Goal: Complete application form: Complete application form

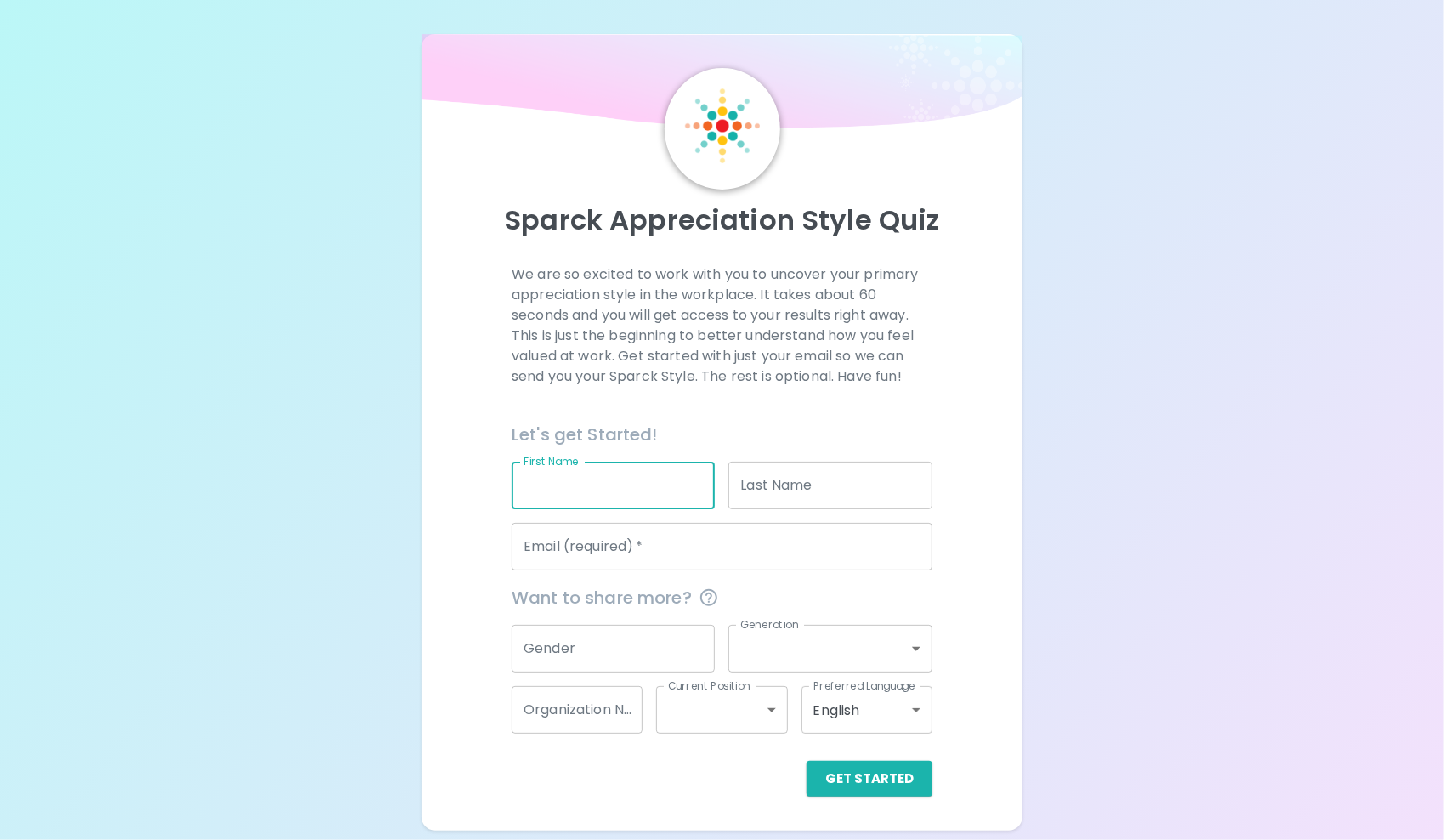
click at [627, 483] on input "First Name" at bounding box center [613, 485] width 203 height 48
type input "[PERSON_NAME]"
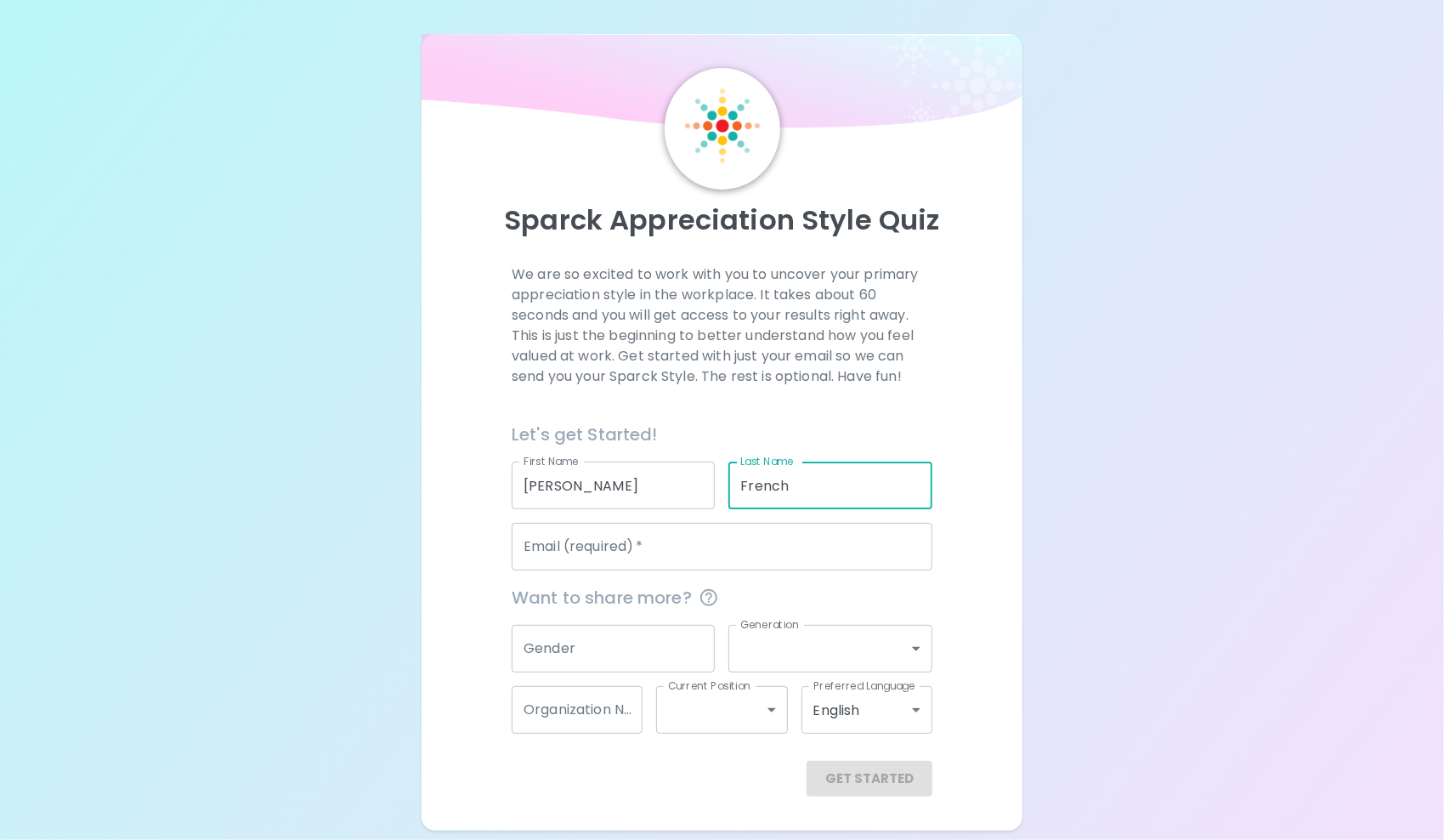
type input "French"
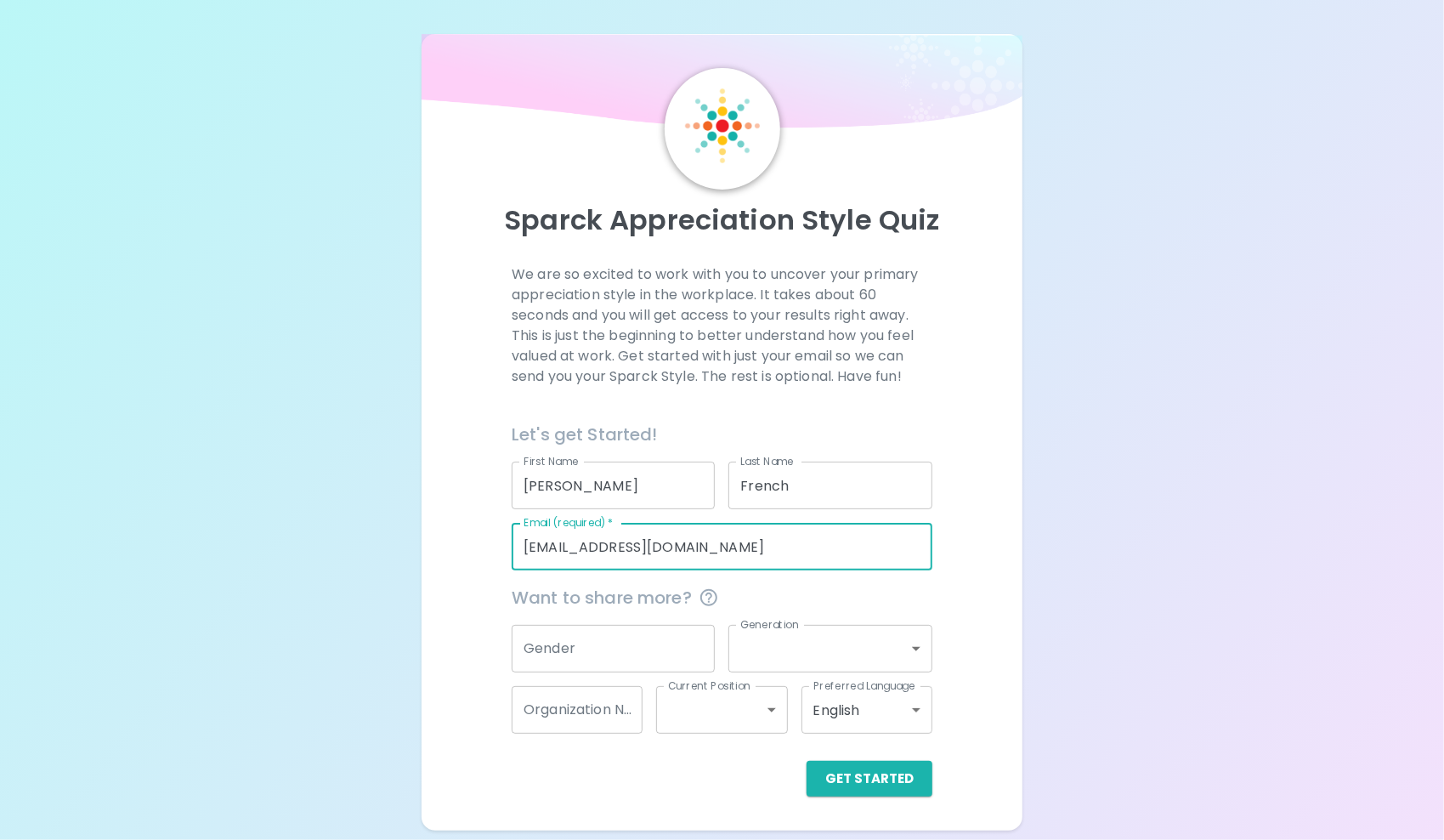
type input "[EMAIL_ADDRESS][DOMAIN_NAME]"
click at [287, 436] on div "Sparck Appreciation Style Quiz We are so excited to work with you to uncover yo…" at bounding box center [722, 415] width 1444 height 831
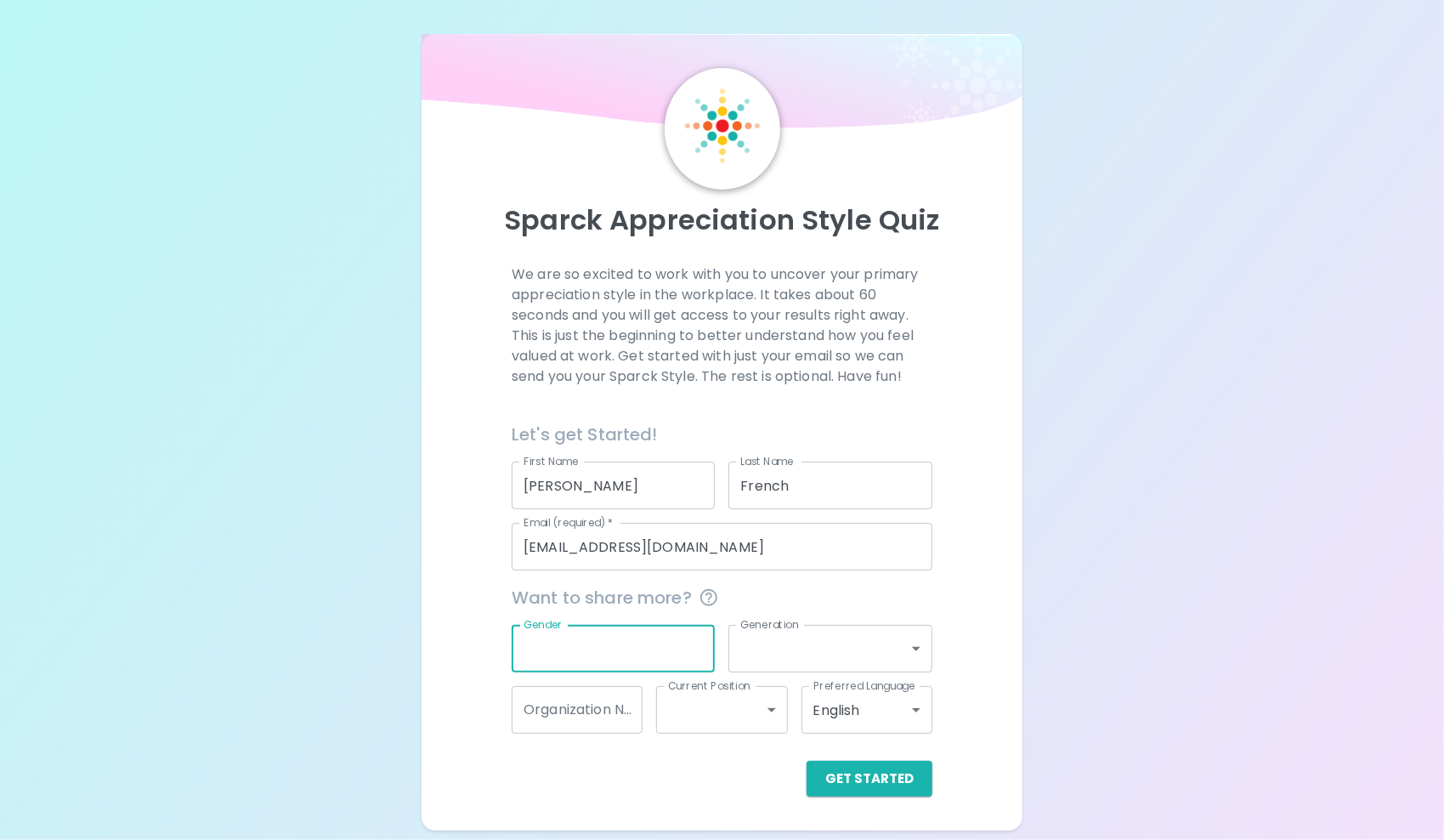
click at [618, 656] on input "Gender" at bounding box center [613, 648] width 203 height 48
type input "[DEMOGRAPHIC_DATA]"
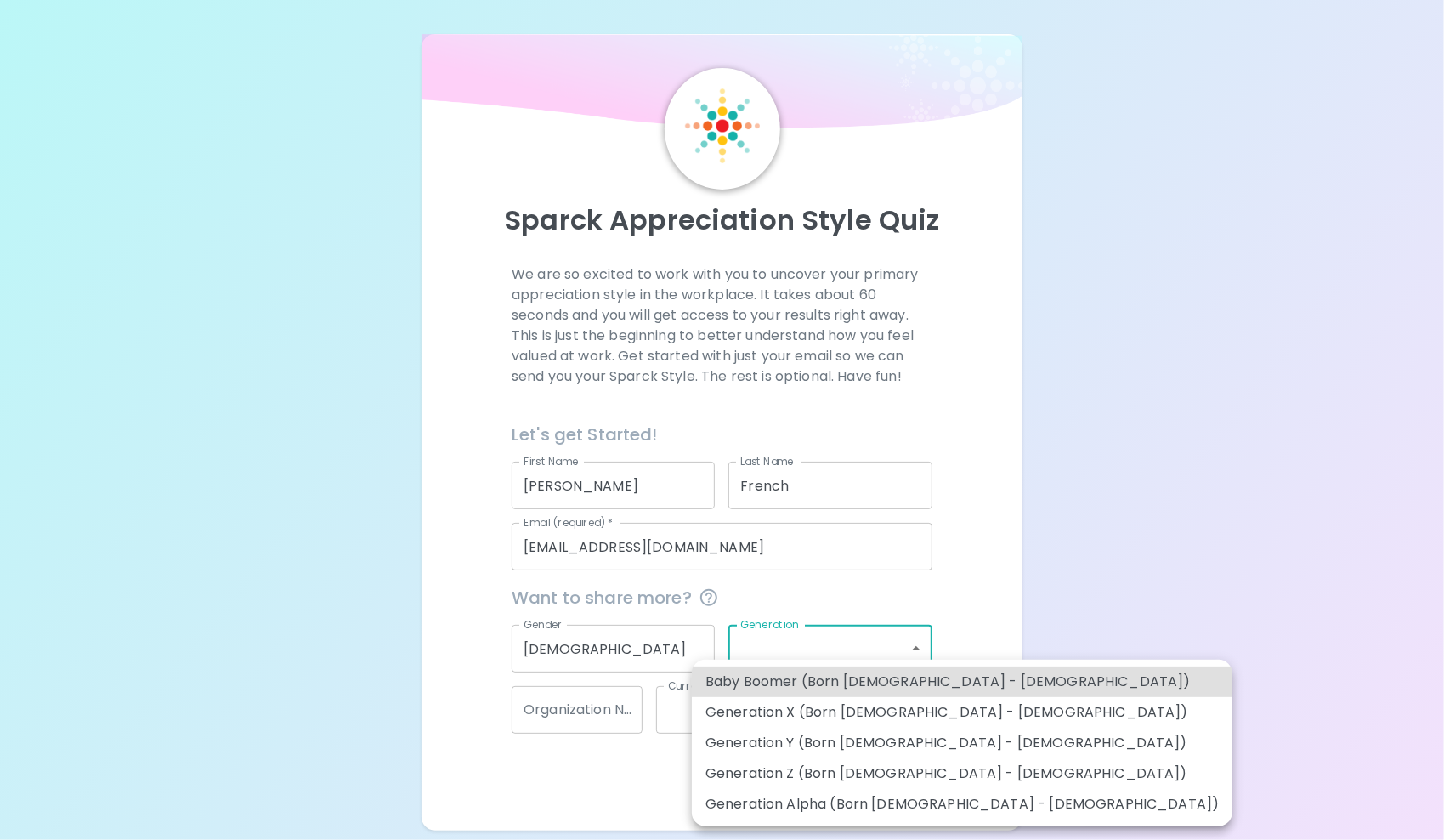
click at [739, 634] on body "Sparck Appreciation Style Quiz We are so excited to work with you to uncover yo…" at bounding box center [722, 420] width 1444 height 840
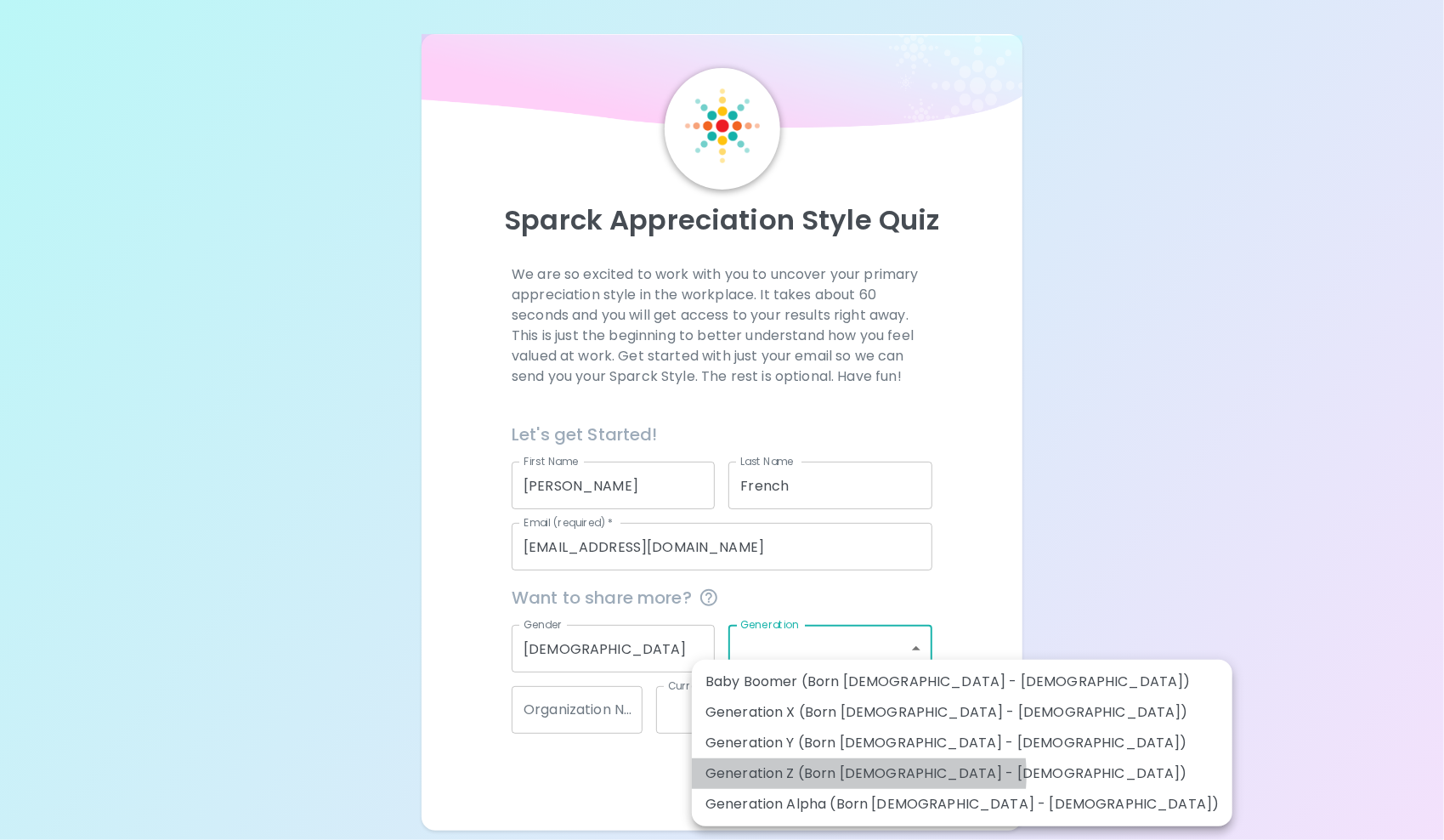
click at [858, 775] on li "Generation Z (Born [DEMOGRAPHIC_DATA] - [DEMOGRAPHIC_DATA])" at bounding box center [962, 773] width 541 height 31
type input "generation_z"
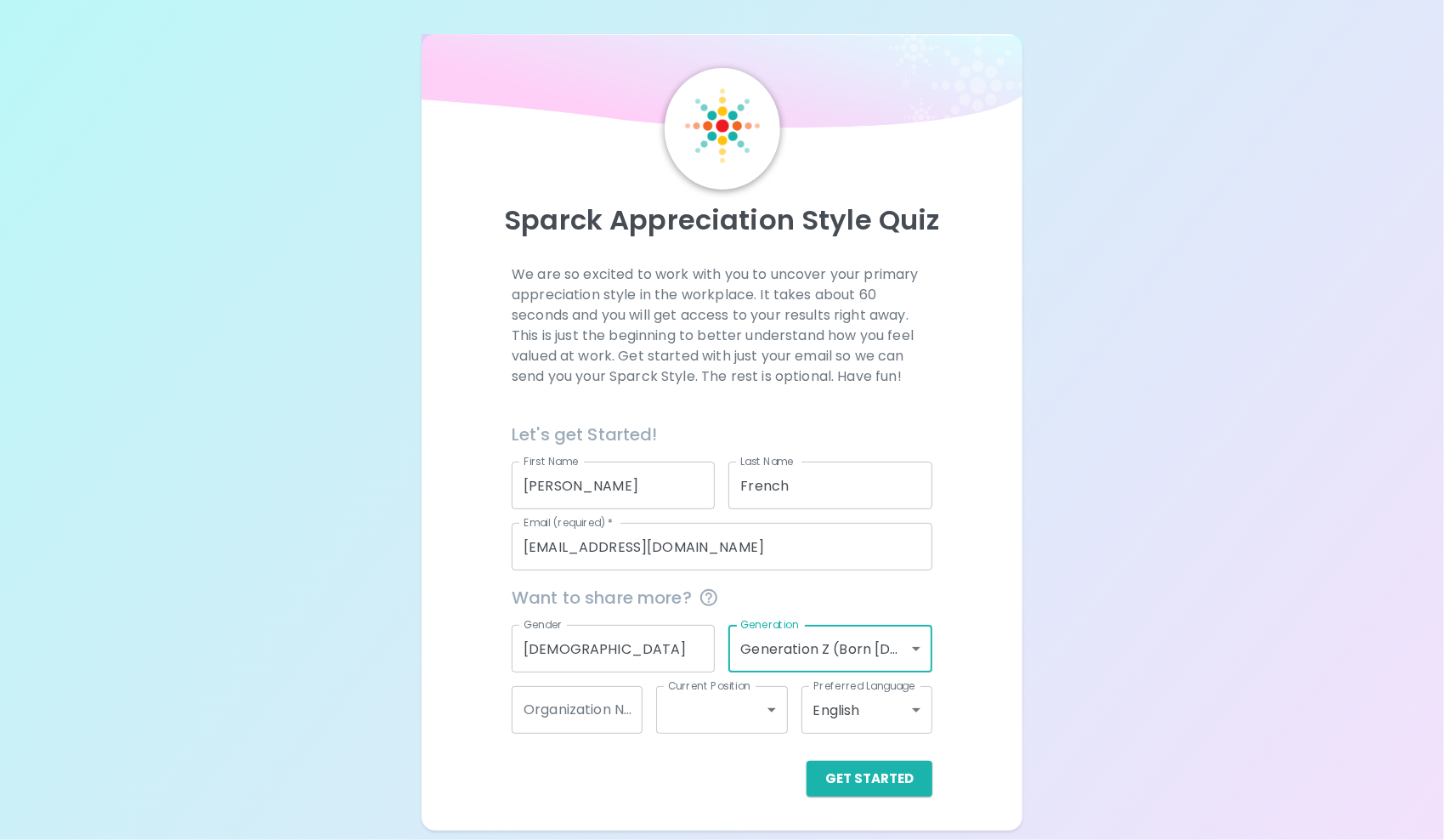
click at [613, 706] on input "Organization Name" at bounding box center [577, 710] width 131 height 48
click at [693, 708] on body "Sparck Appreciation Style Quiz We are so excited to work with you to uncover yo…" at bounding box center [722, 420] width 1444 height 840
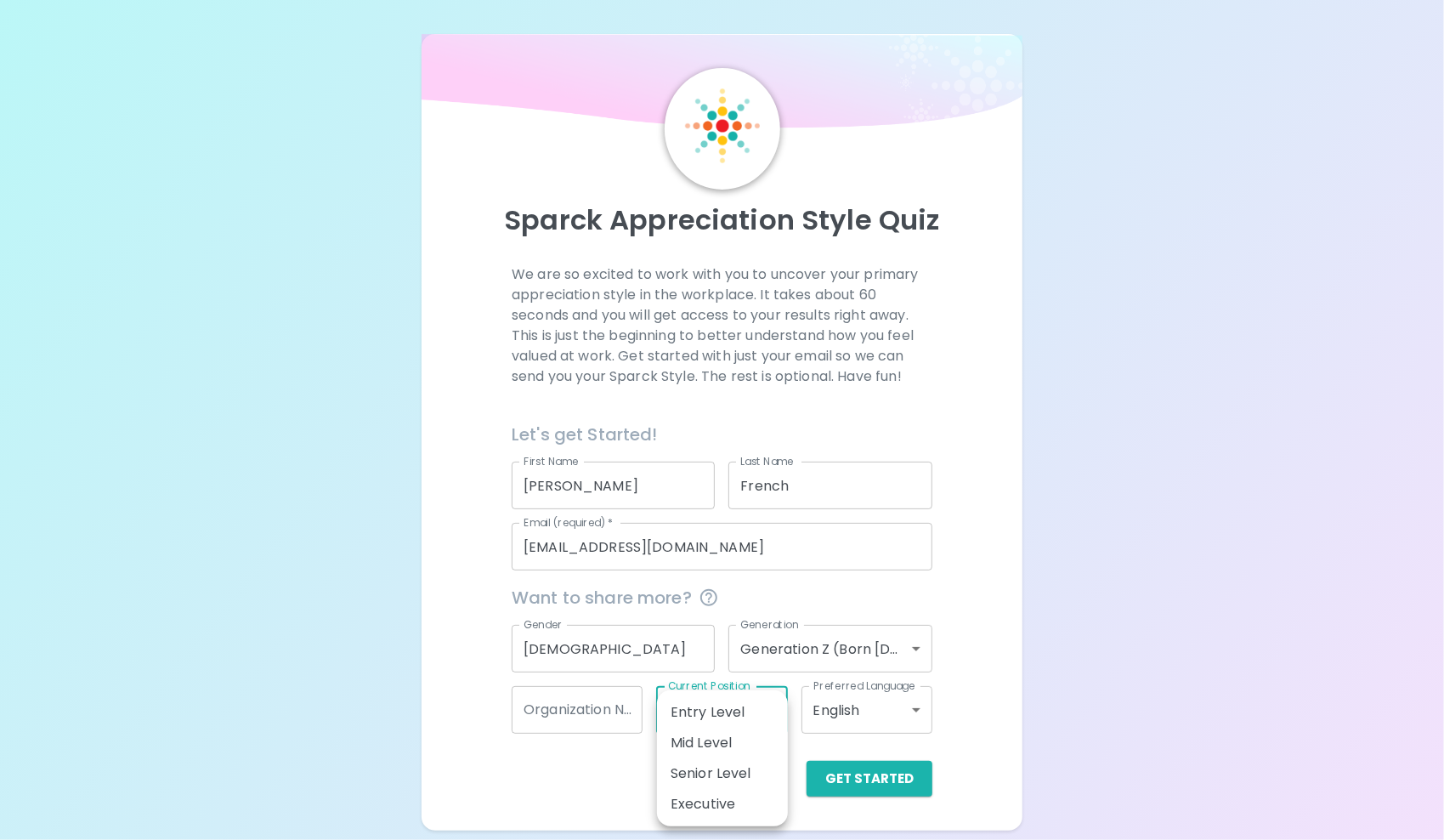
click at [1011, 707] on div at bounding box center [722, 420] width 1444 height 840
click at [868, 777] on button "Get Started" at bounding box center [869, 778] width 126 height 36
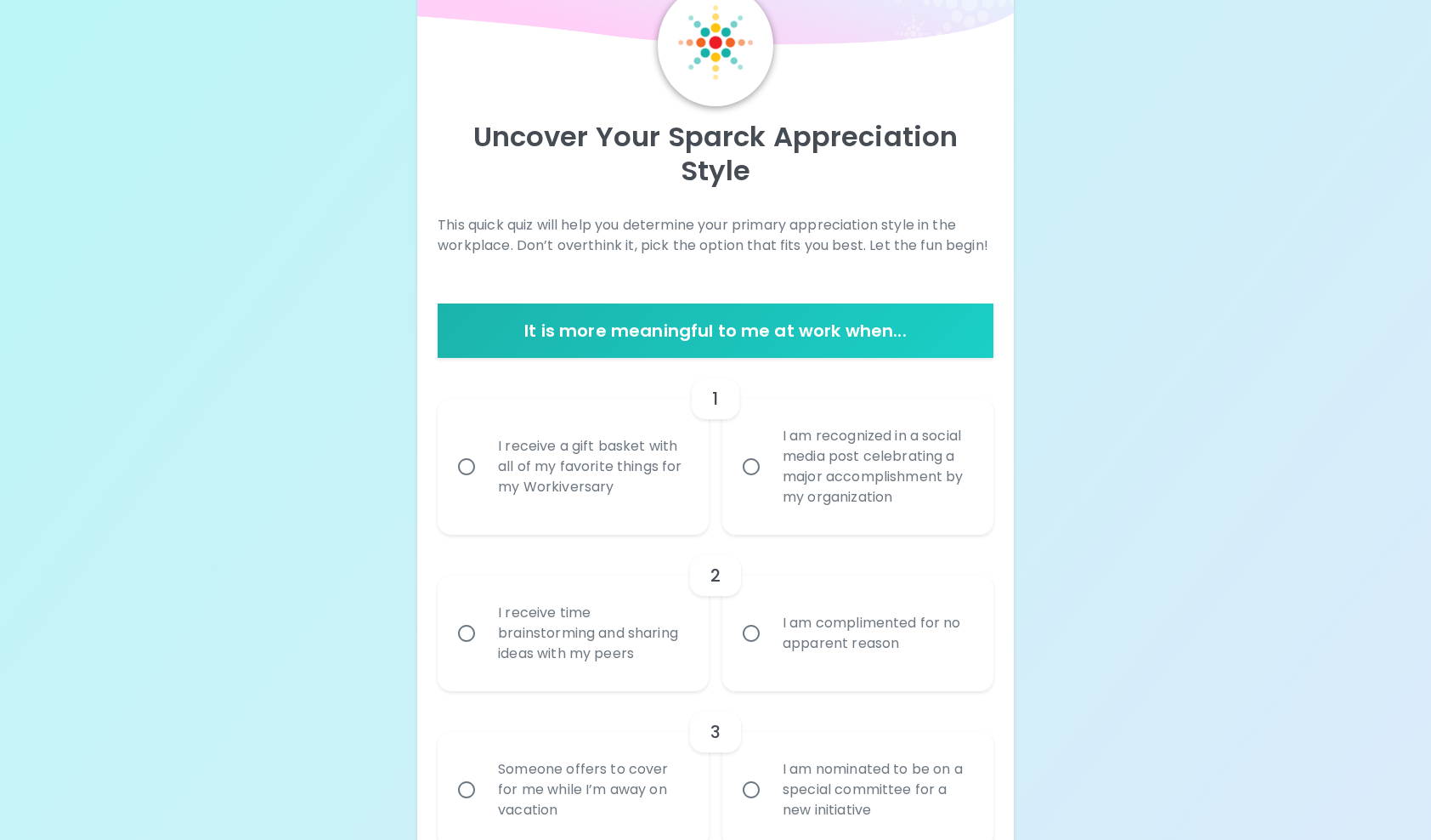
scroll to position [85, 0]
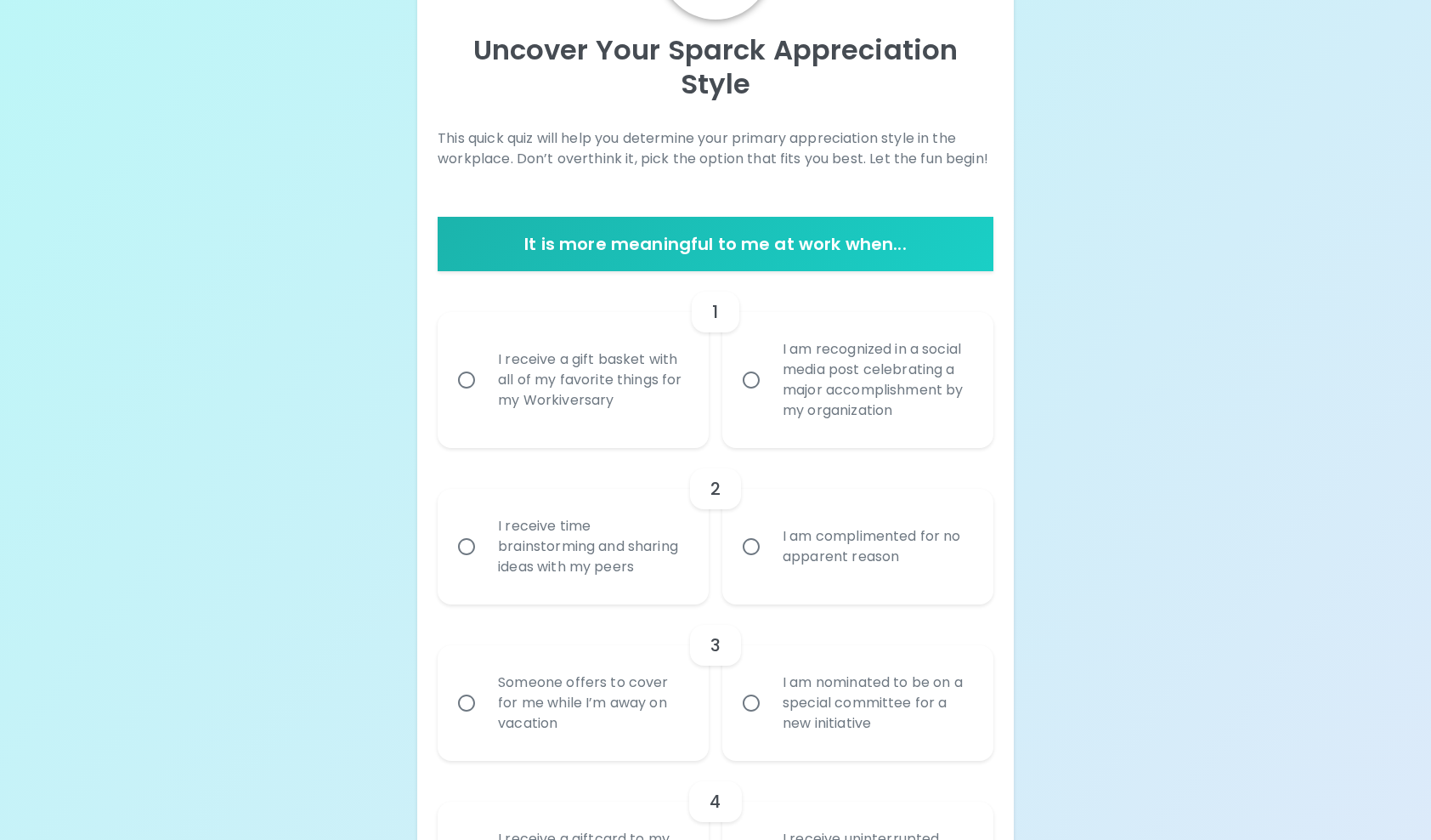
click at [529, 414] on div "I receive a gift basket with all of my favorite things for my Workiversary" at bounding box center [591, 379] width 215 height 102
click at [484, 398] on input "I receive a gift basket with all of my favorite things for my Workiversary" at bounding box center [467, 380] width 36 height 36
radio input "true"
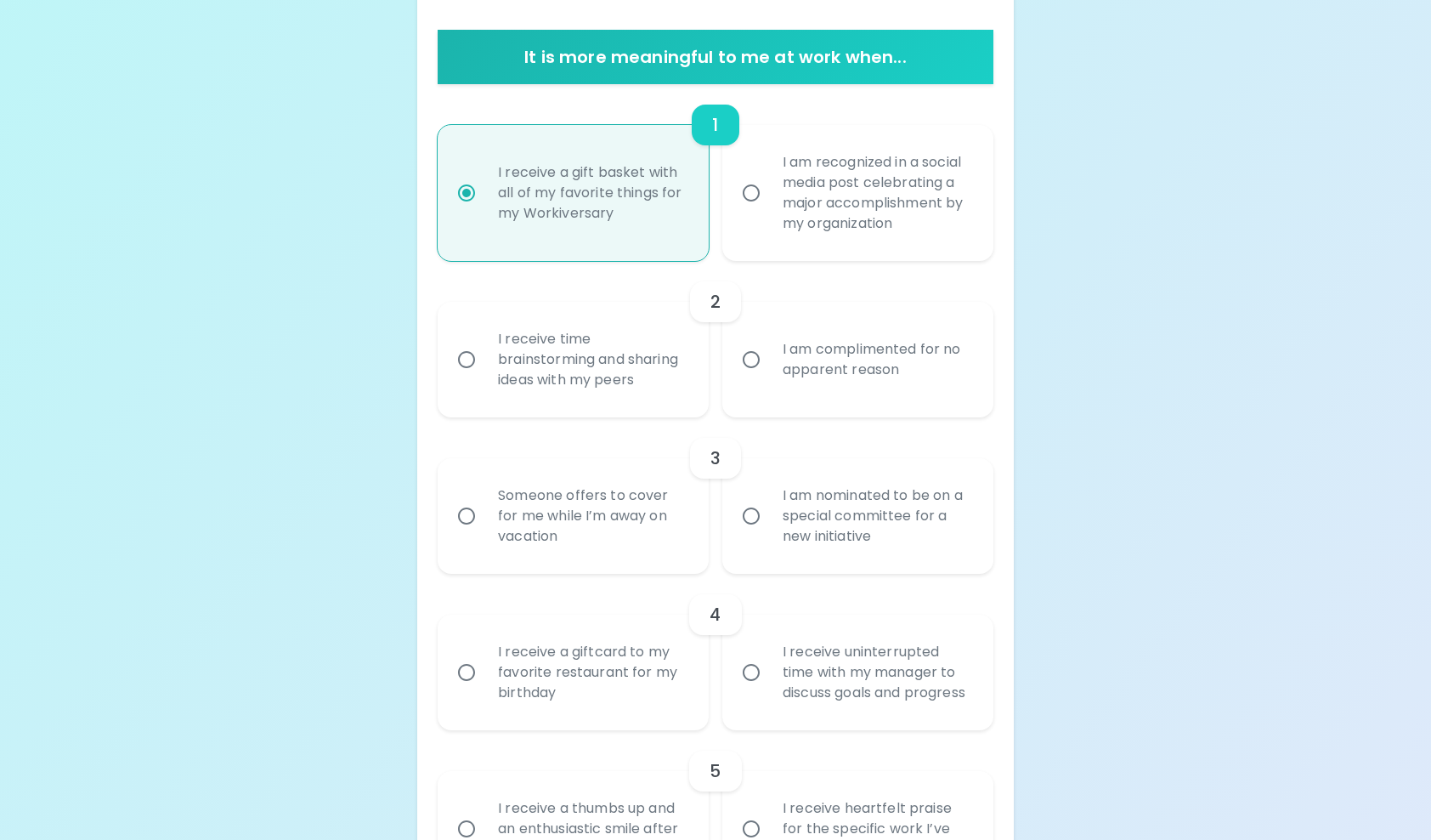
scroll to position [306, 0]
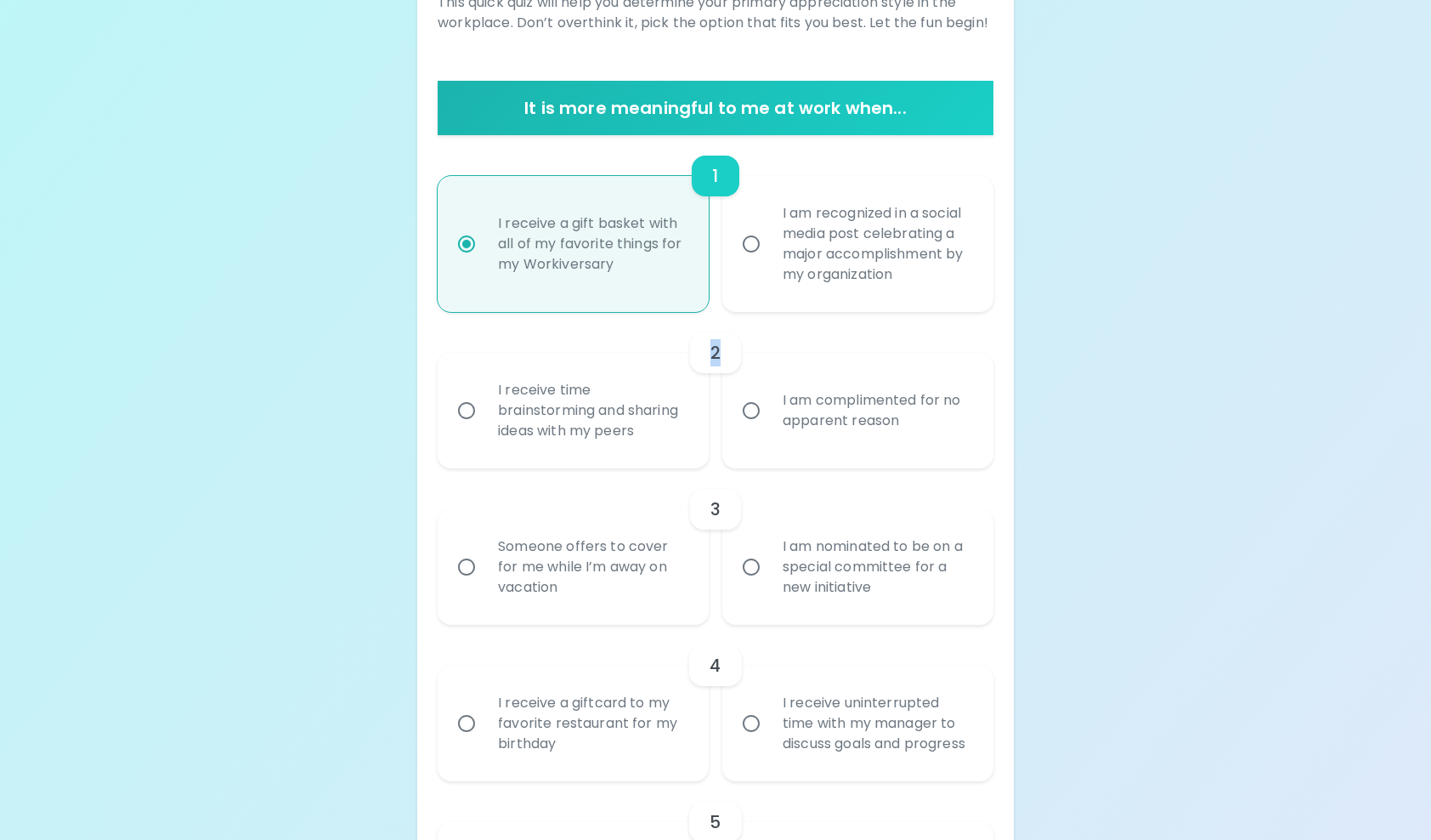
click at [718, 360] on div "2" at bounding box center [716, 352] width 51 height 41
click at [549, 409] on div "I receive time brainstorming and sharing ideas with my peers" at bounding box center [591, 410] width 215 height 102
click at [484, 409] on input "I receive time brainstorming and sharing ideas with my peers" at bounding box center [467, 411] width 36 height 36
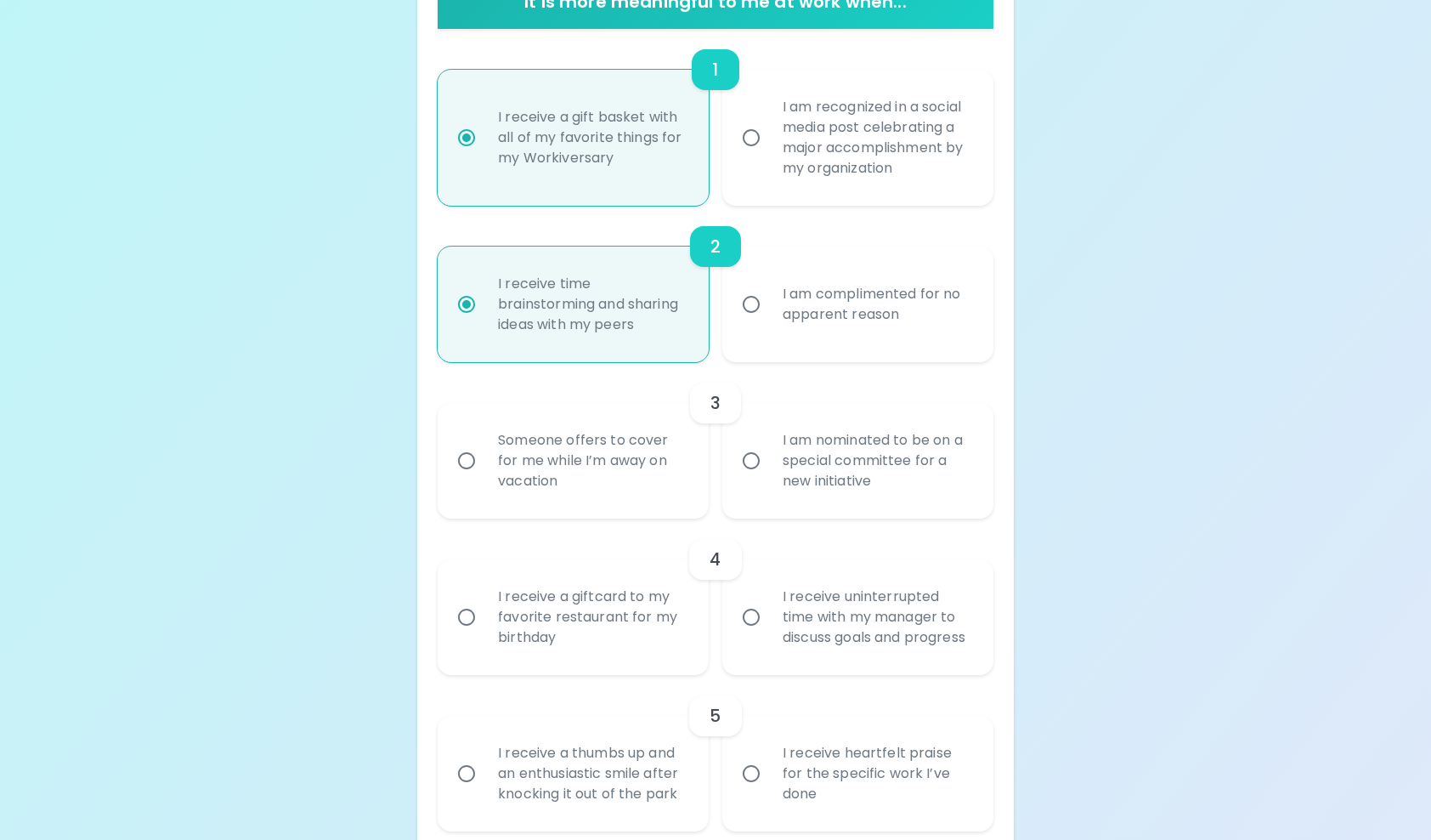
scroll to position [442, 0]
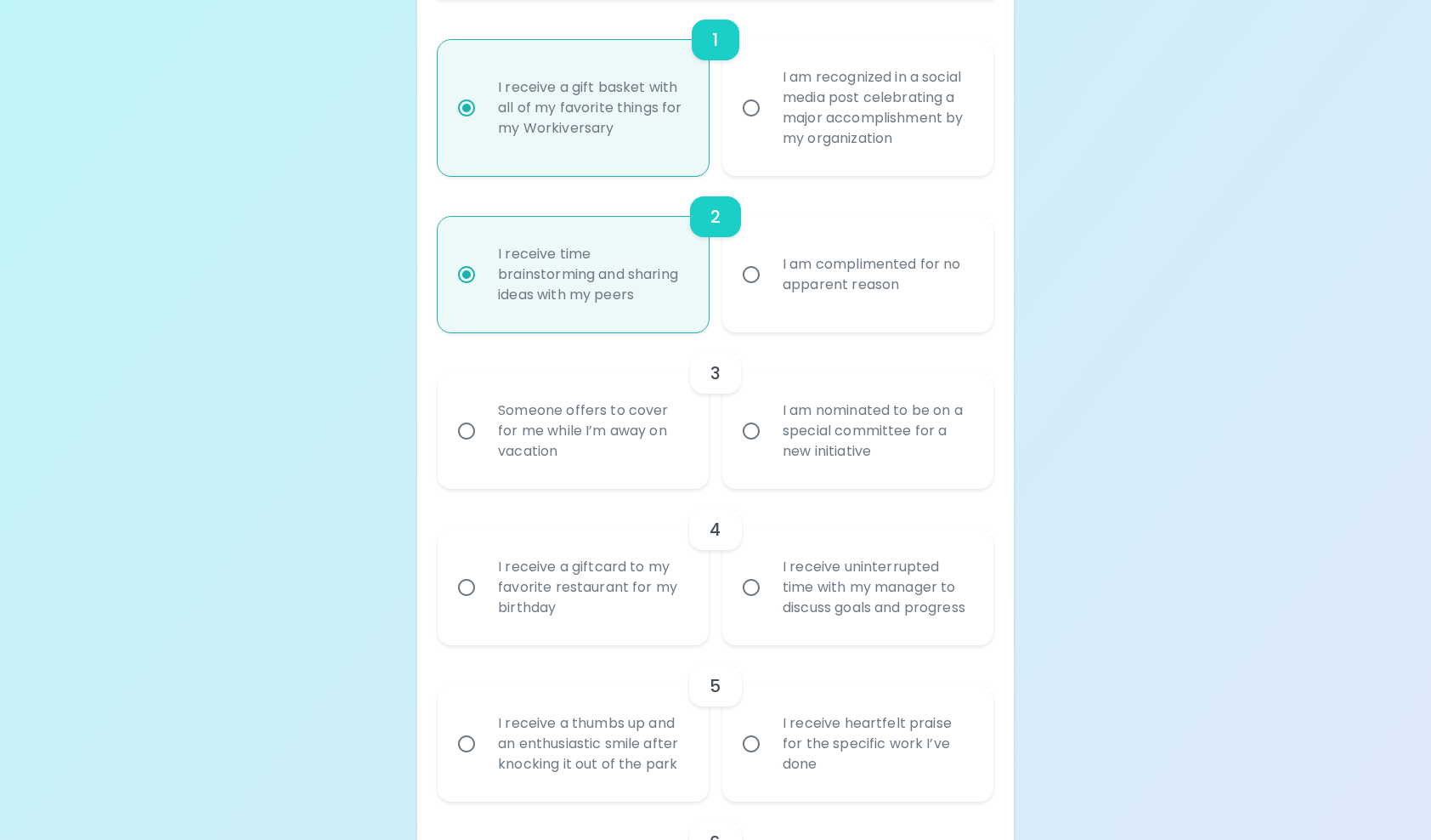
radio input "true"
click at [674, 454] on div "Someone offers to cover for me while I’m away on vacation" at bounding box center [591, 430] width 215 height 102
click at [484, 449] on input "Someone offers to cover for me while I’m away on vacation" at bounding box center [467, 431] width 36 height 36
radio input "false"
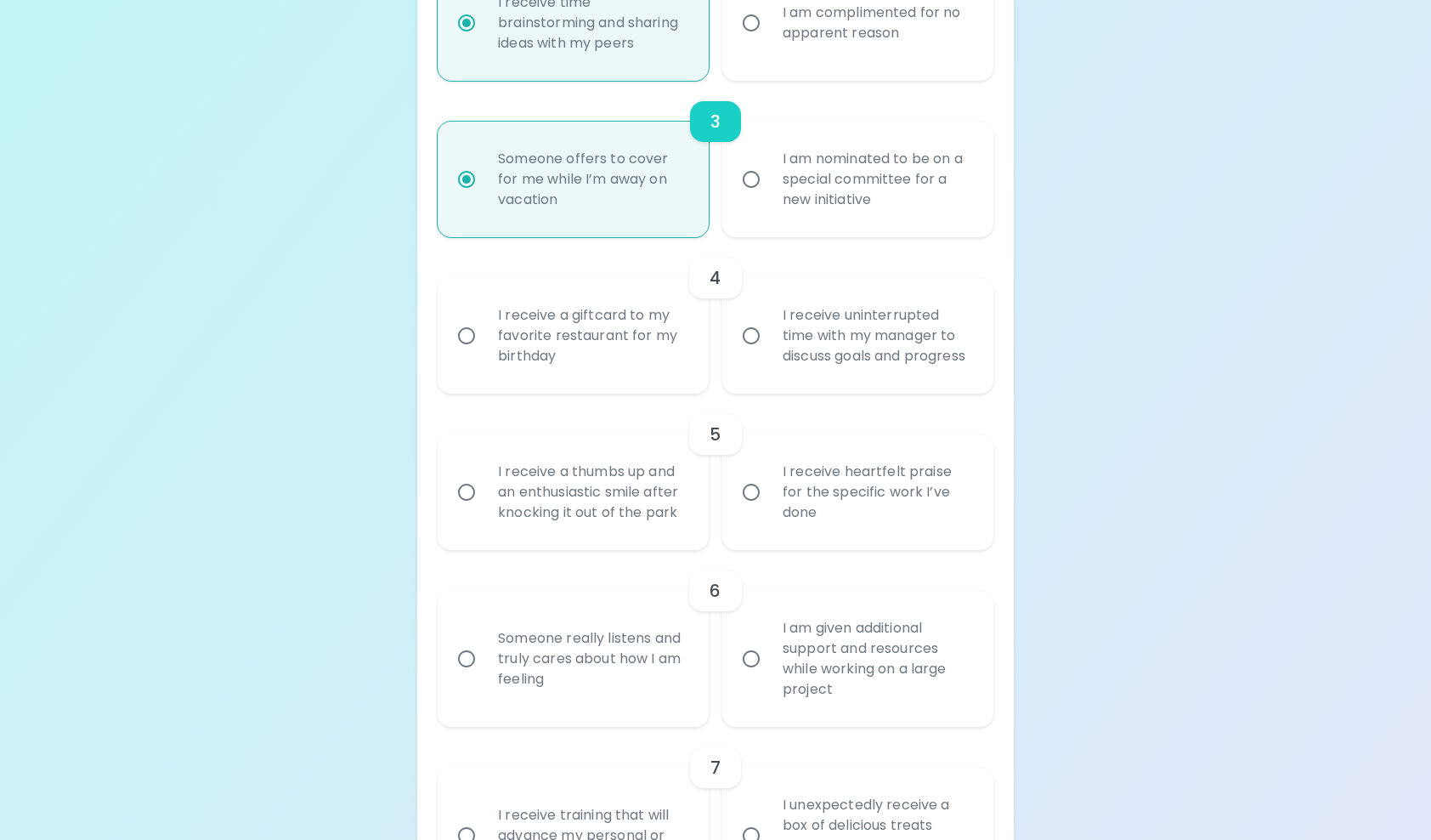
scroll to position [748, 0]
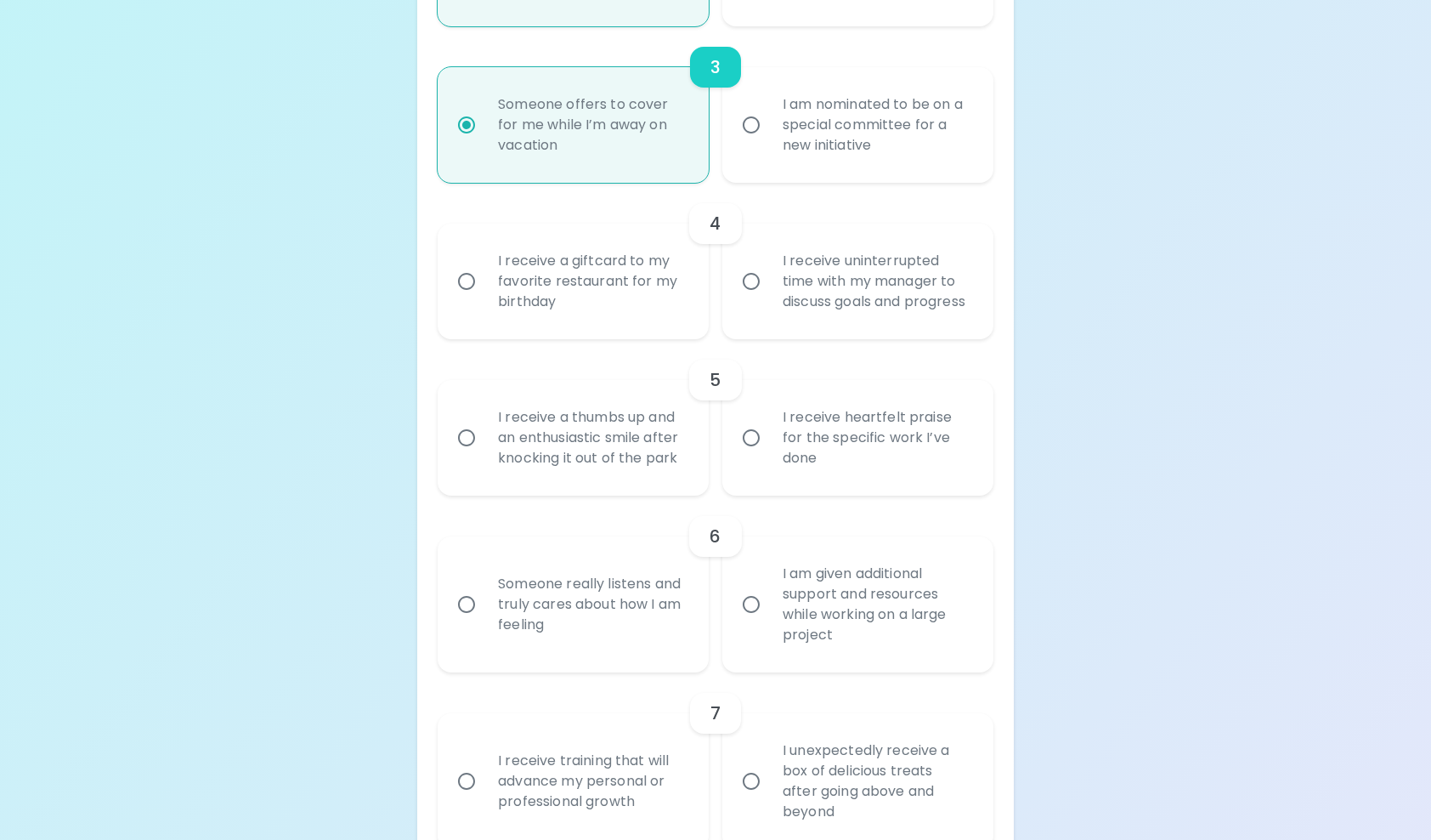
radio input "true"
click at [600, 313] on div "I receive a giftcard to my favorite restaurant for my birthday" at bounding box center [591, 281] width 215 height 102
click at [484, 299] on input "I receive a giftcard to my favorite restaurant for my birthday" at bounding box center [467, 281] width 36 height 36
radio input "false"
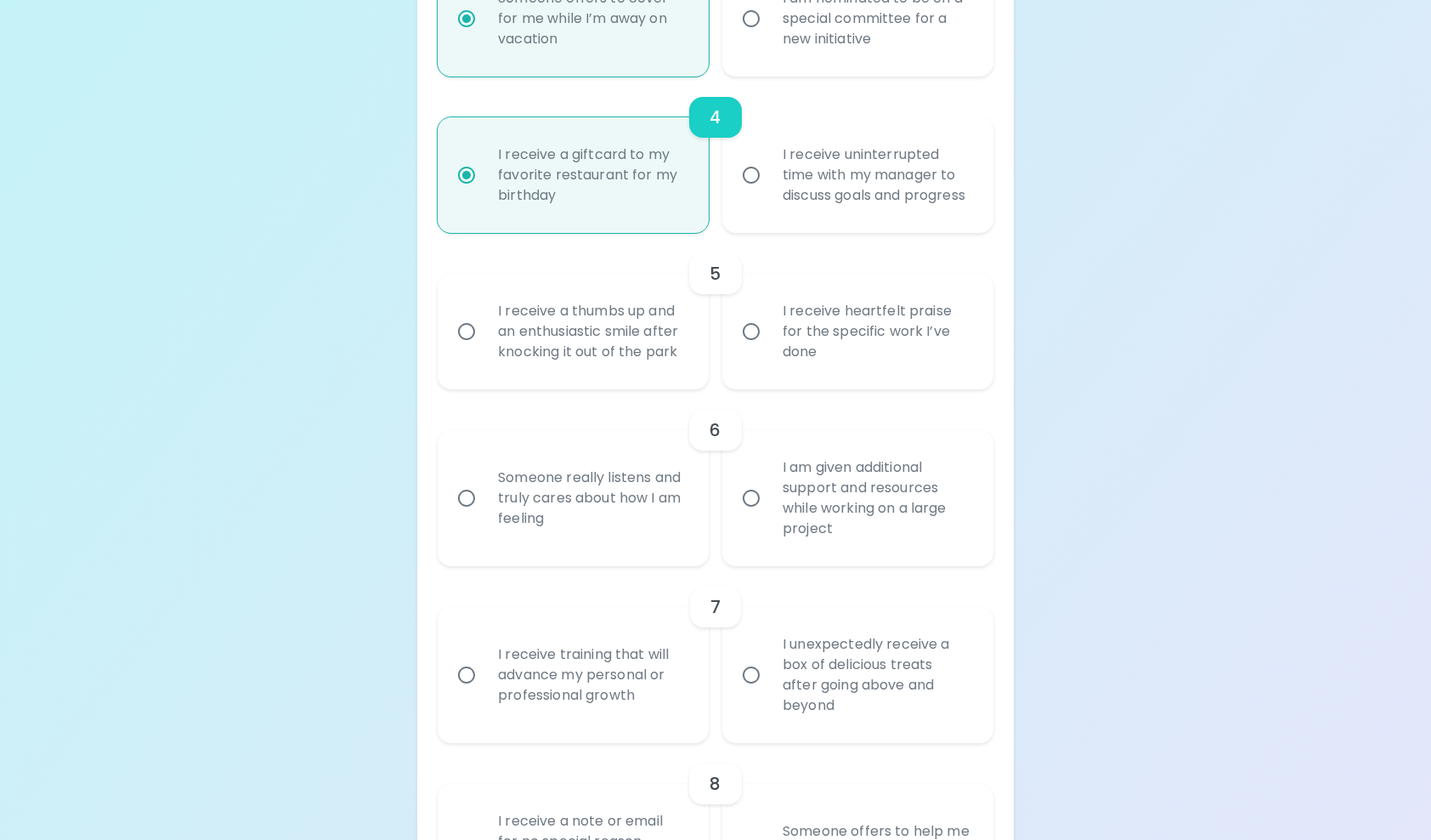
scroll to position [884, 0]
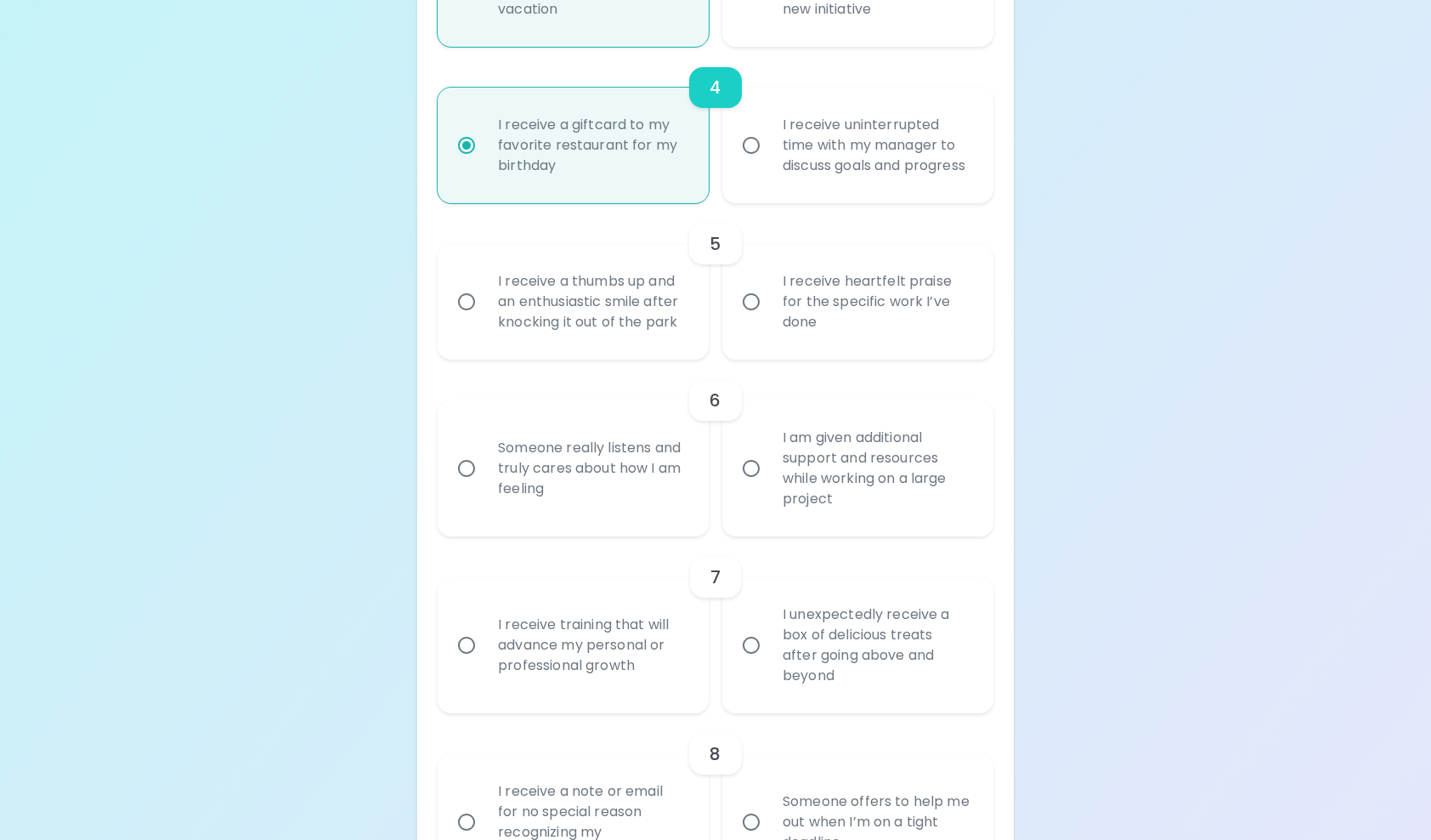
radio input "true"
click at [713, 257] on h6 "5" at bounding box center [715, 244] width 11 height 27
click at [1090, 335] on div "Uncover Your Sparck Appreciation Style This quick quiz will help you determine …" at bounding box center [715, 623] width 1431 height 3013
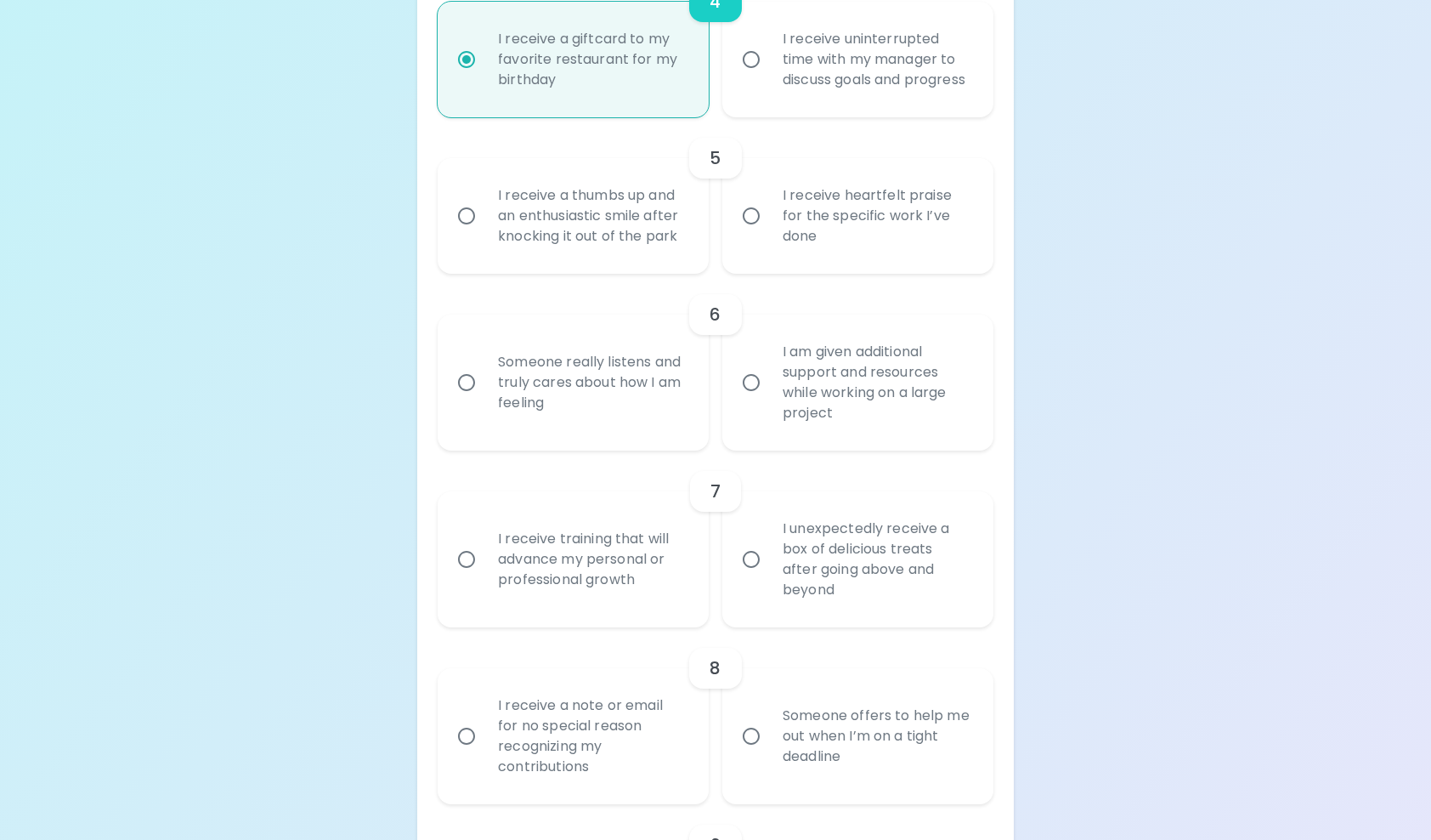
scroll to position [969, 0]
click at [541, 240] on div "I receive a thumbs up and an enthusiastic smile after knocking it out of the pa…" at bounding box center [591, 216] width 215 height 102
click at [484, 234] on input "I receive a thumbs up and an enthusiastic smile after knocking it out of the pa…" at bounding box center [467, 216] width 36 height 36
radio input "false"
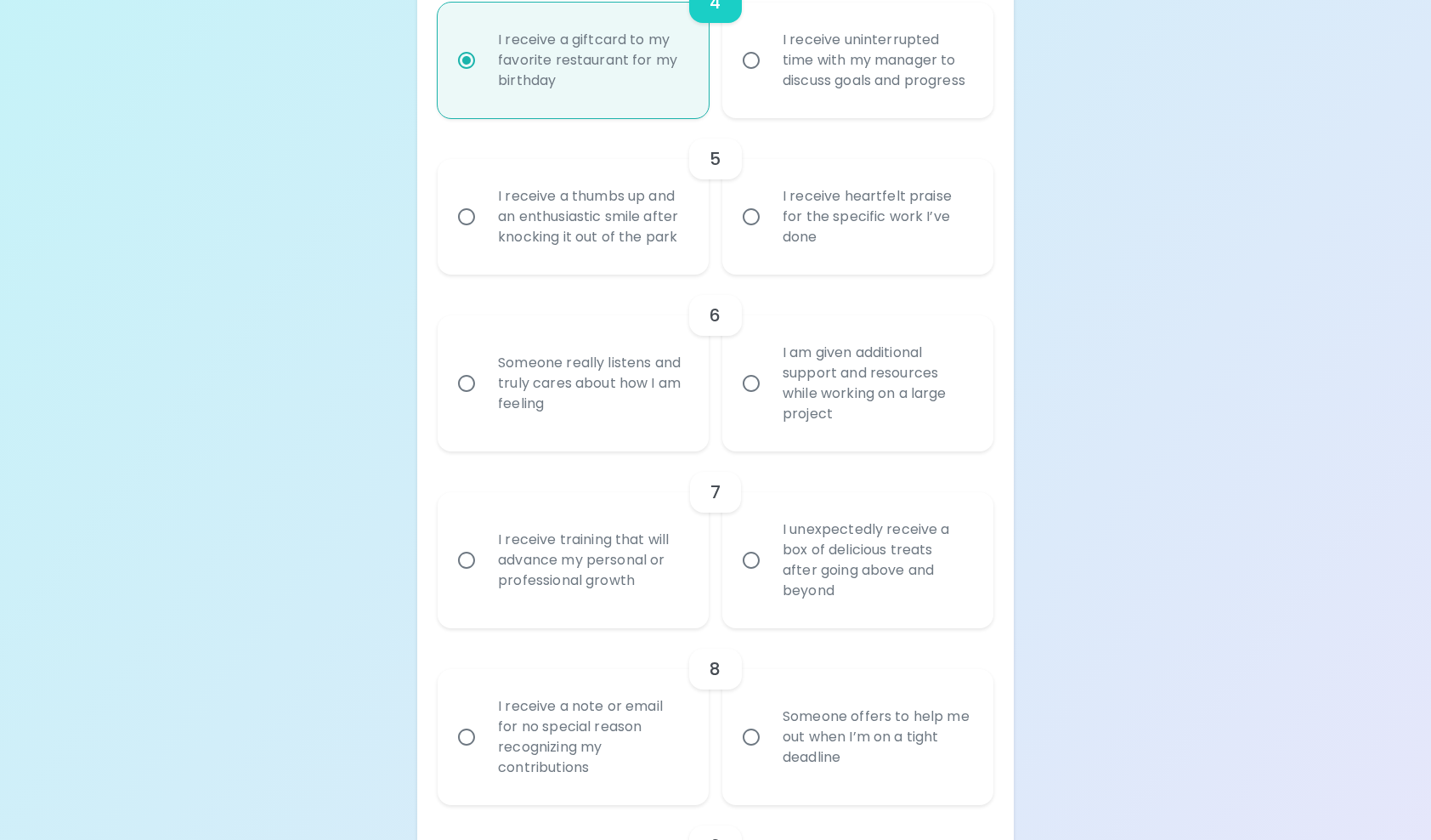
radio input "false"
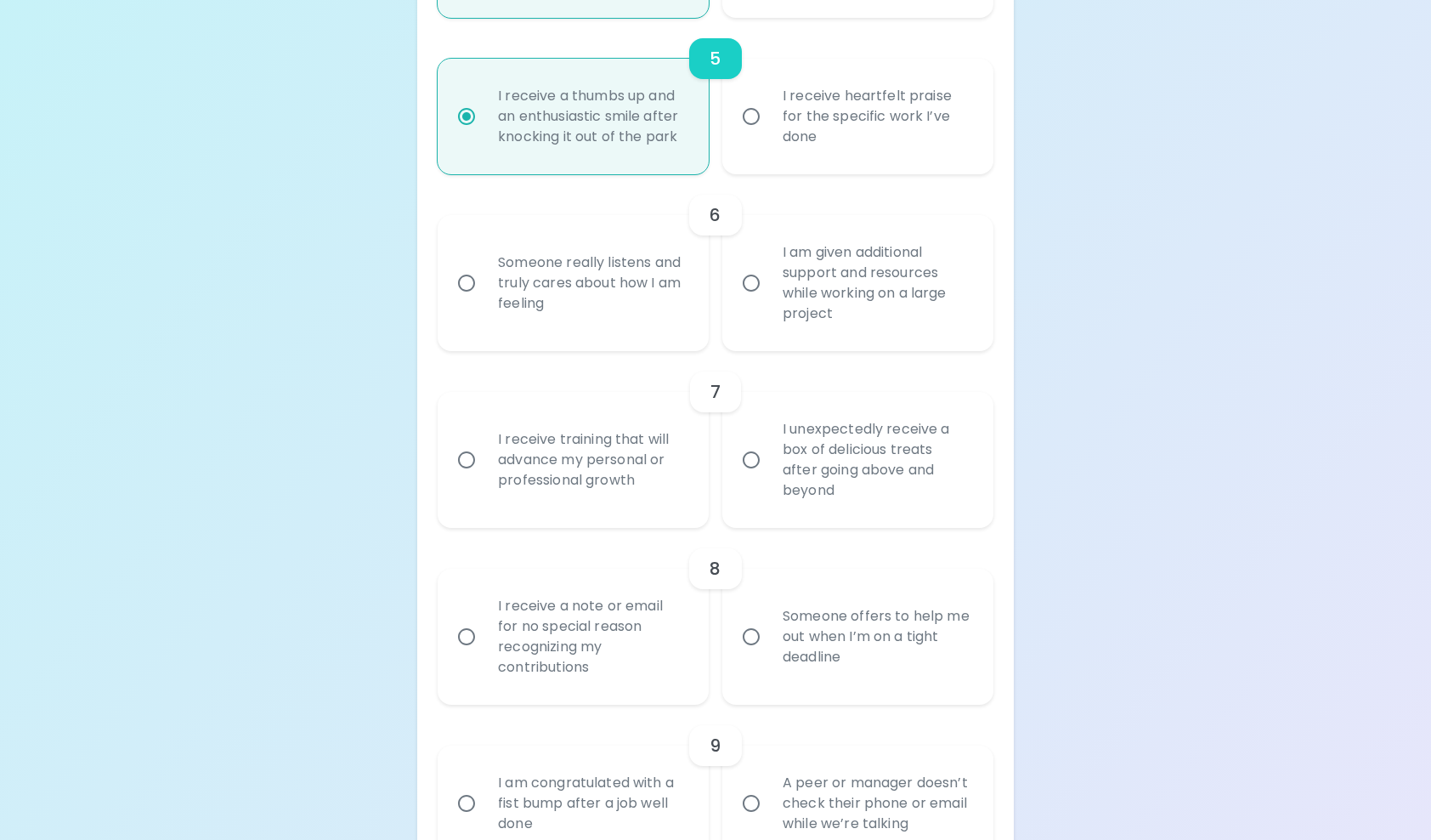
scroll to position [1105, 0]
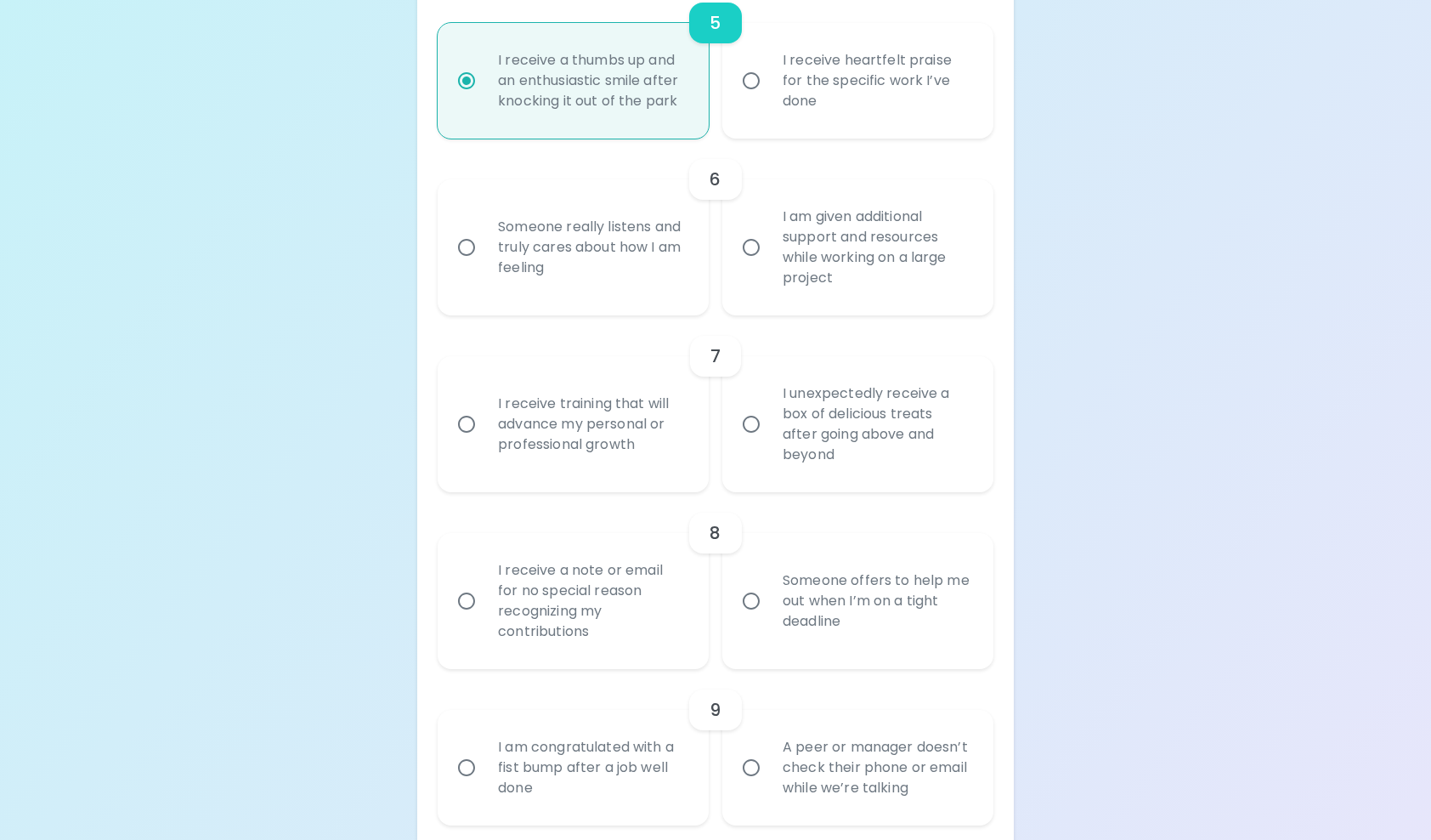
radio input "true"
click at [534, 241] on div "Someone really listens and truly cares about how I am feeling" at bounding box center [591, 246] width 215 height 102
click at [484, 241] on input "Someone really listens and truly cares about how I am feeling" at bounding box center [467, 247] width 36 height 36
radio input "false"
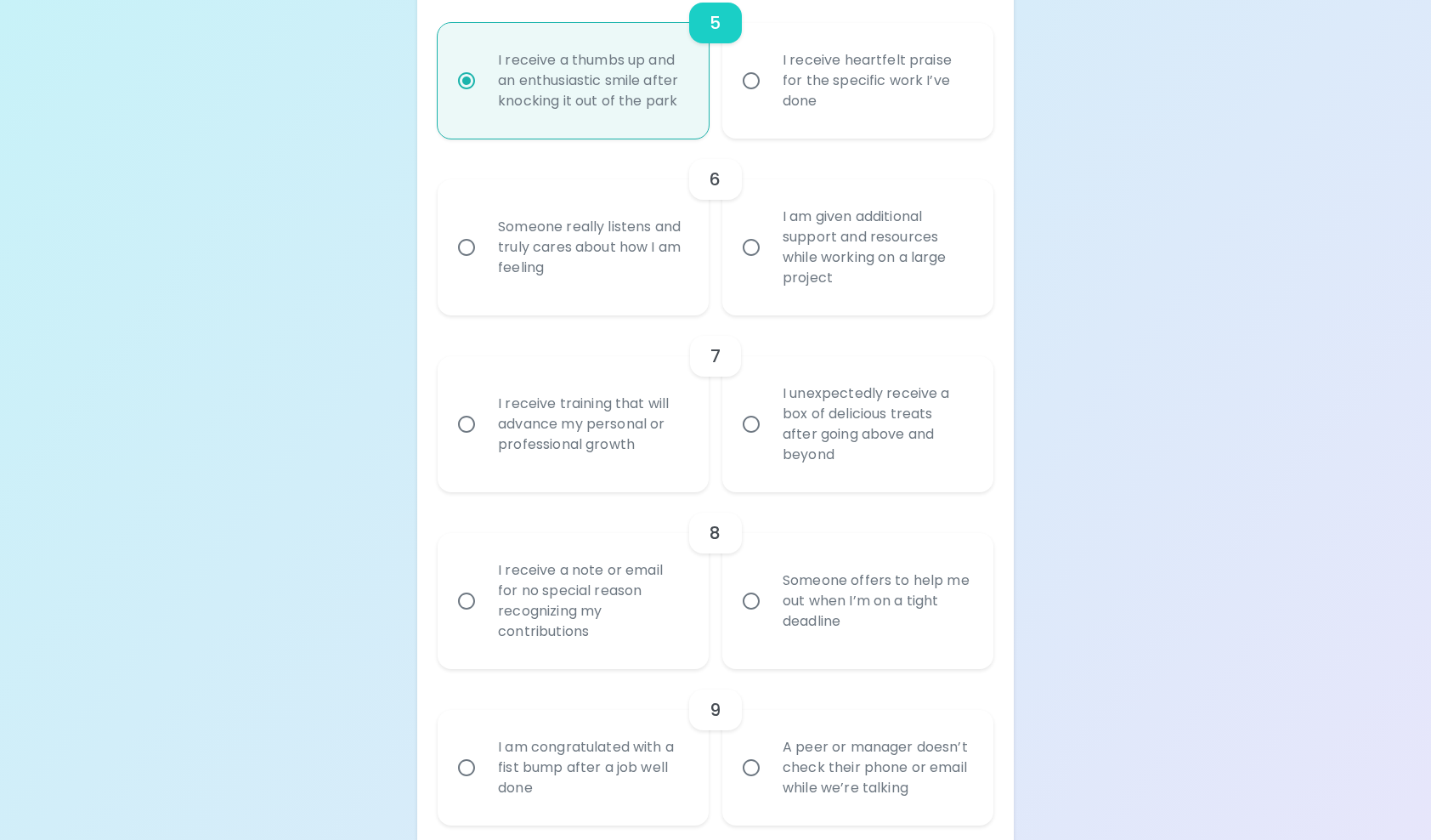
radio input "false"
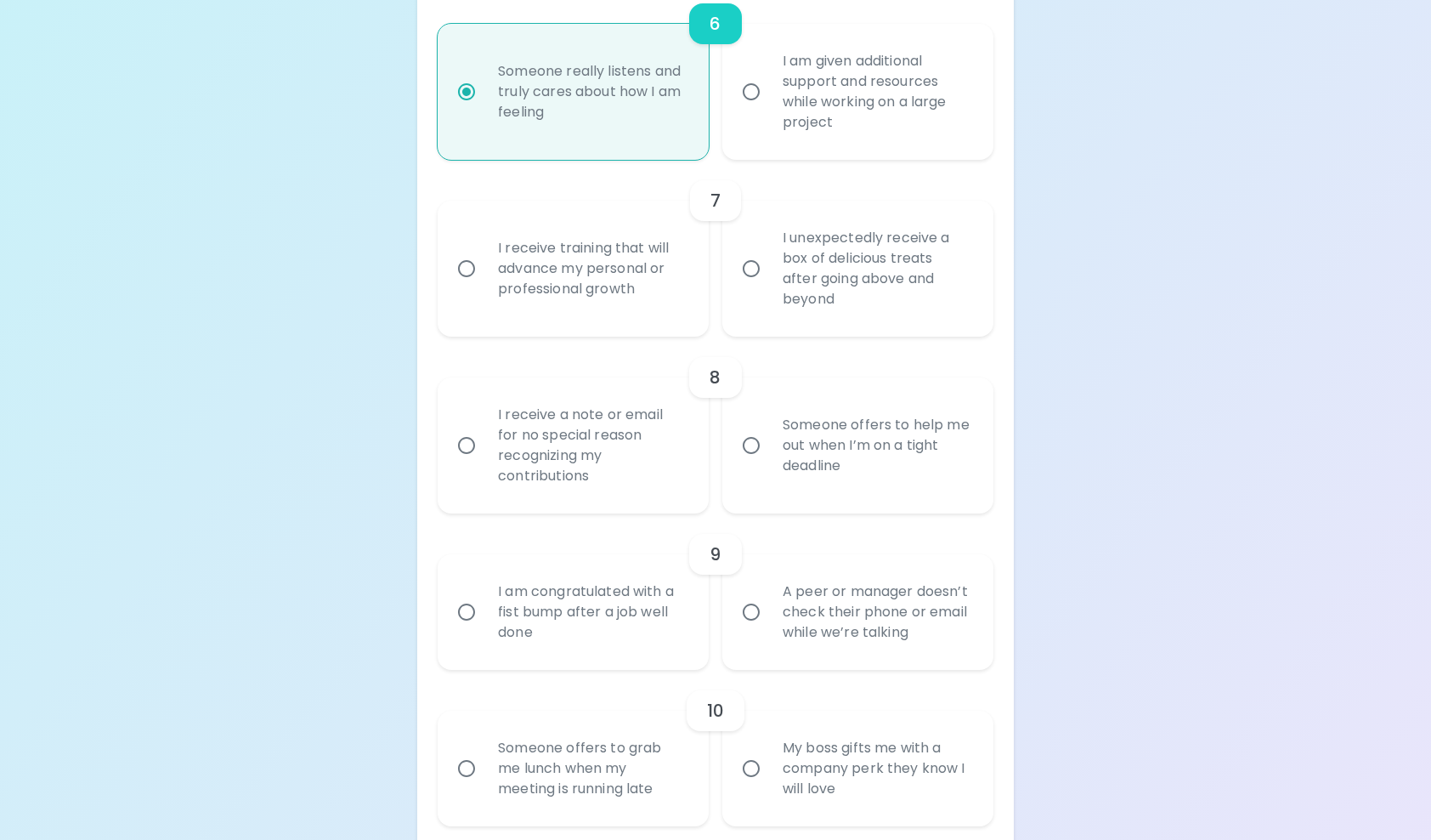
scroll to position [1275, 0]
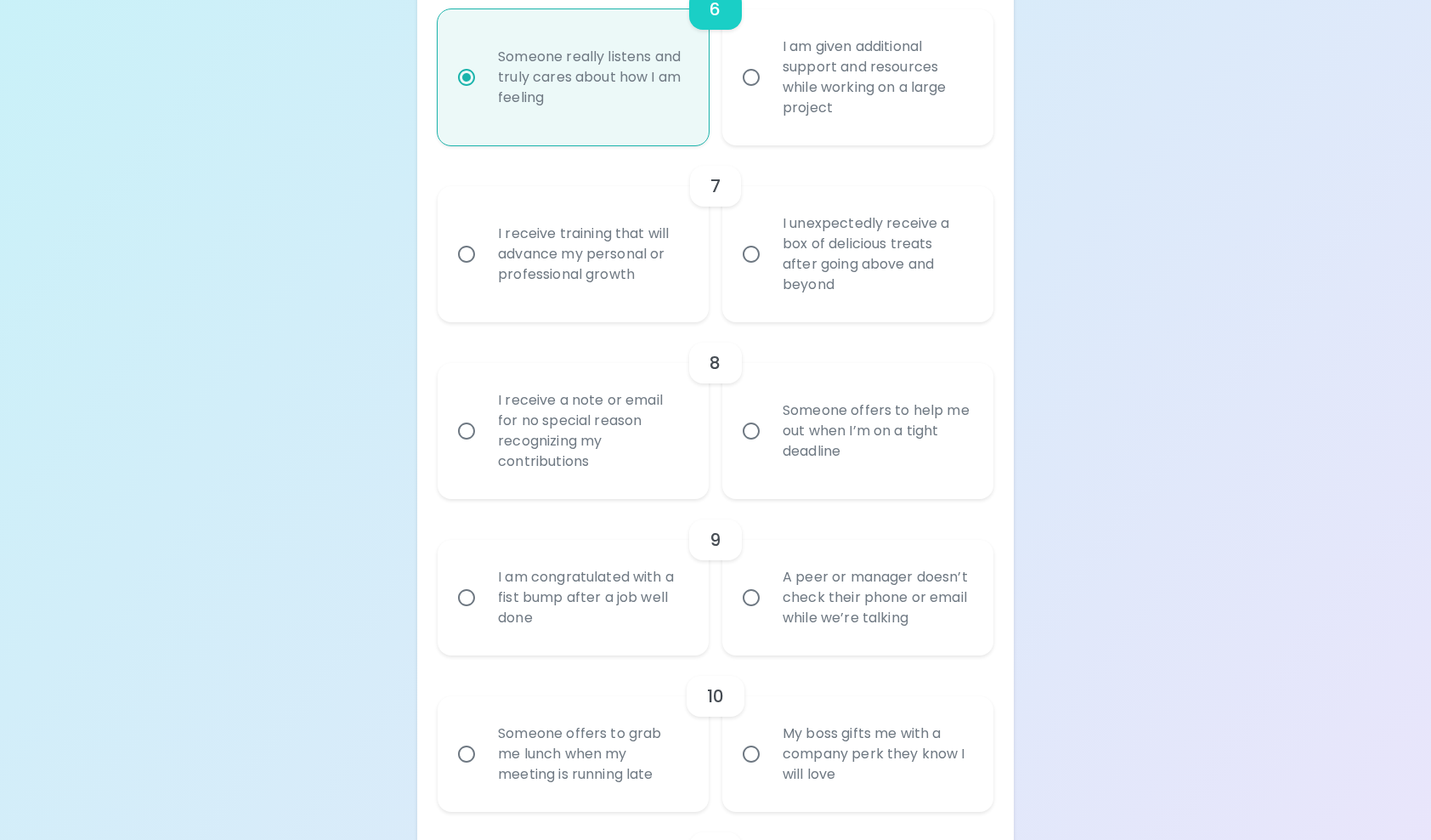
radio input "true"
click at [534, 246] on div "I receive training that will advance my personal or professional growth" at bounding box center [591, 253] width 215 height 102
click at [484, 246] on input "I receive training that will advance my personal or professional growth" at bounding box center [467, 254] width 36 height 36
radio input "false"
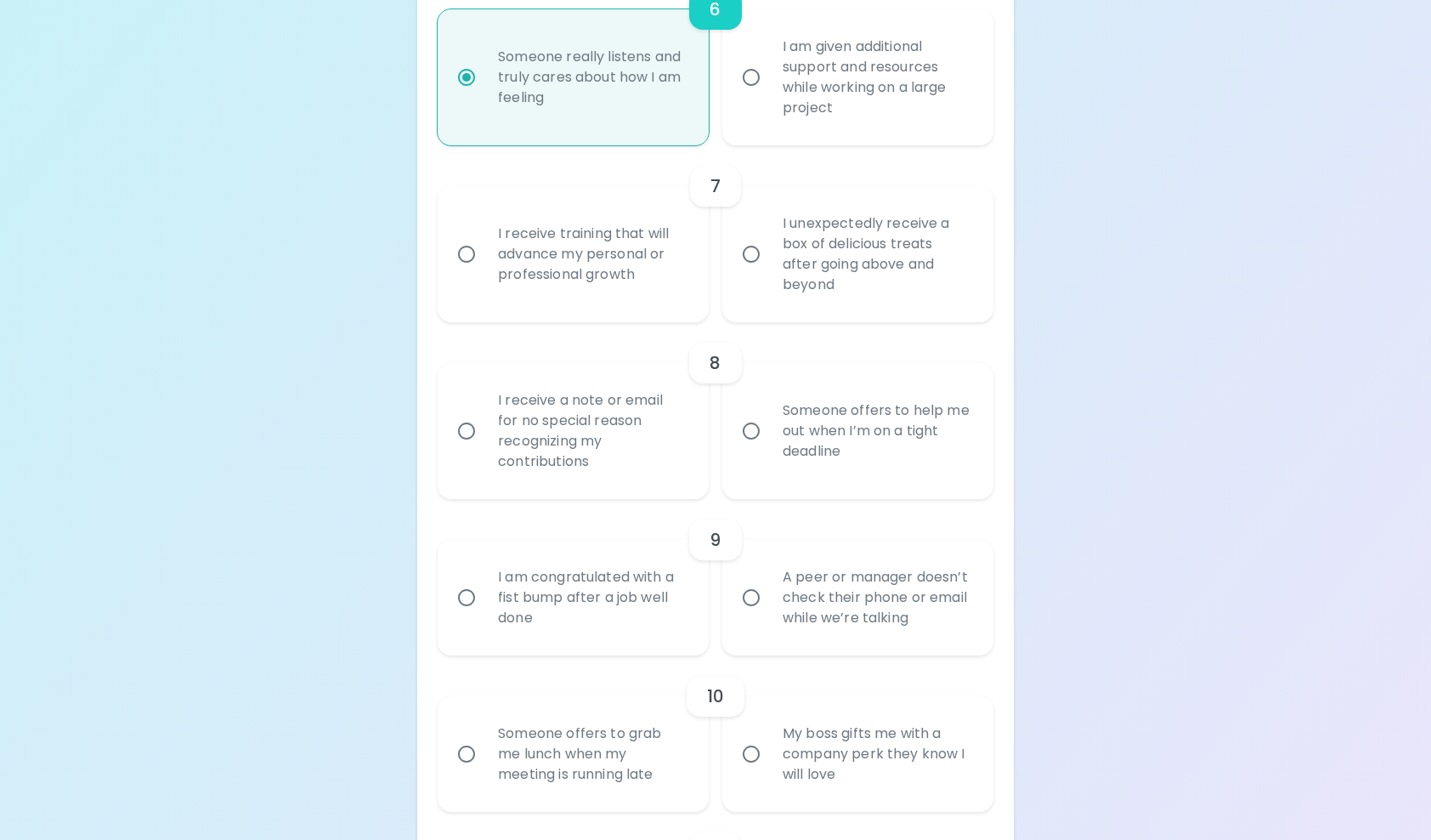
radio input "false"
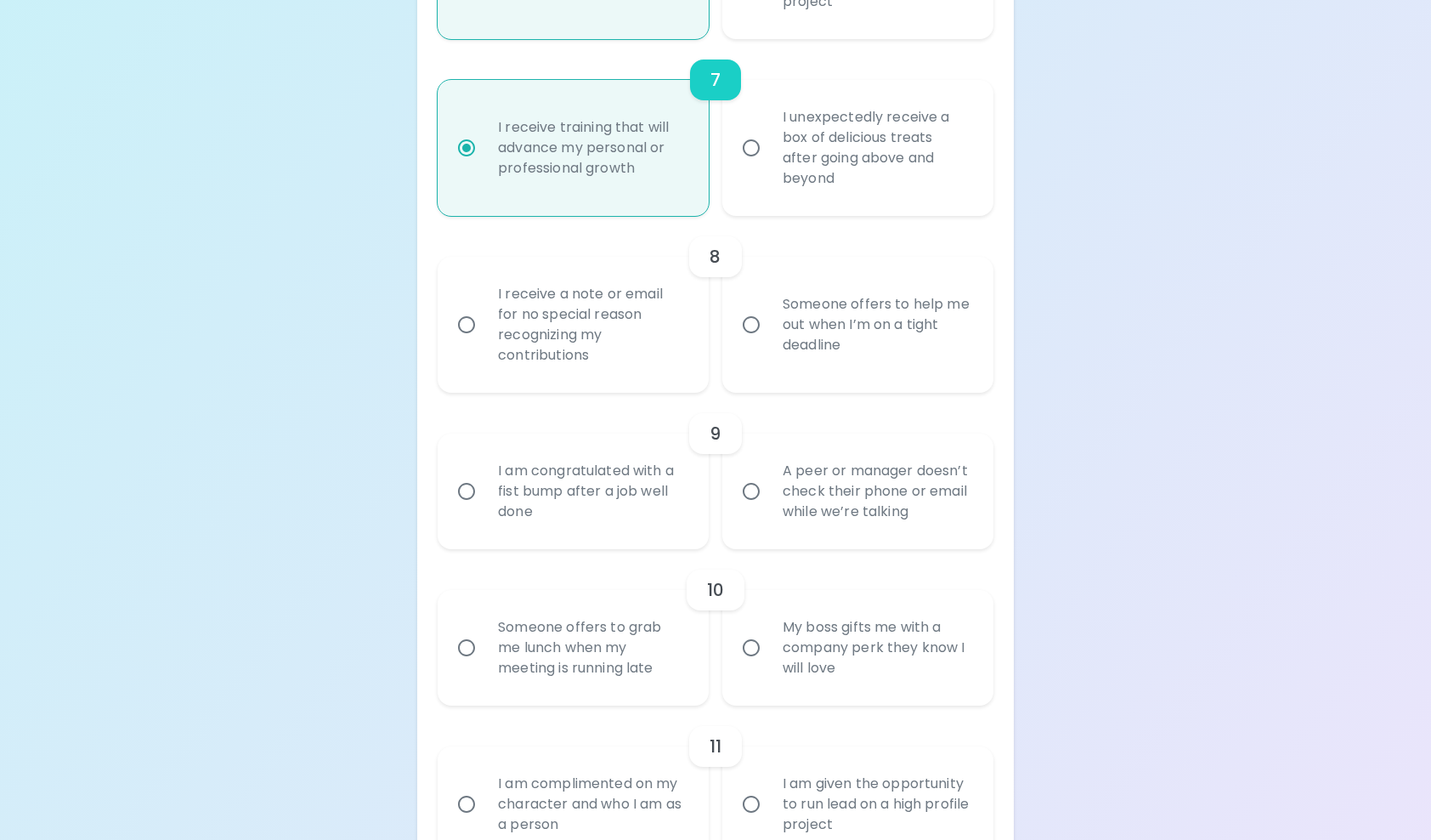
scroll to position [1411, 0]
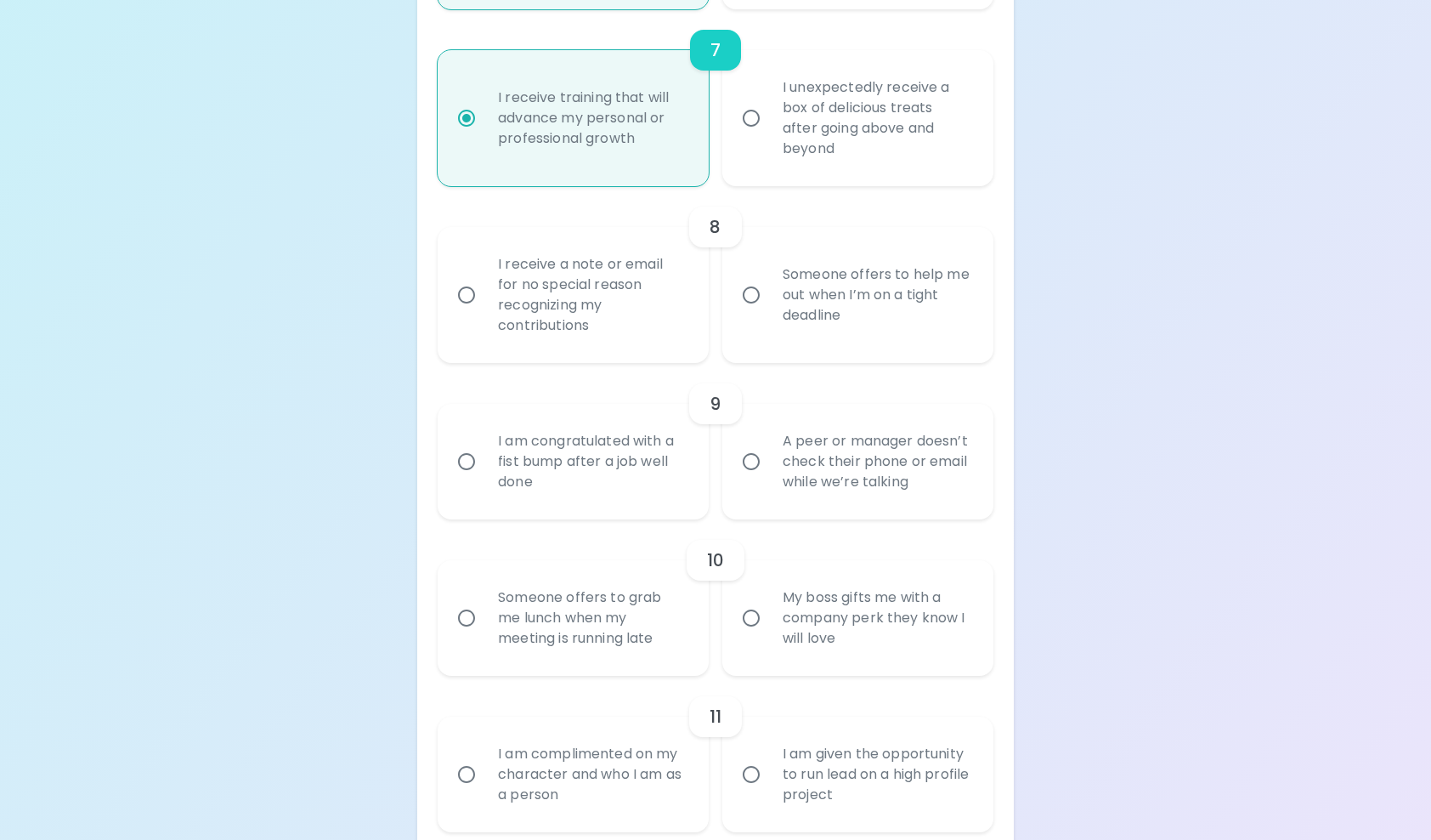
radio input "true"
click at [789, 301] on div "Someone offers to help me out when I’m on a tight deadline" at bounding box center [876, 294] width 215 height 102
click at [769, 301] on input "Someone offers to help me out when I’m on a tight deadline" at bounding box center [751, 295] width 36 height 36
radio input "false"
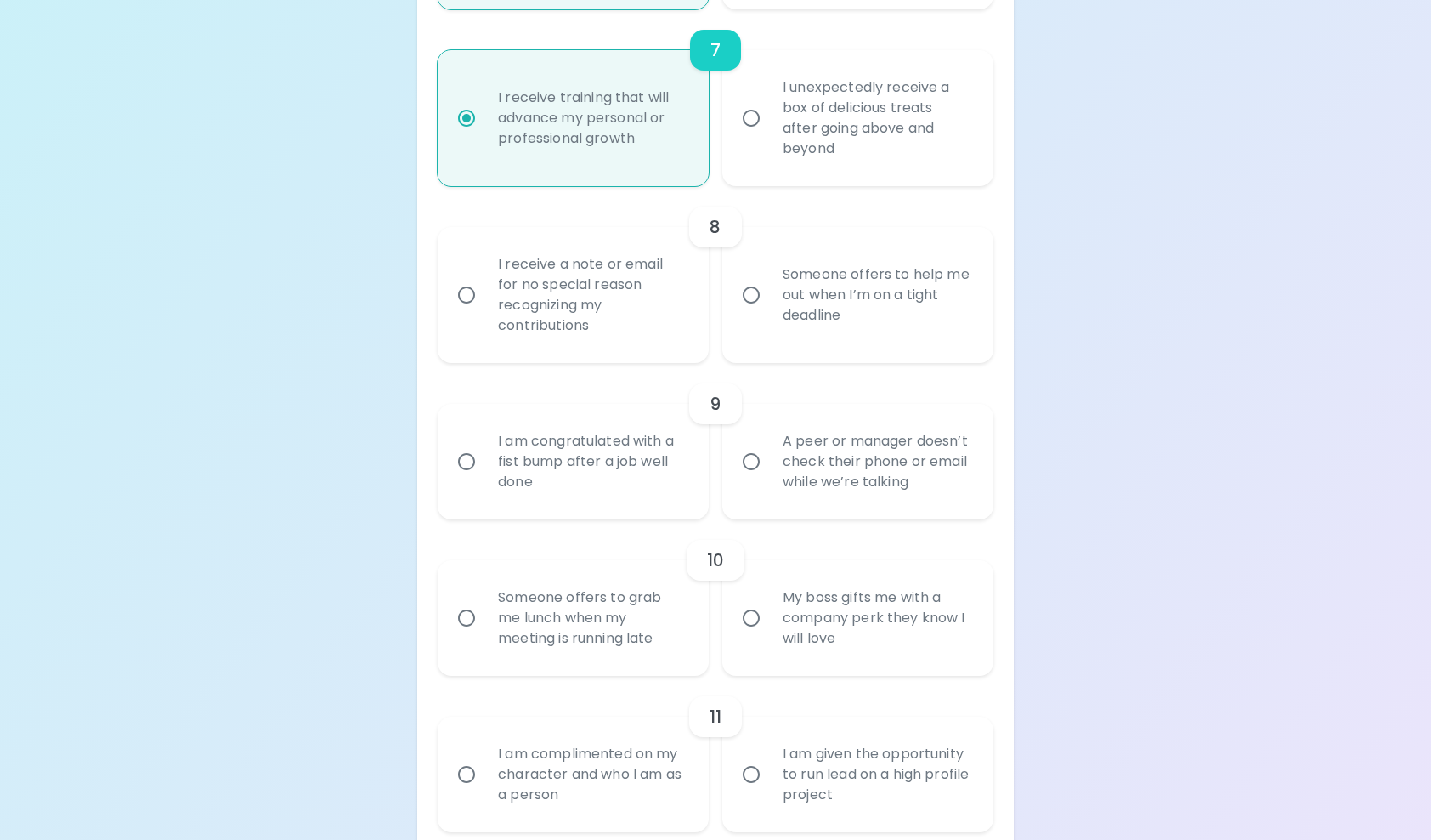
radio input "false"
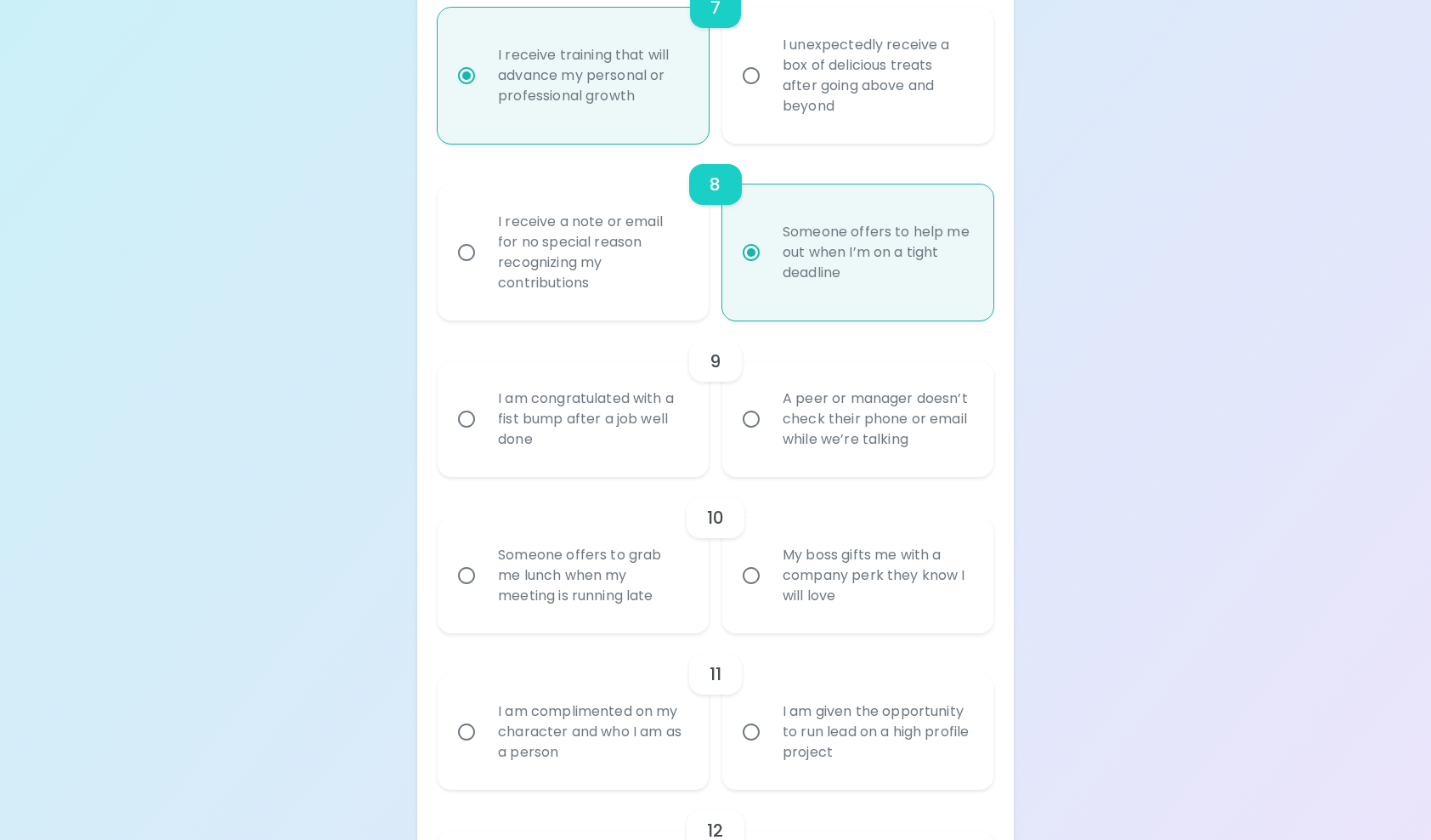
scroll to position [1547, 0]
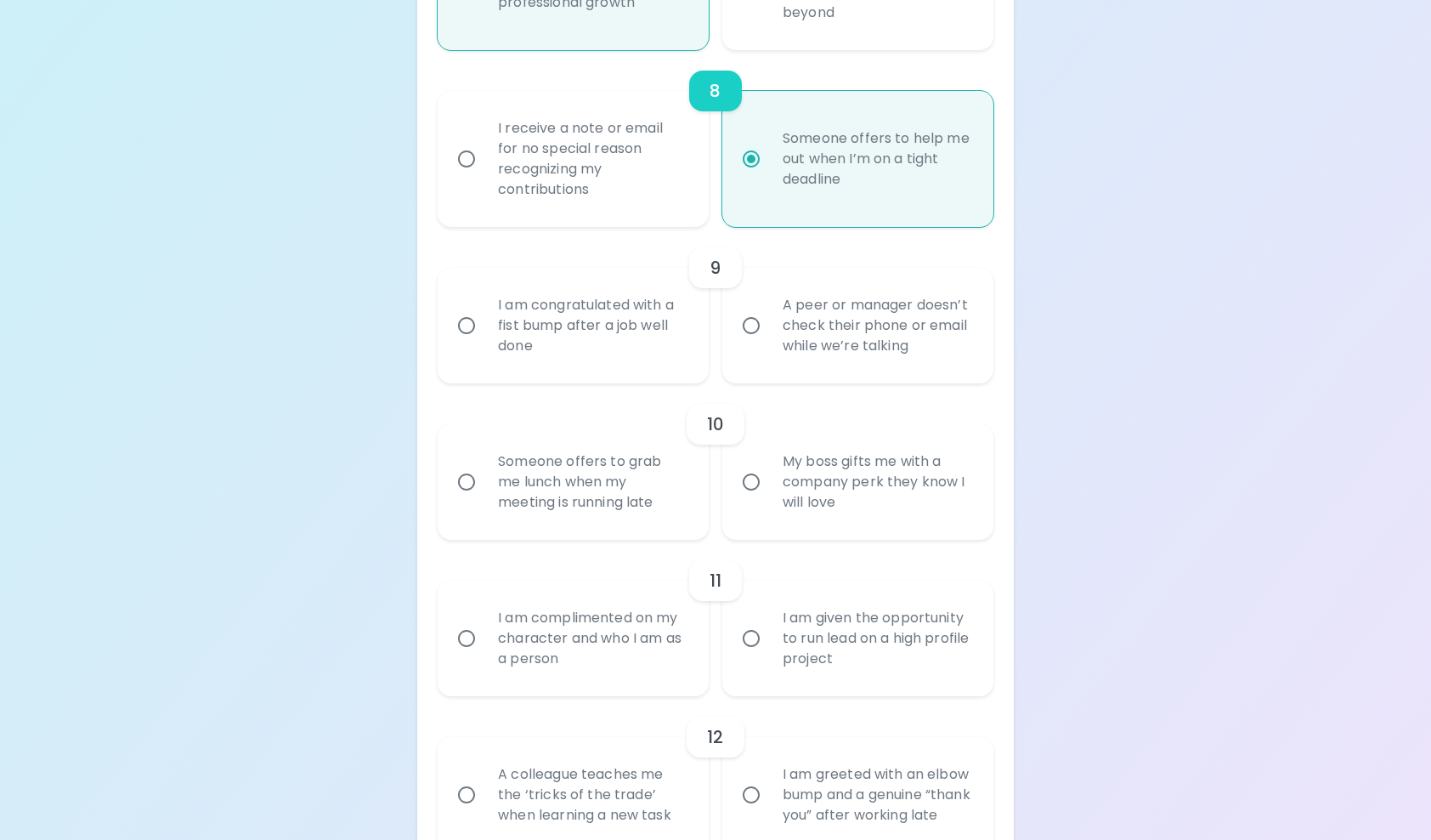
radio input "true"
click at [776, 353] on div "A peer or manager doesn’t check their phone or email while we’re talking" at bounding box center [876, 325] width 215 height 102
click at [769, 343] on input "A peer or manager doesn’t check their phone or email while we’re talking" at bounding box center [751, 326] width 36 height 36
radio input "false"
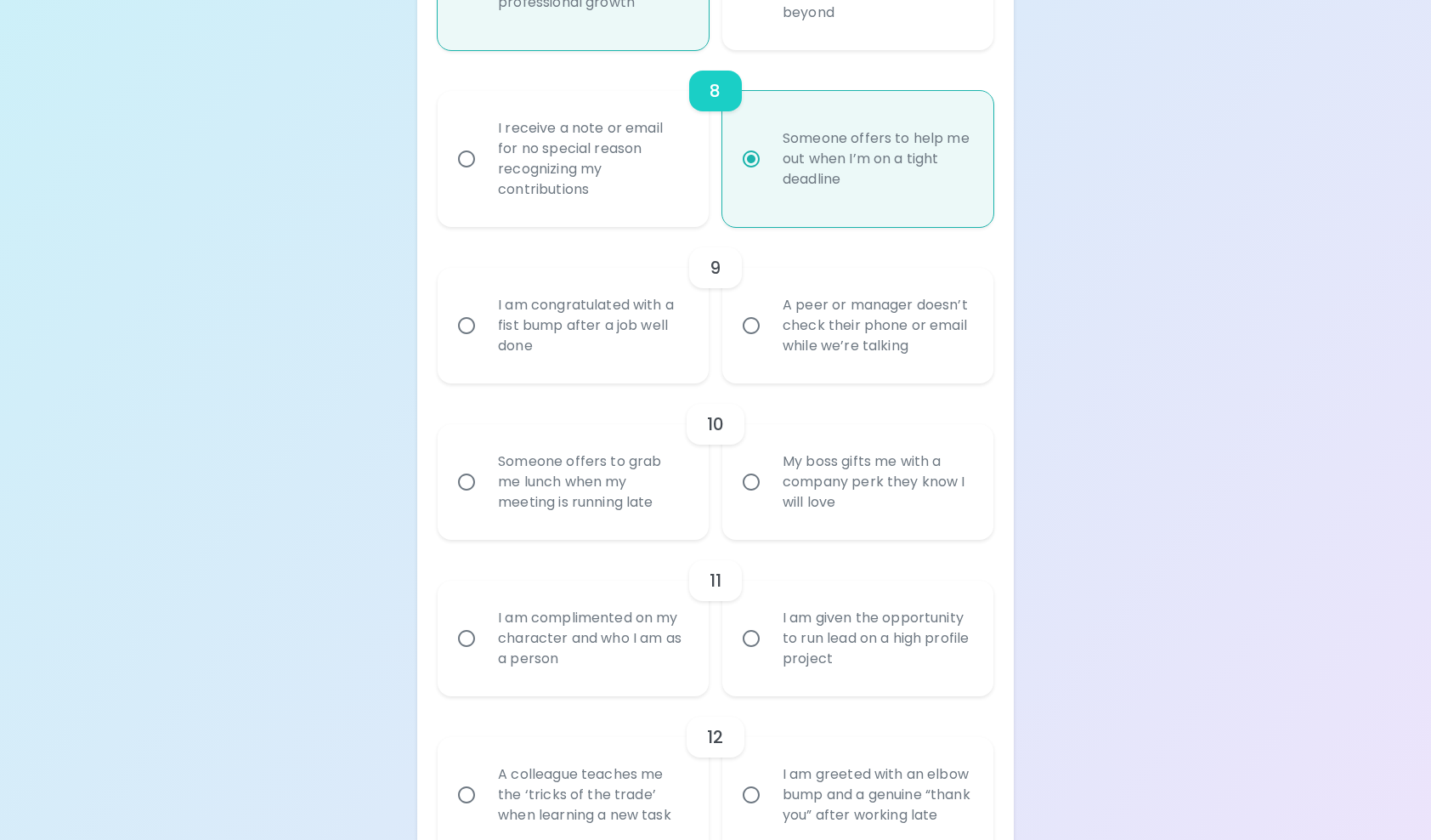
radio input "false"
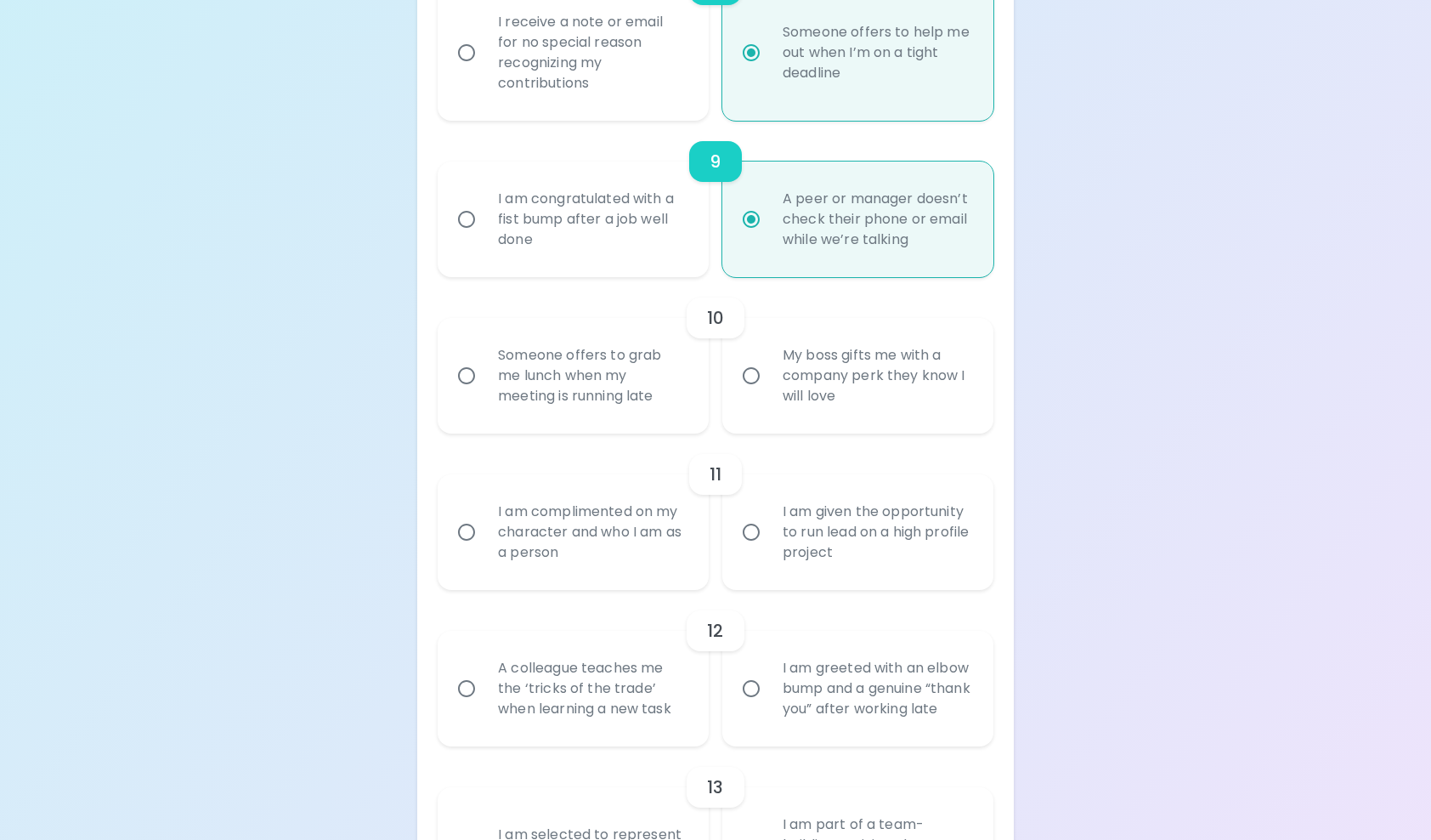
scroll to position [1683, 0]
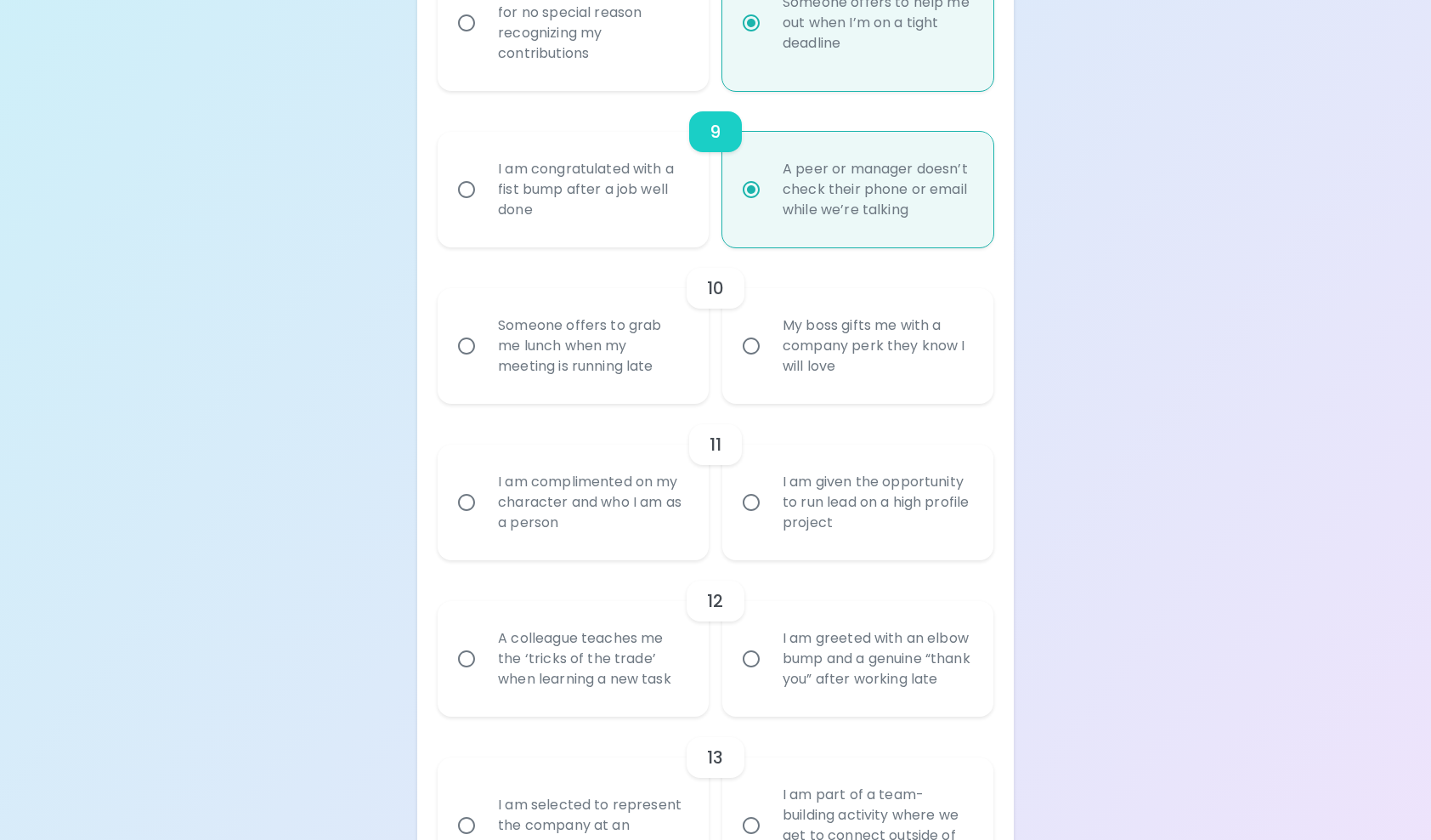
radio input "true"
click at [662, 397] on div "Someone offers to grab me lunch when my meeting is running late" at bounding box center [591, 346] width 215 height 102
click at [484, 364] on input "Someone offers to grab me lunch when my meeting is running late" at bounding box center [467, 346] width 36 height 36
radio input "false"
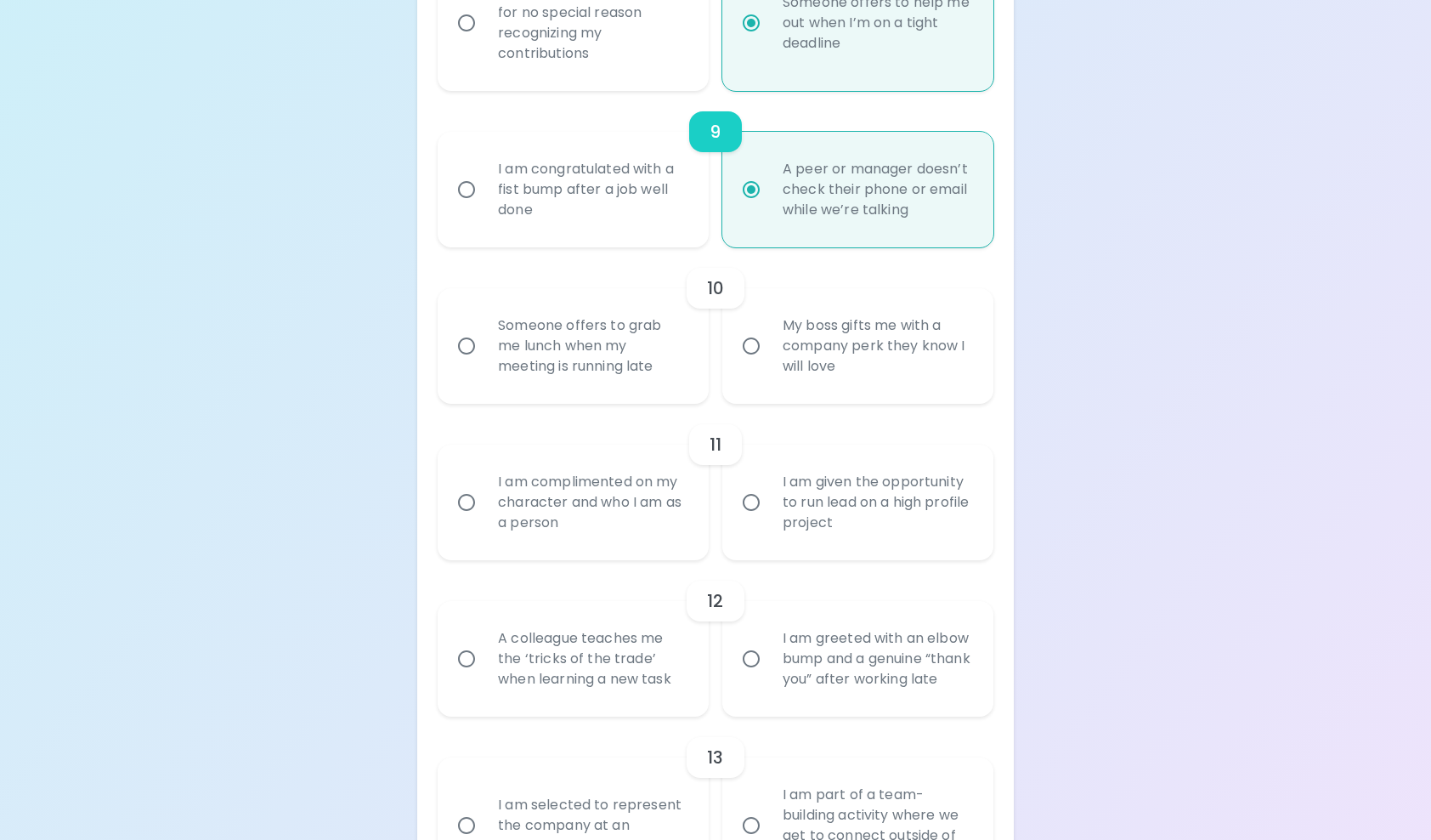
radio input "false"
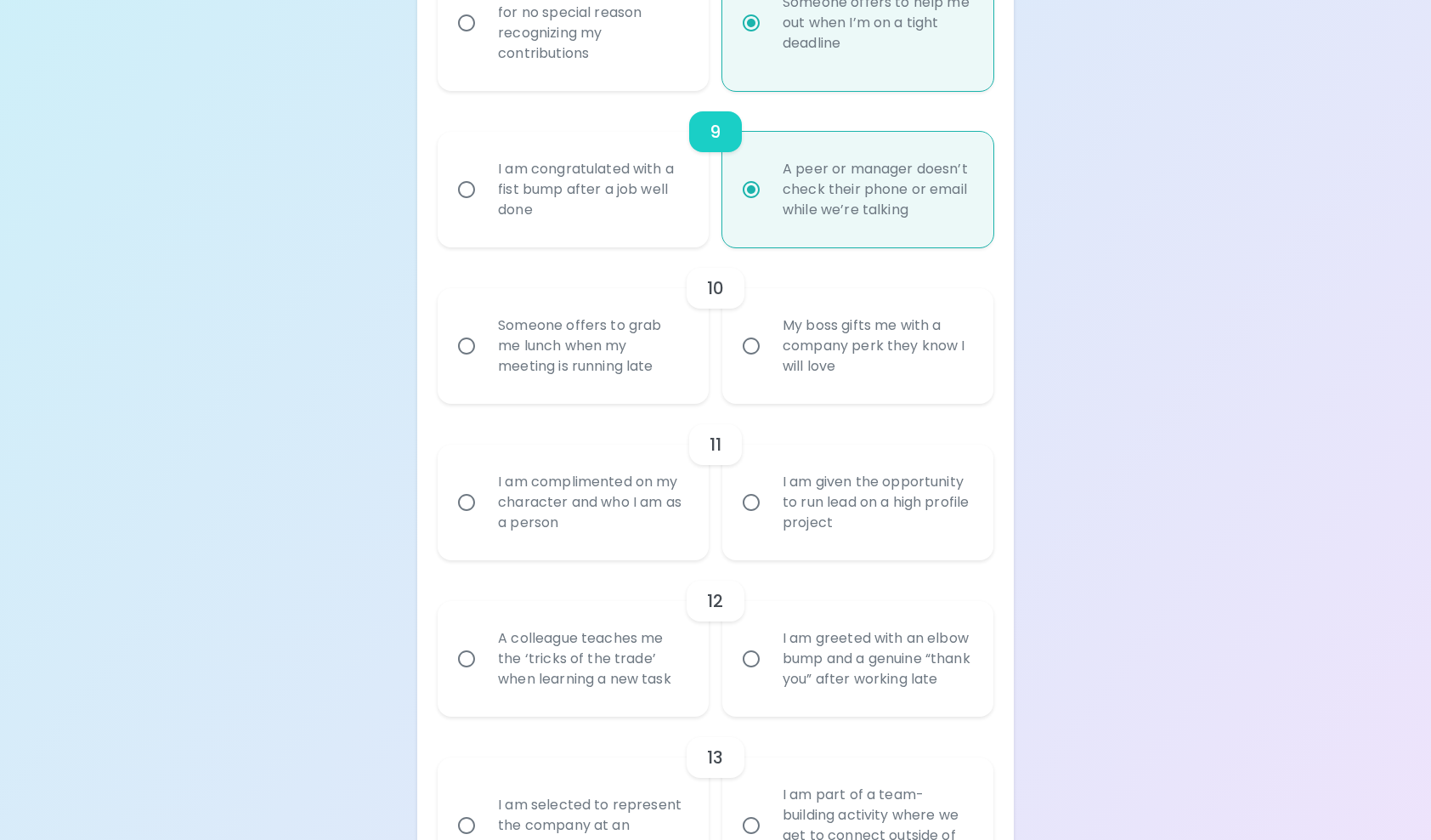
radio input "false"
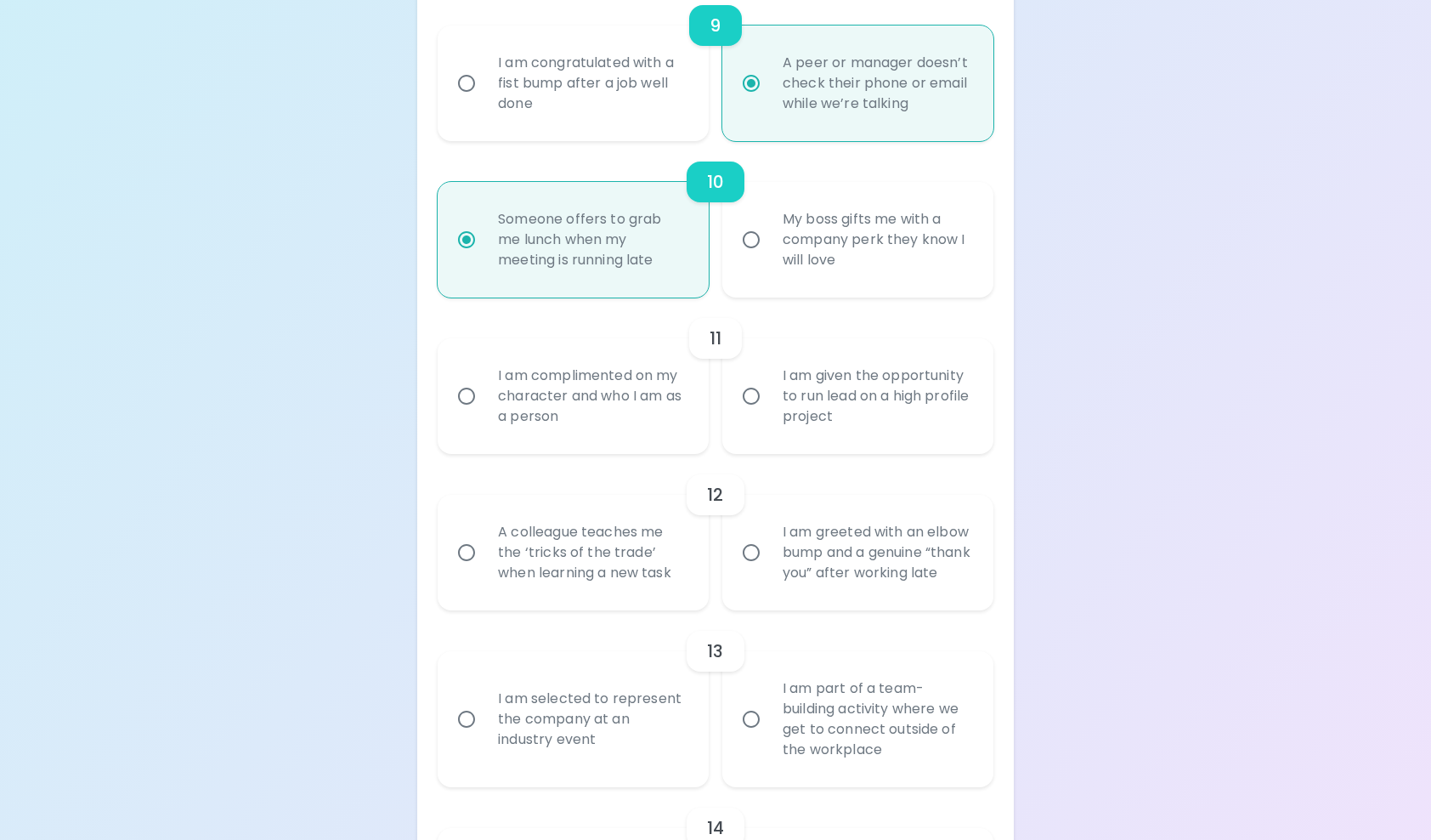
scroll to position [1819, 0]
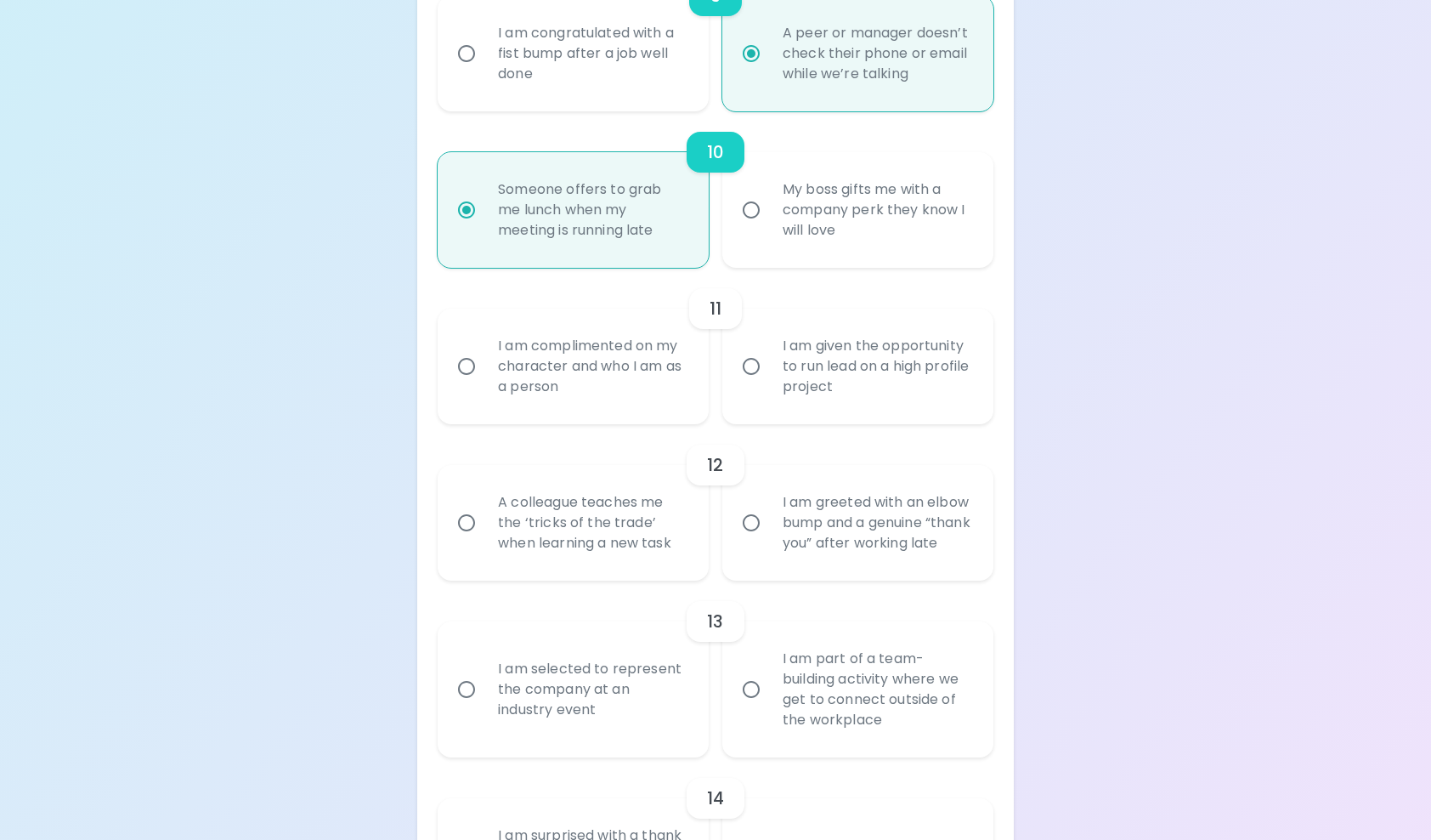
radio input "true"
click at [661, 399] on div "I am complimented on my character and who I am as a person" at bounding box center [591, 366] width 215 height 102
click at [484, 384] on input "I am complimented on my character and who I am as a person" at bounding box center [467, 366] width 36 height 36
radio input "false"
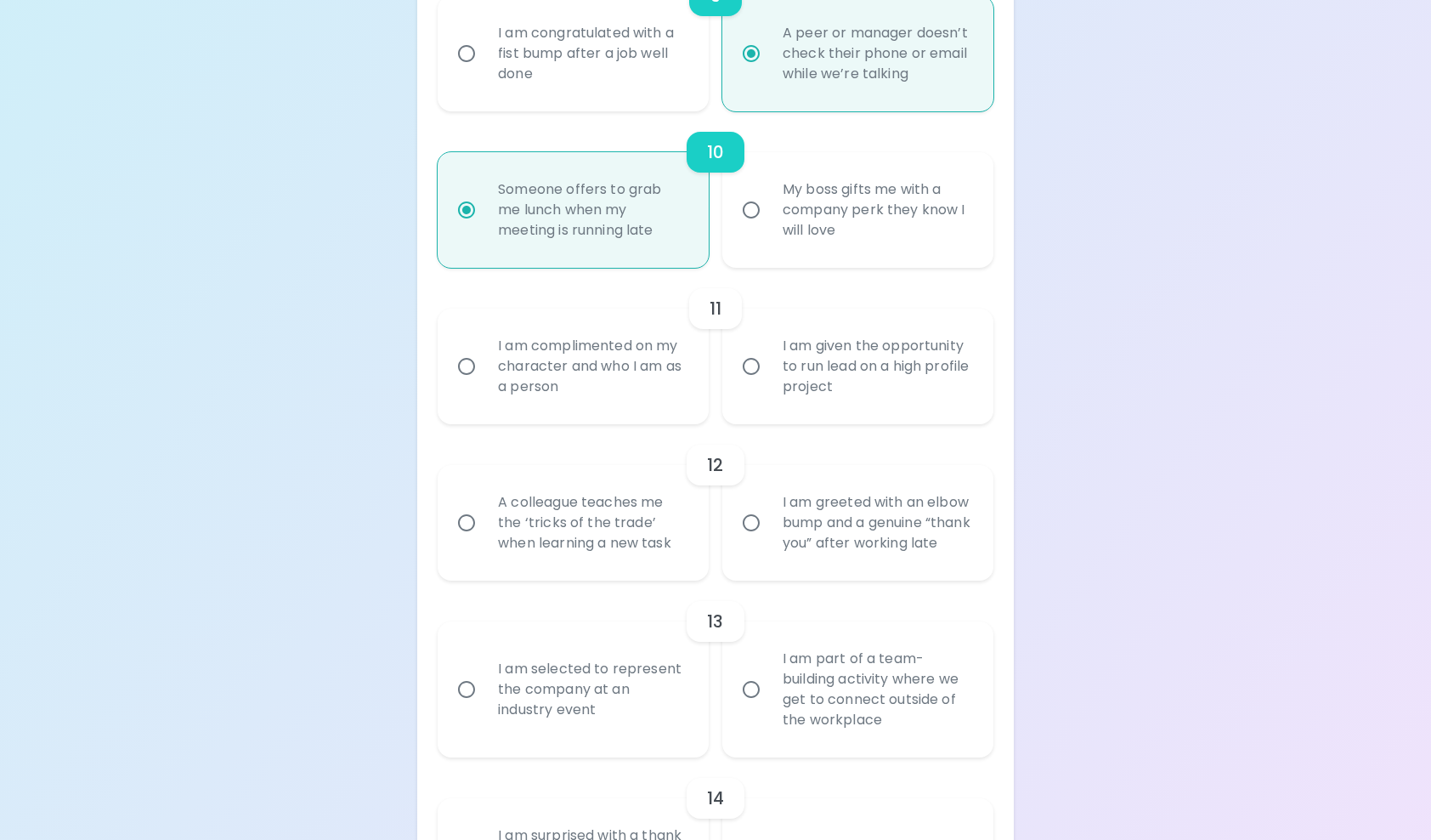
radio input "false"
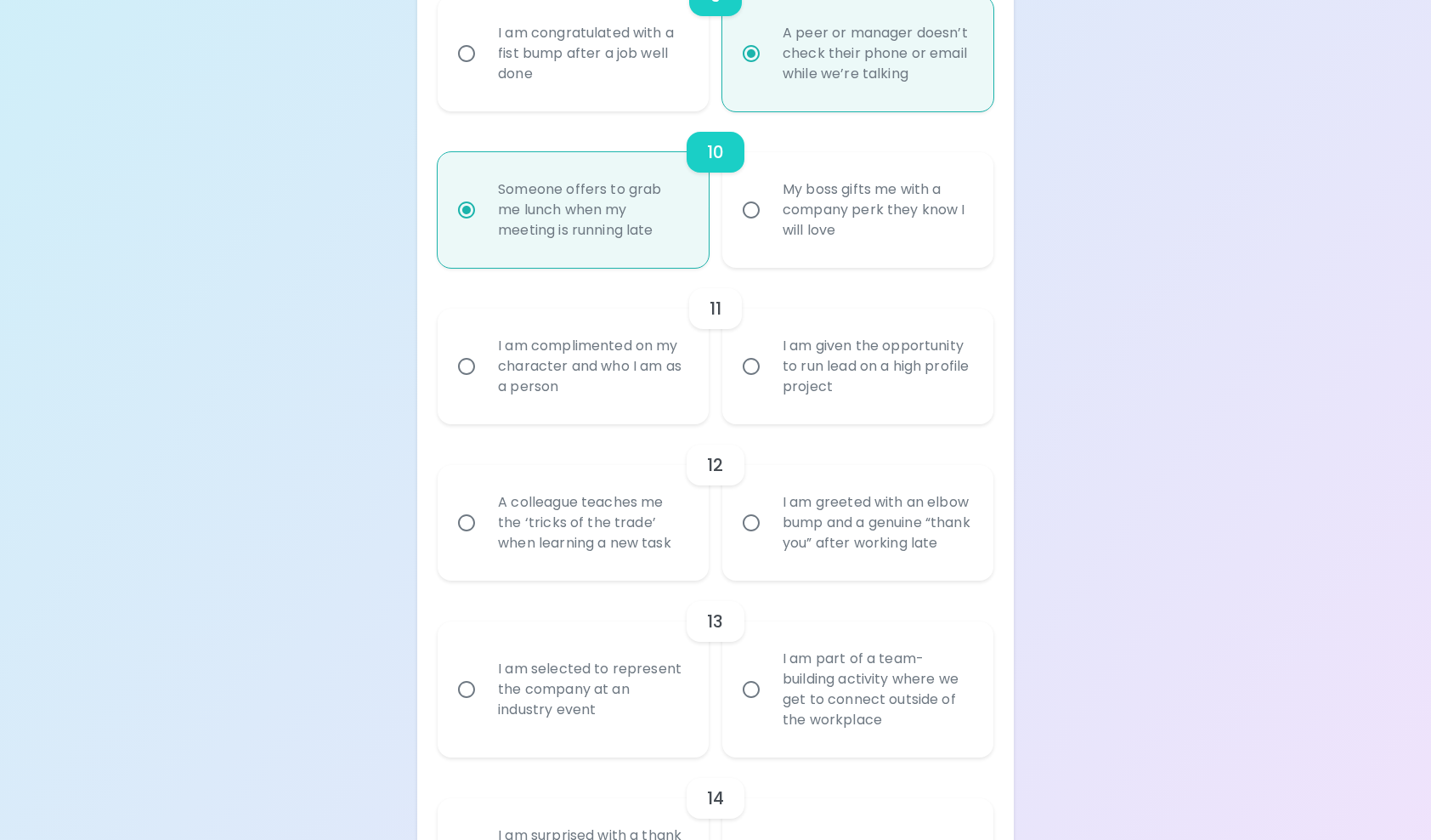
radio input "false"
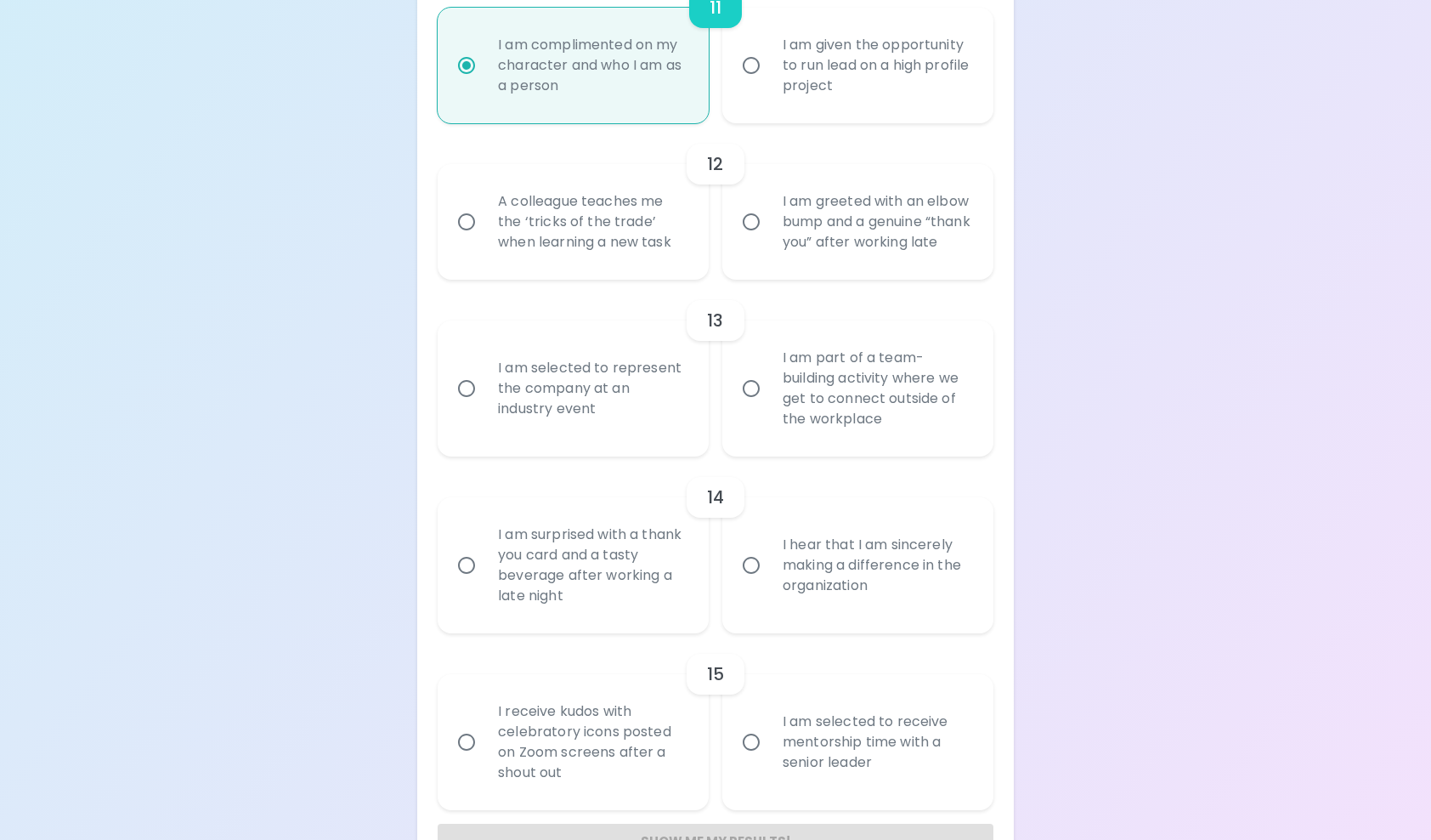
scroll to position [2125, 0]
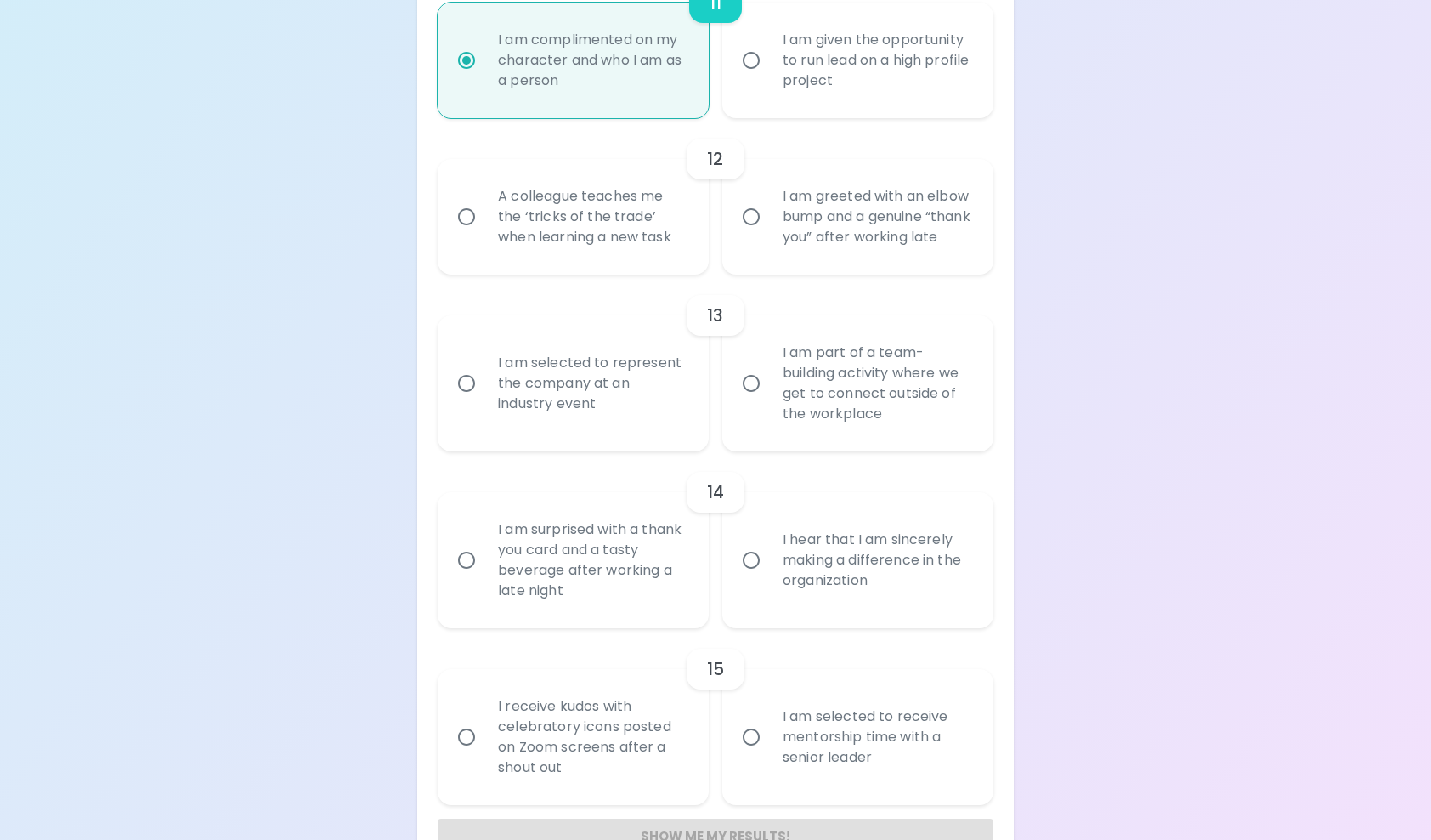
radio input "true"
click at [639, 268] on div "A colleague teaches me the ‘tricks of the trade’ when learning a new task" at bounding box center [591, 216] width 215 height 102
click at [484, 234] on input "A colleague teaches me the ‘tricks of the trade’ when learning a new task" at bounding box center [467, 216] width 36 height 36
radio input "false"
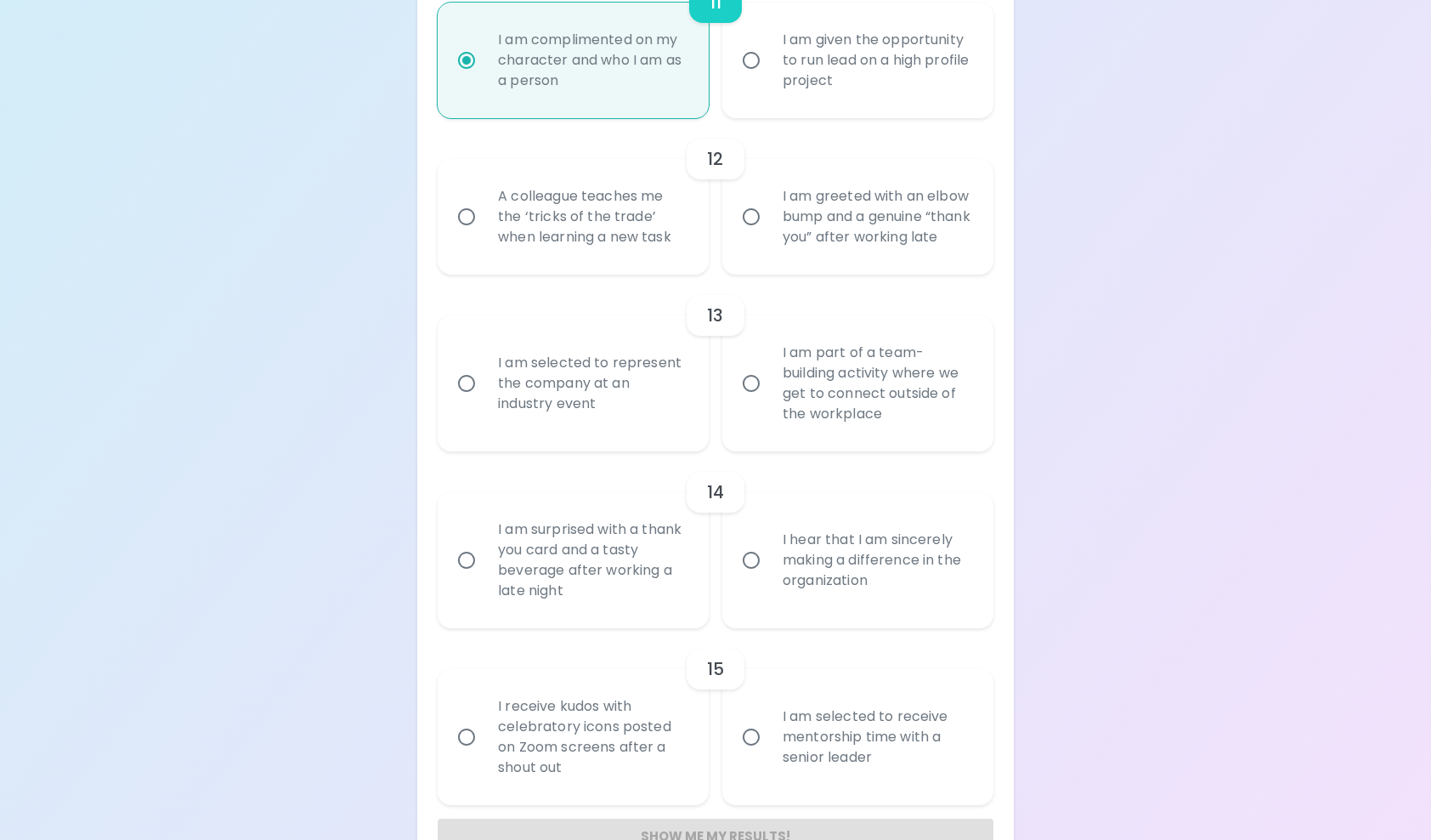
radio input "false"
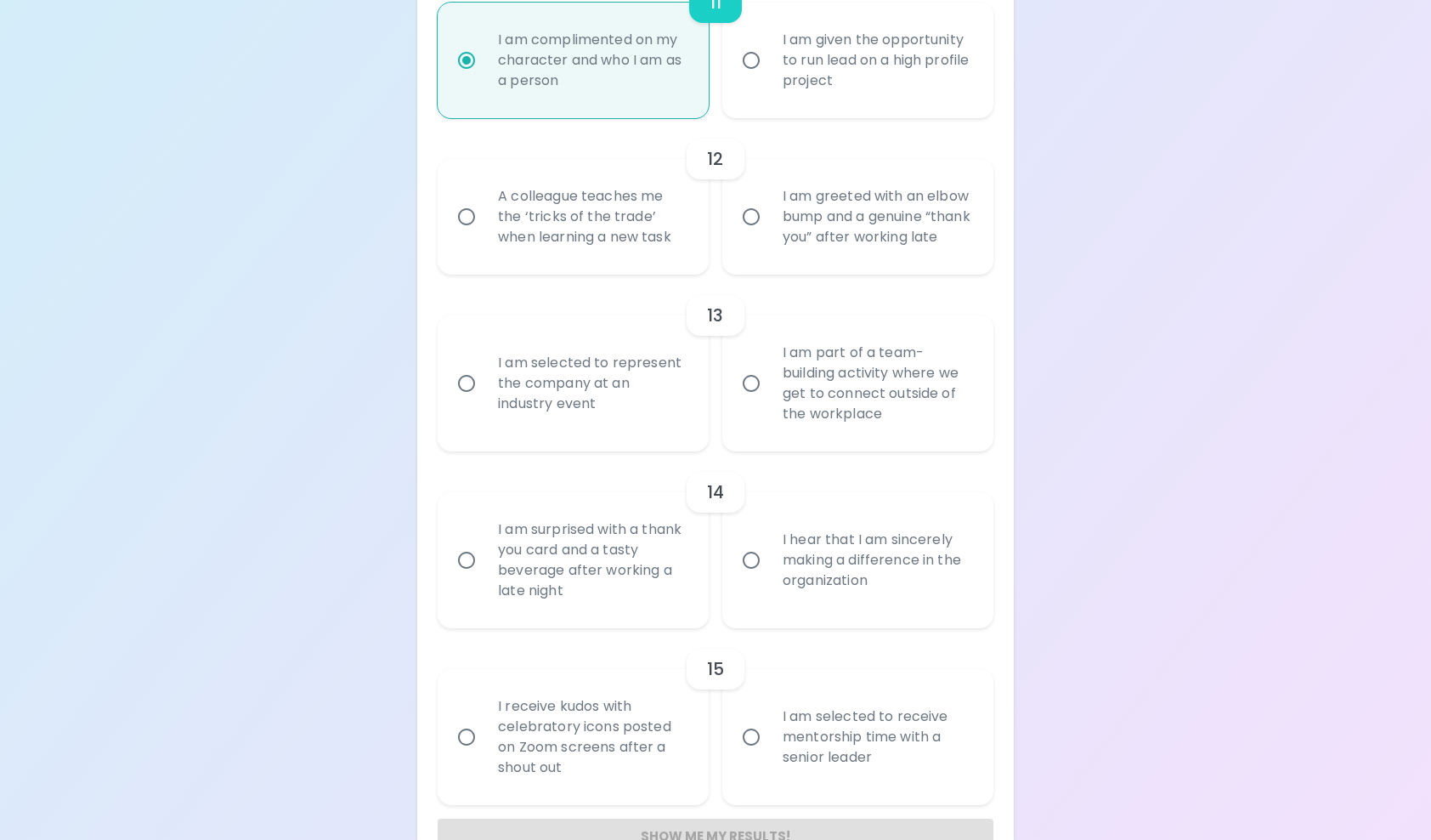
radio input "false"
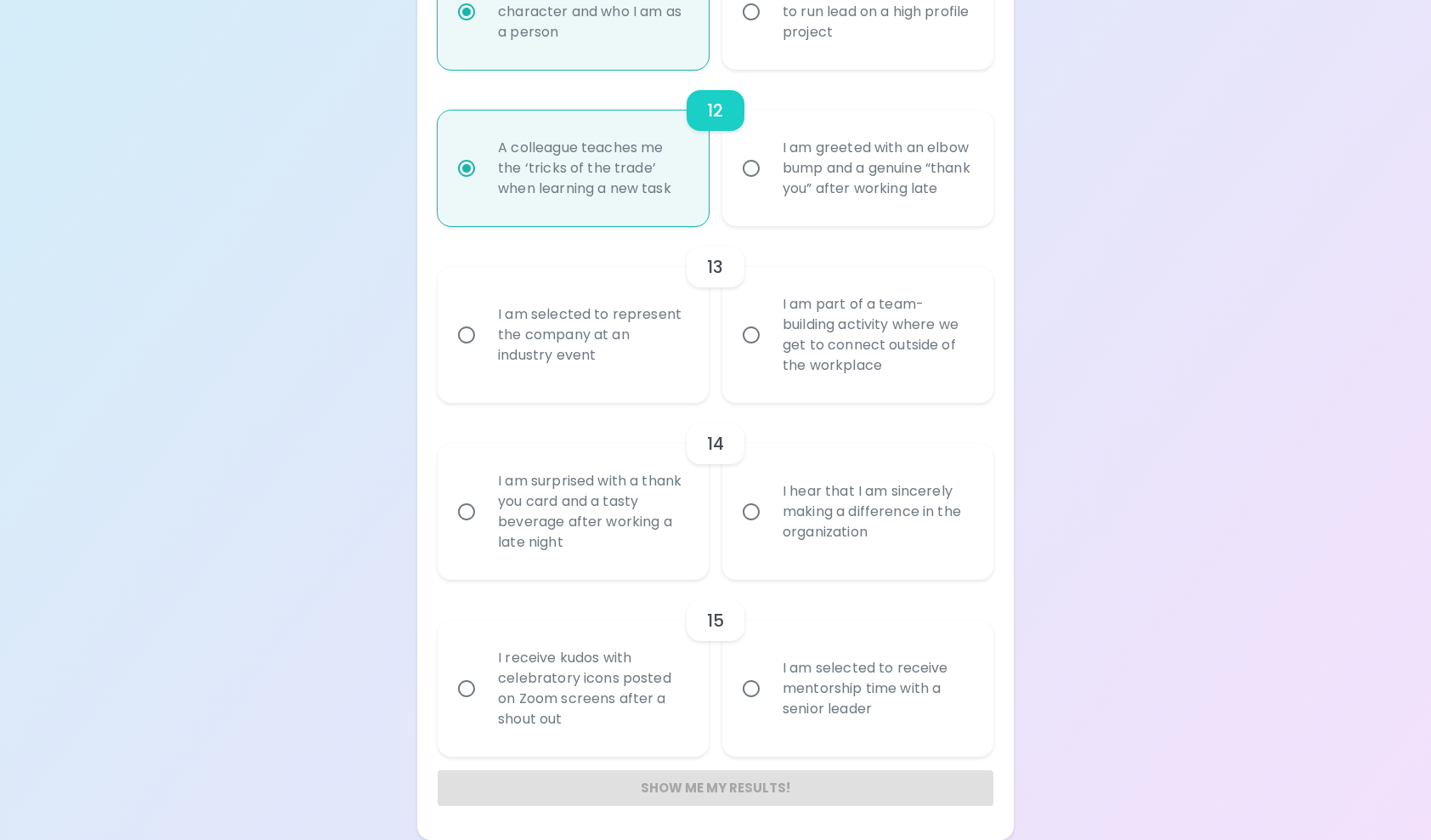
scroll to position [2213, 0]
radio input "true"
click at [806, 310] on div "I am part of a team-building activity where we get to connect outside of the wo…" at bounding box center [876, 334] width 215 height 122
click at [769, 317] on input "I am part of a team-building activity where we get to connect outside of the wo…" at bounding box center [751, 335] width 36 height 36
radio input "false"
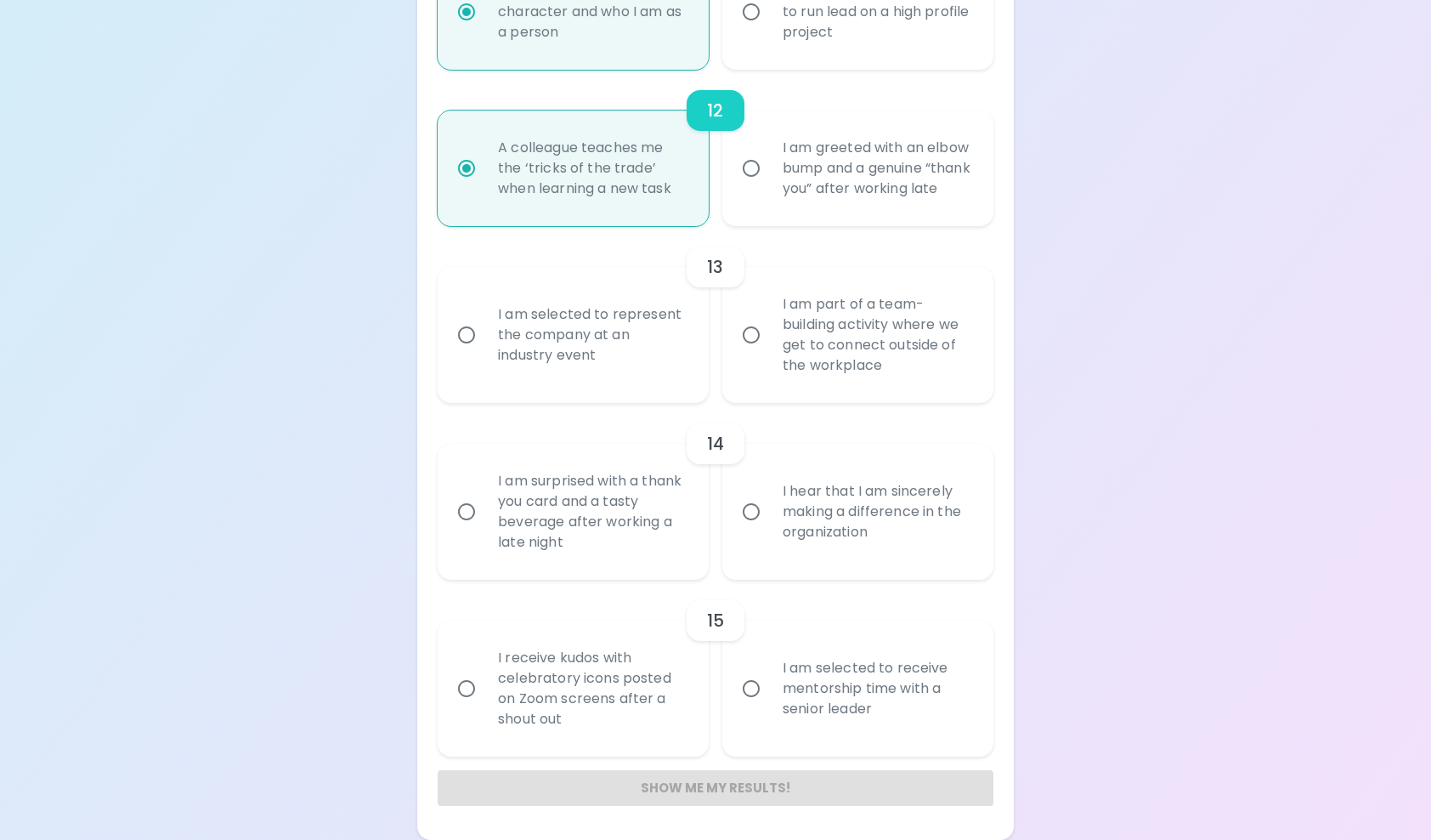
radio input "false"
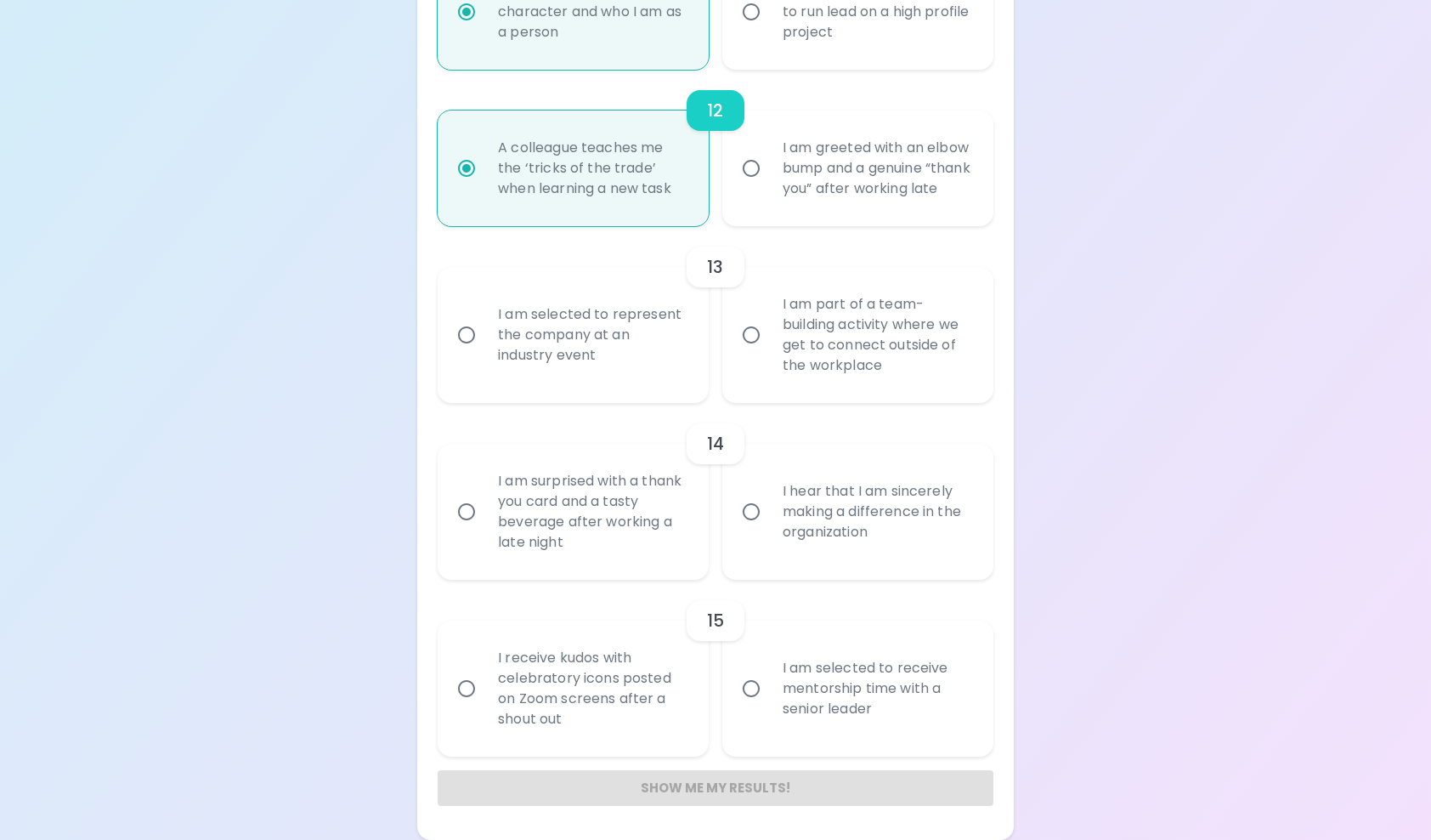
radio input "false"
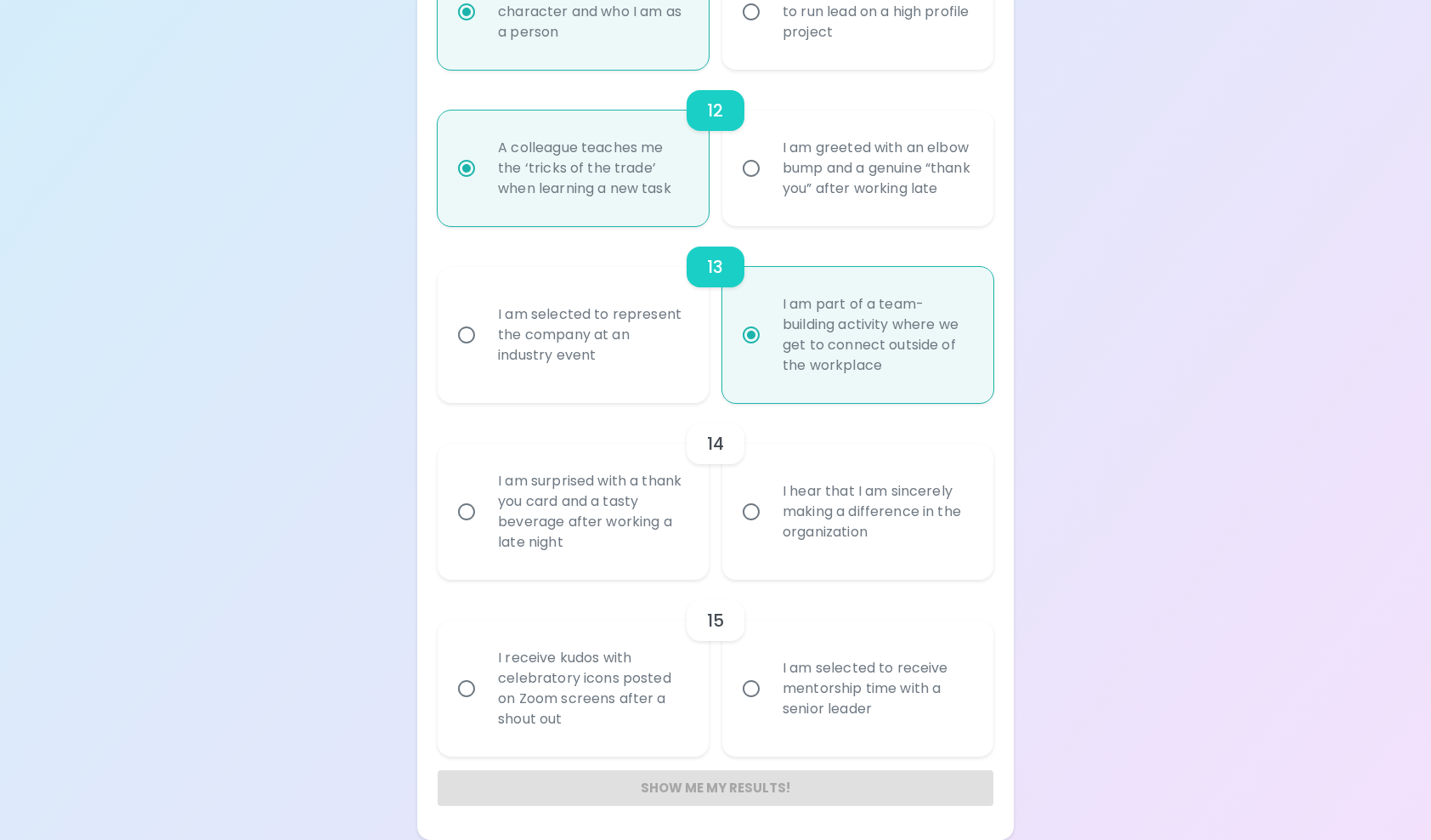
radio input "true"
click at [737, 509] on input "I hear that I am sincerely making a difference in the organization" at bounding box center [751, 512] width 36 height 36
radio input "false"
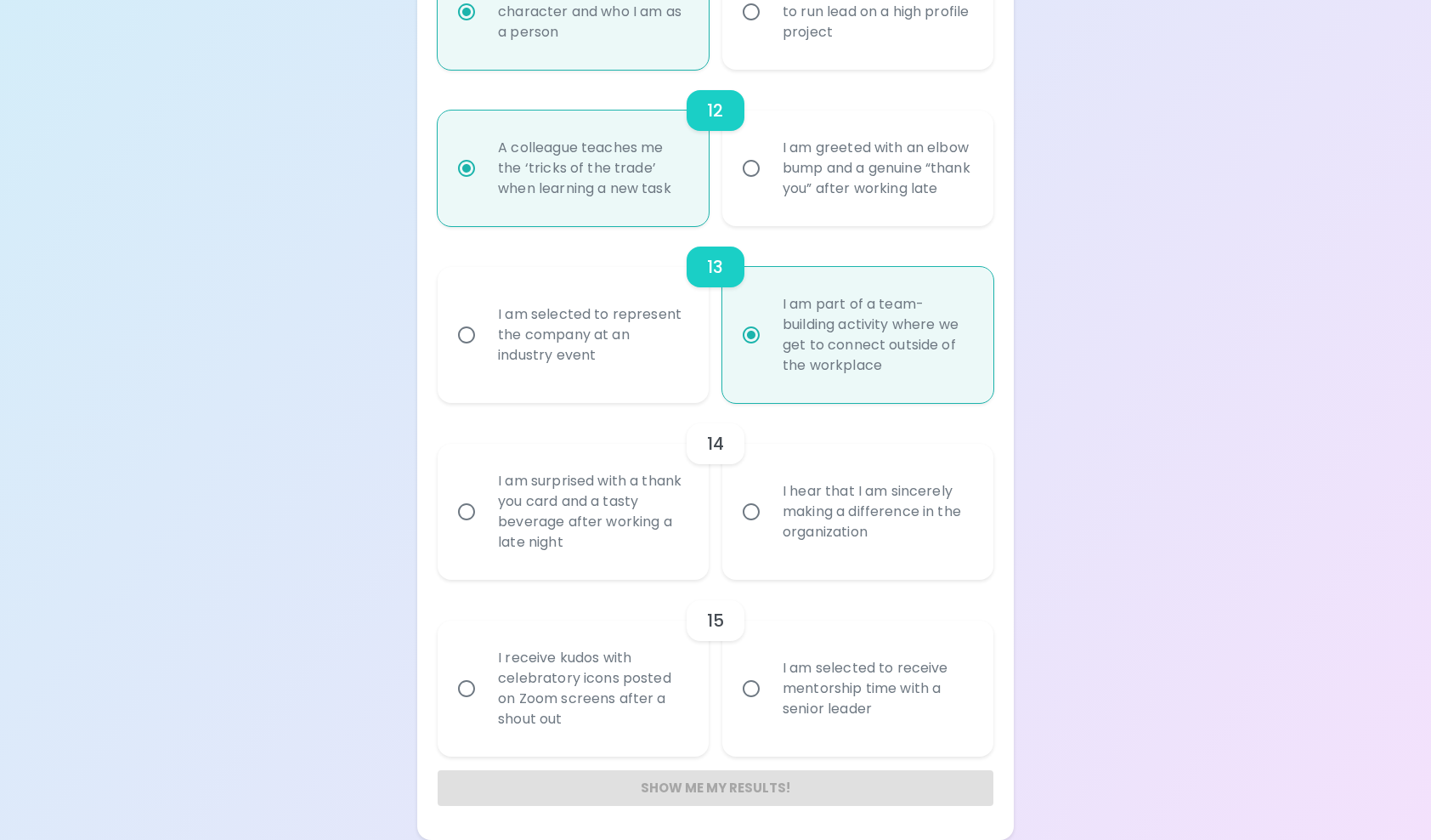
radio input "false"
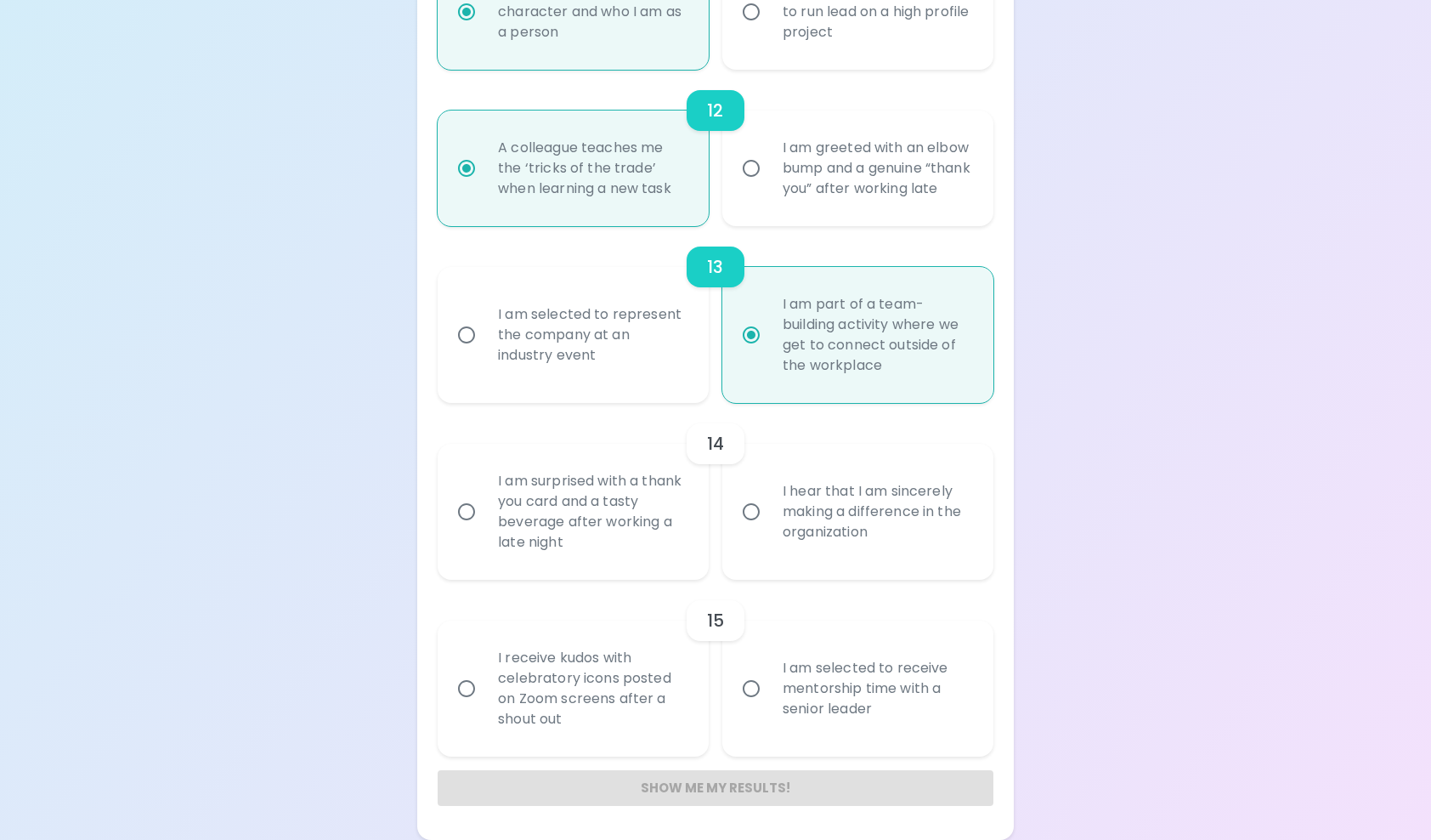
radio input "false"
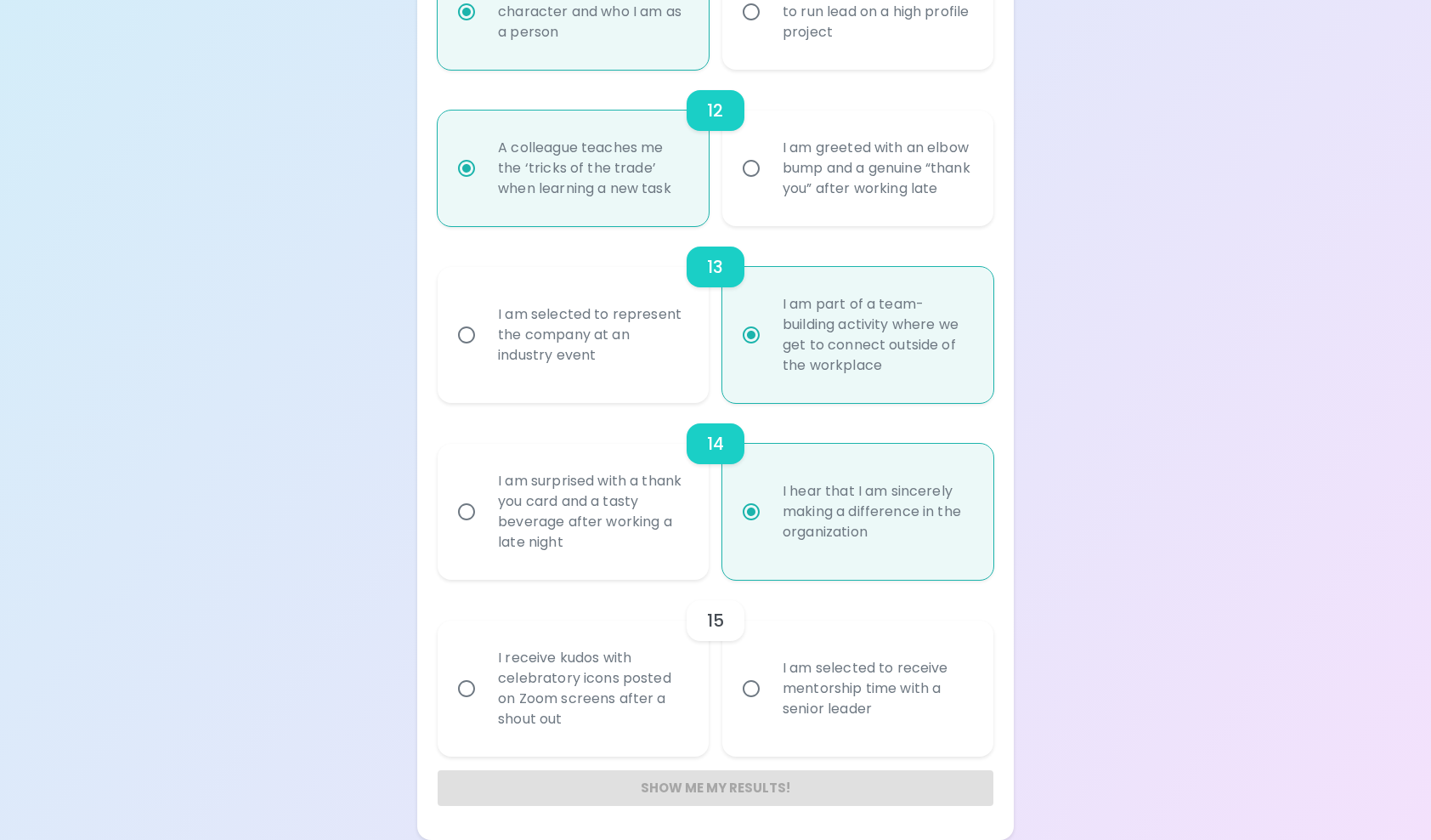
radio input "true"
click at [886, 666] on div "I am selected to receive mentorship time with a senior leader" at bounding box center [876, 688] width 215 height 102
click at [769, 671] on input "I am selected to receive mentorship time with a senior leader" at bounding box center [751, 689] width 36 height 36
radio input "false"
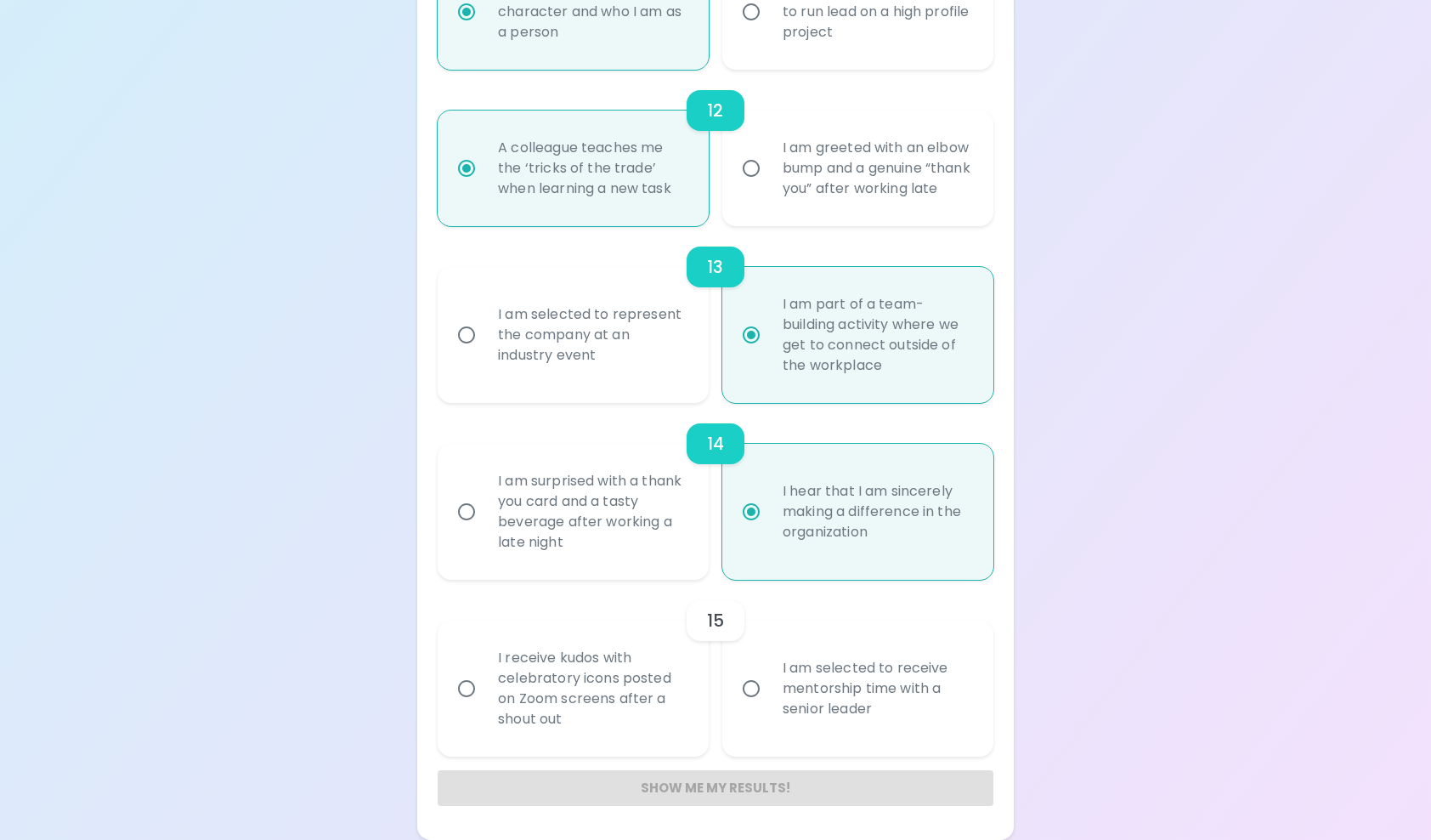
radio input "false"
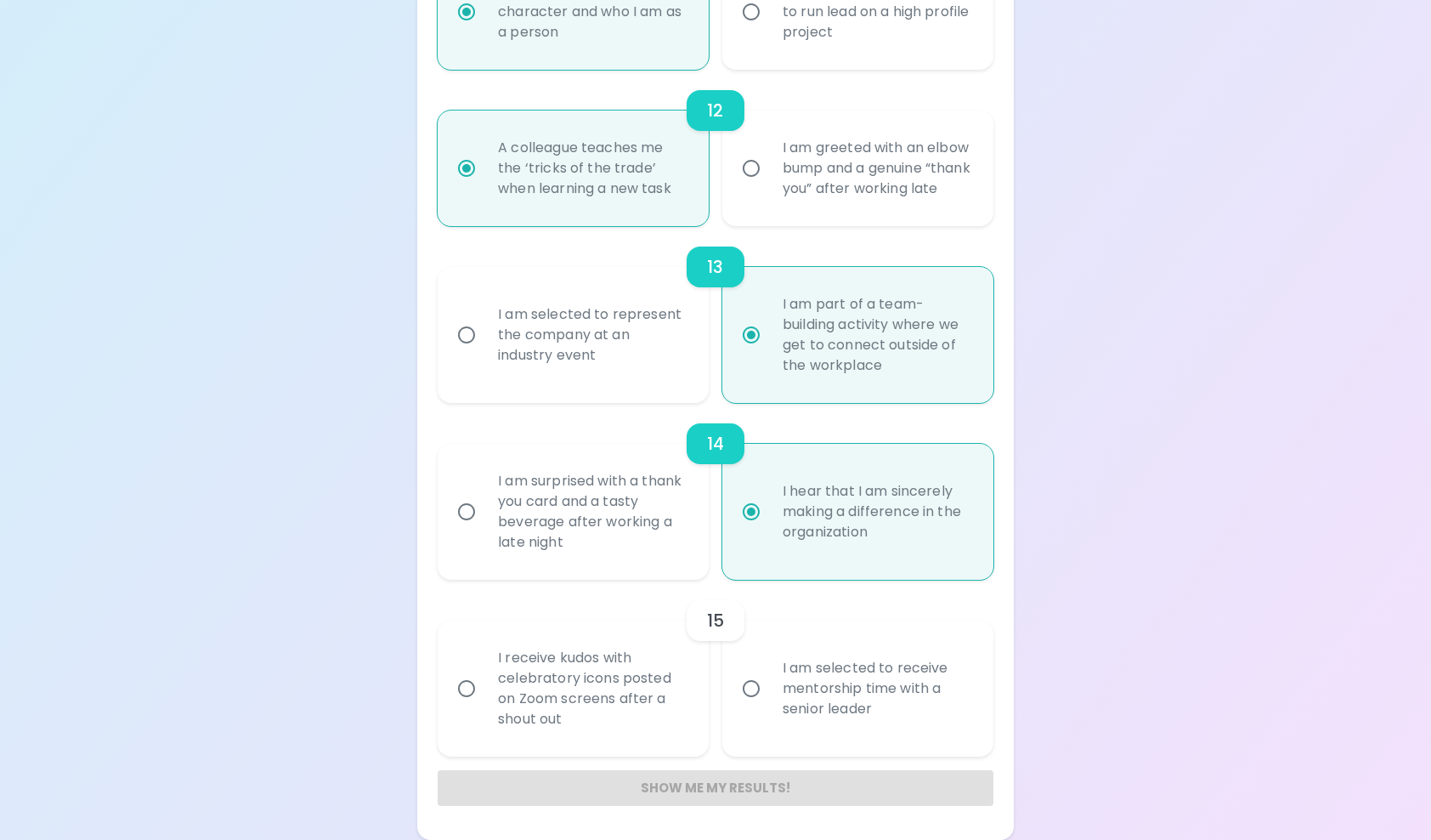
radio input "false"
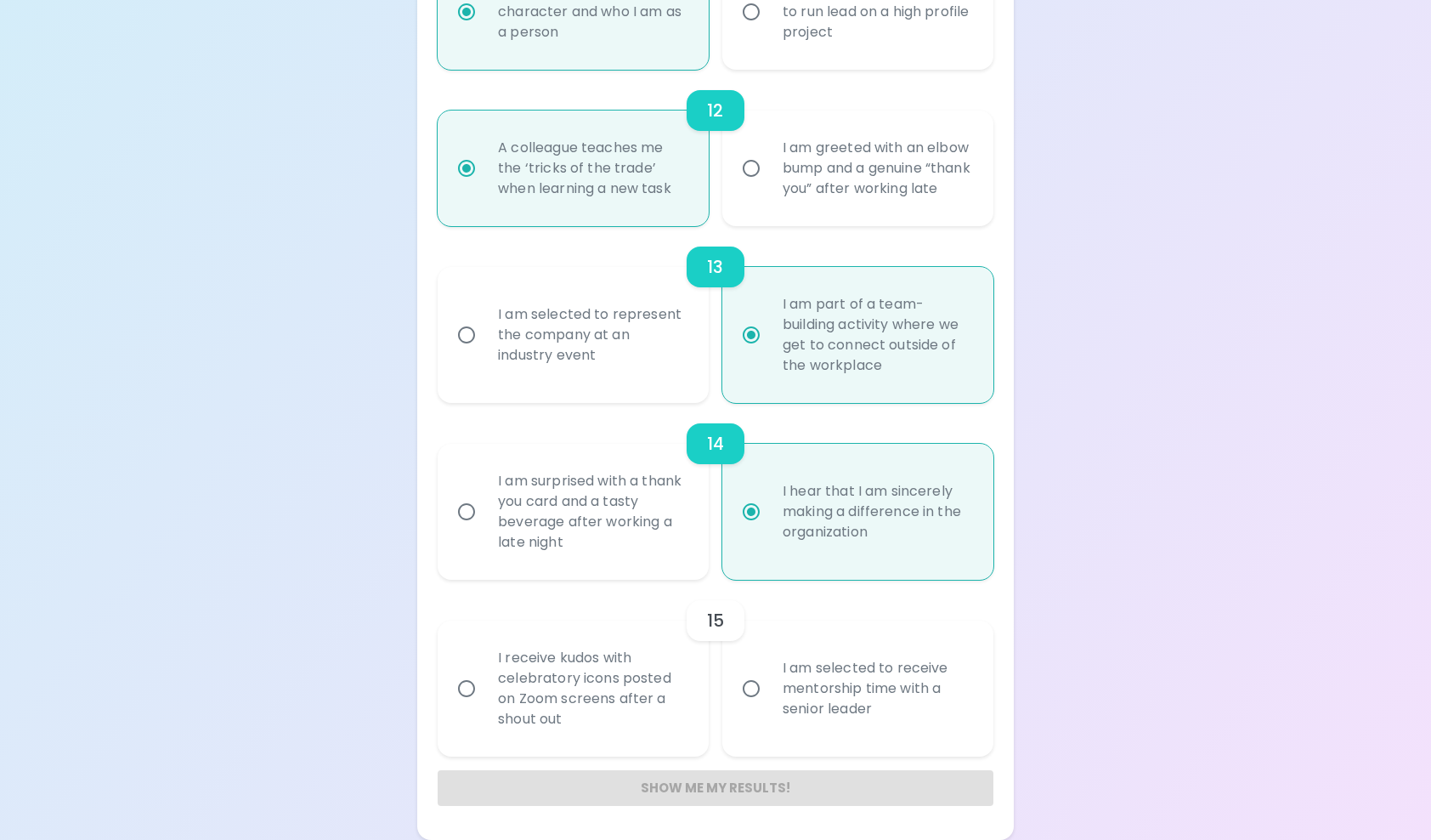
radio input "false"
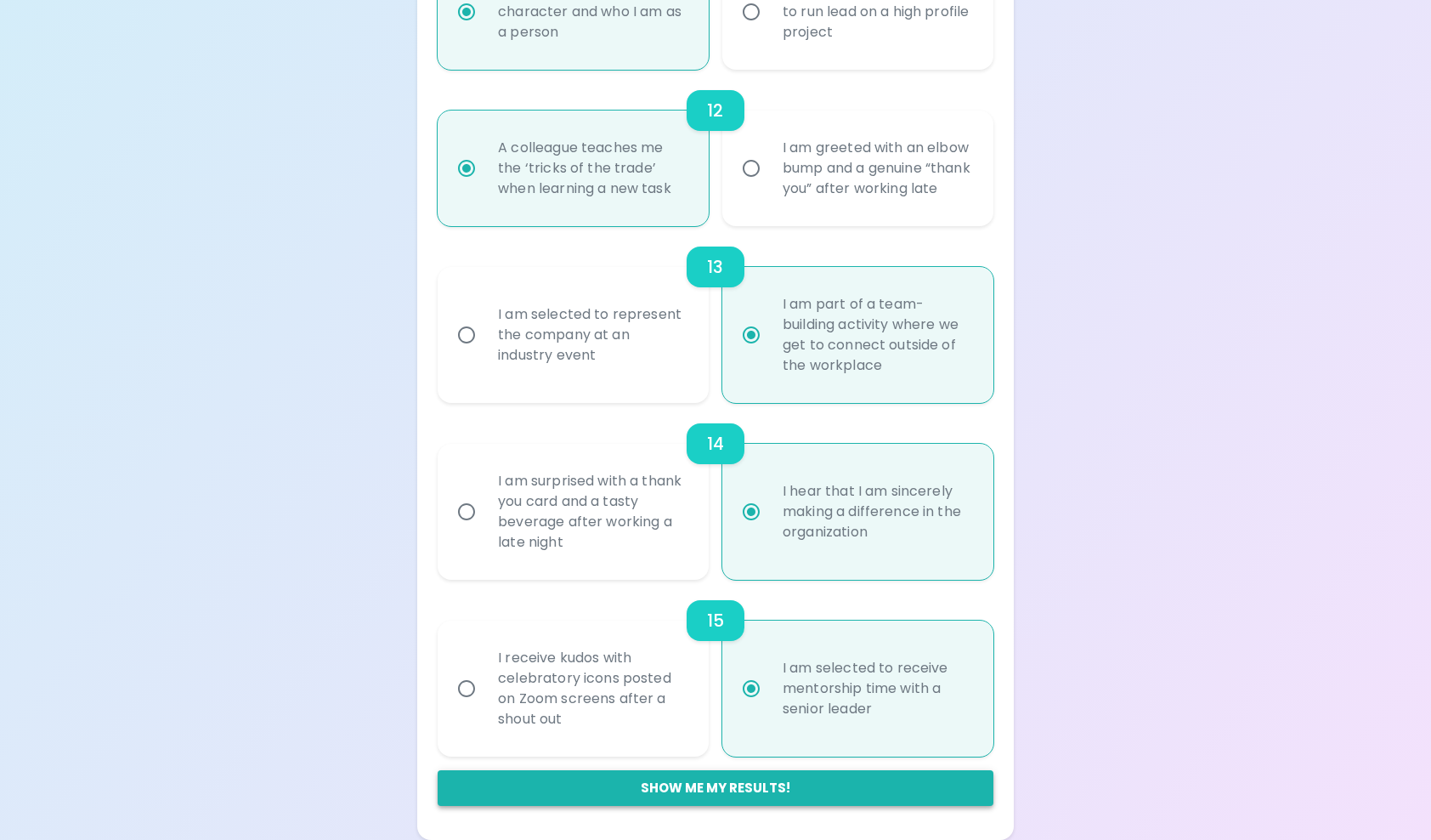
radio input "true"
click at [784, 778] on button "Show me my results!" at bounding box center [716, 788] width 556 height 36
radio input "false"
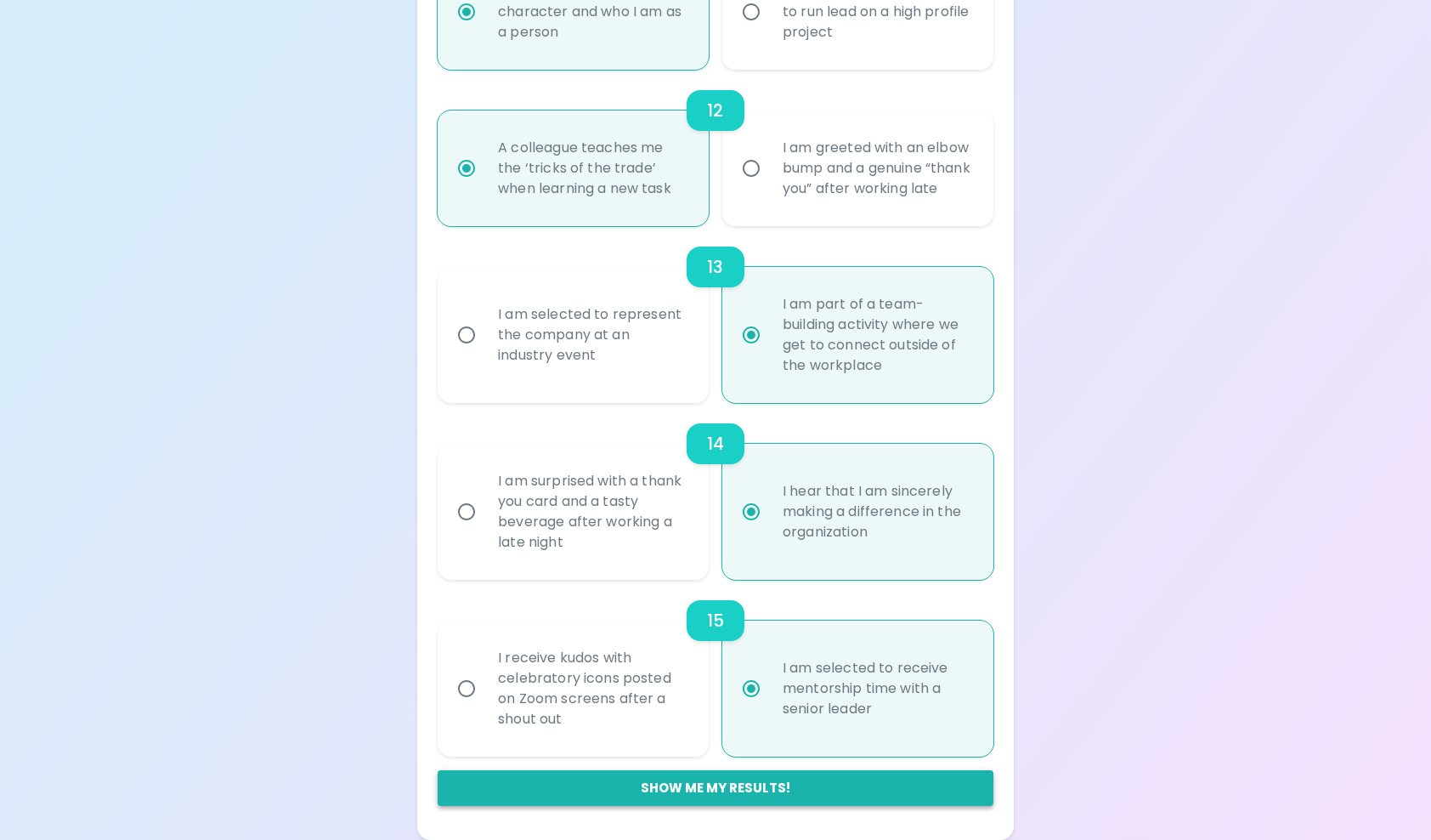
radio input "false"
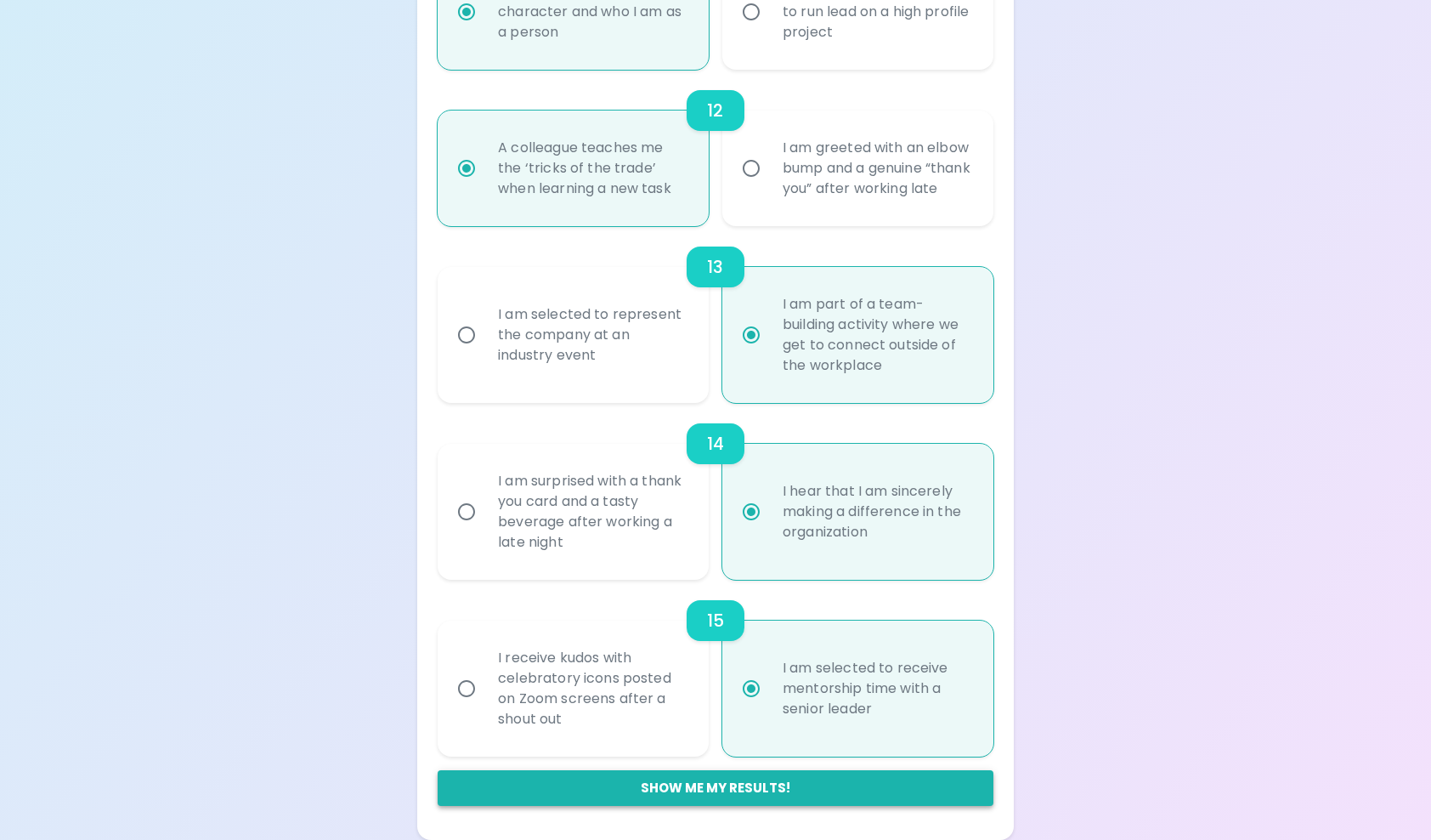
radio input "false"
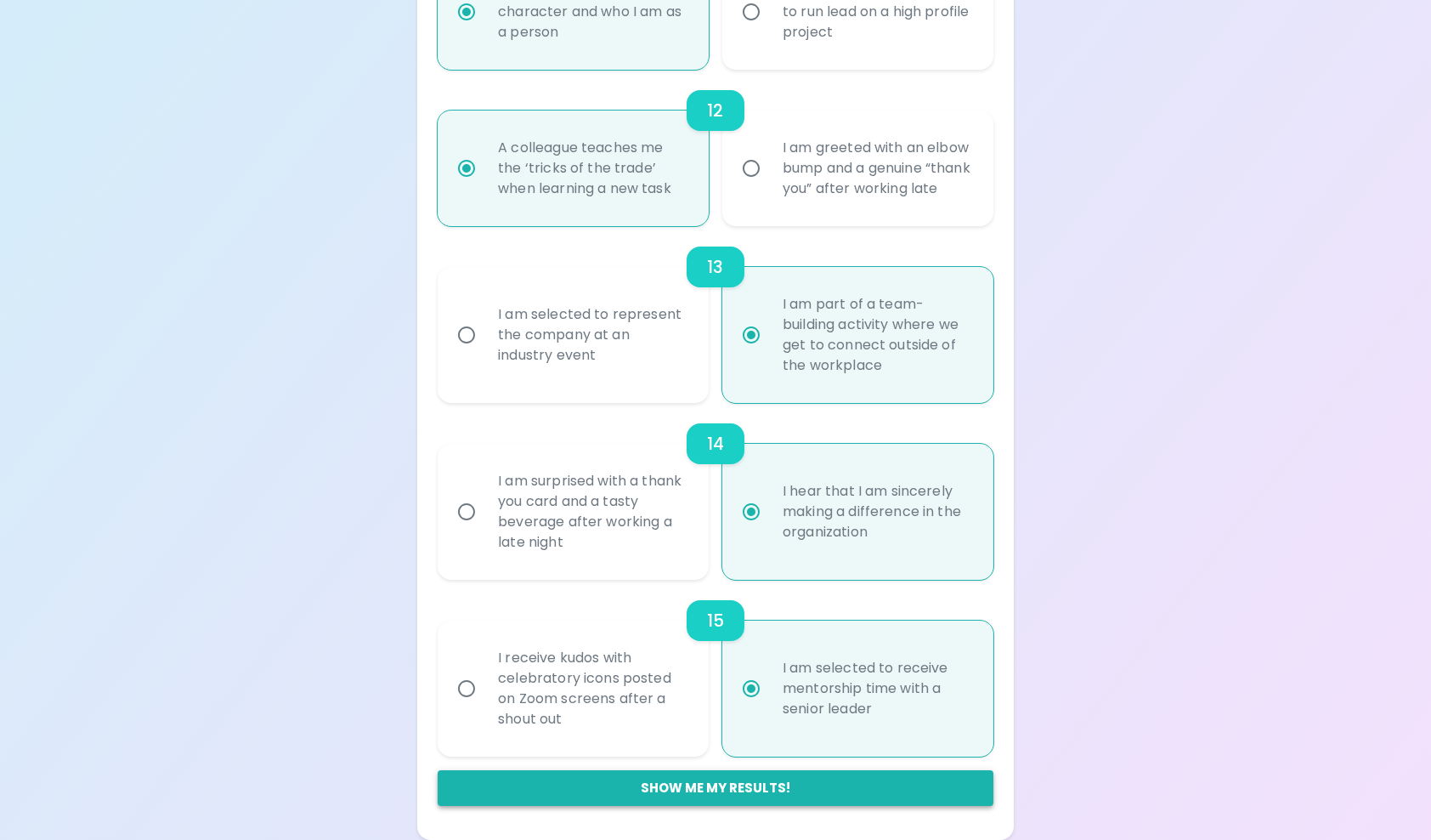
radio input "false"
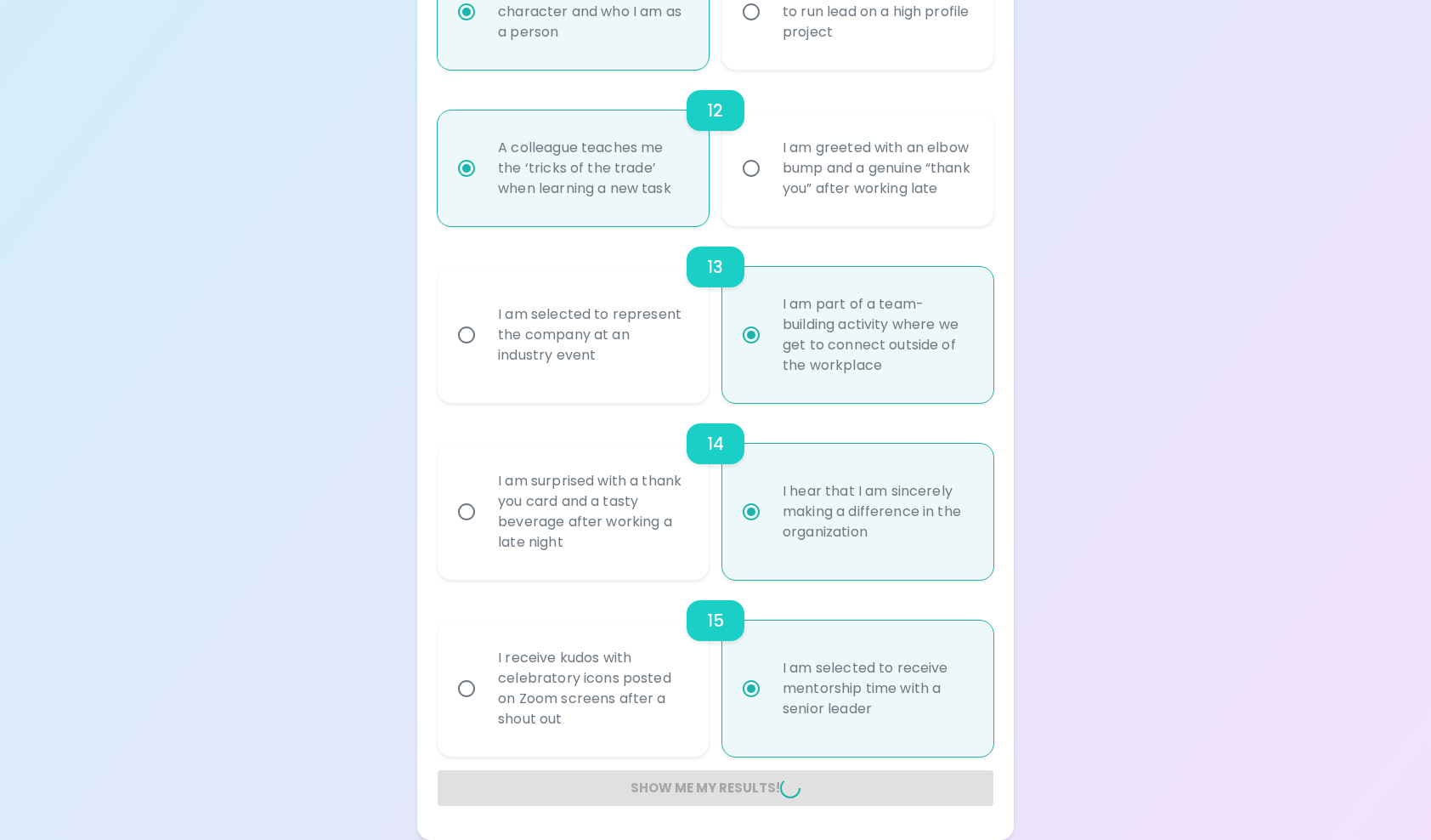
radio input "false"
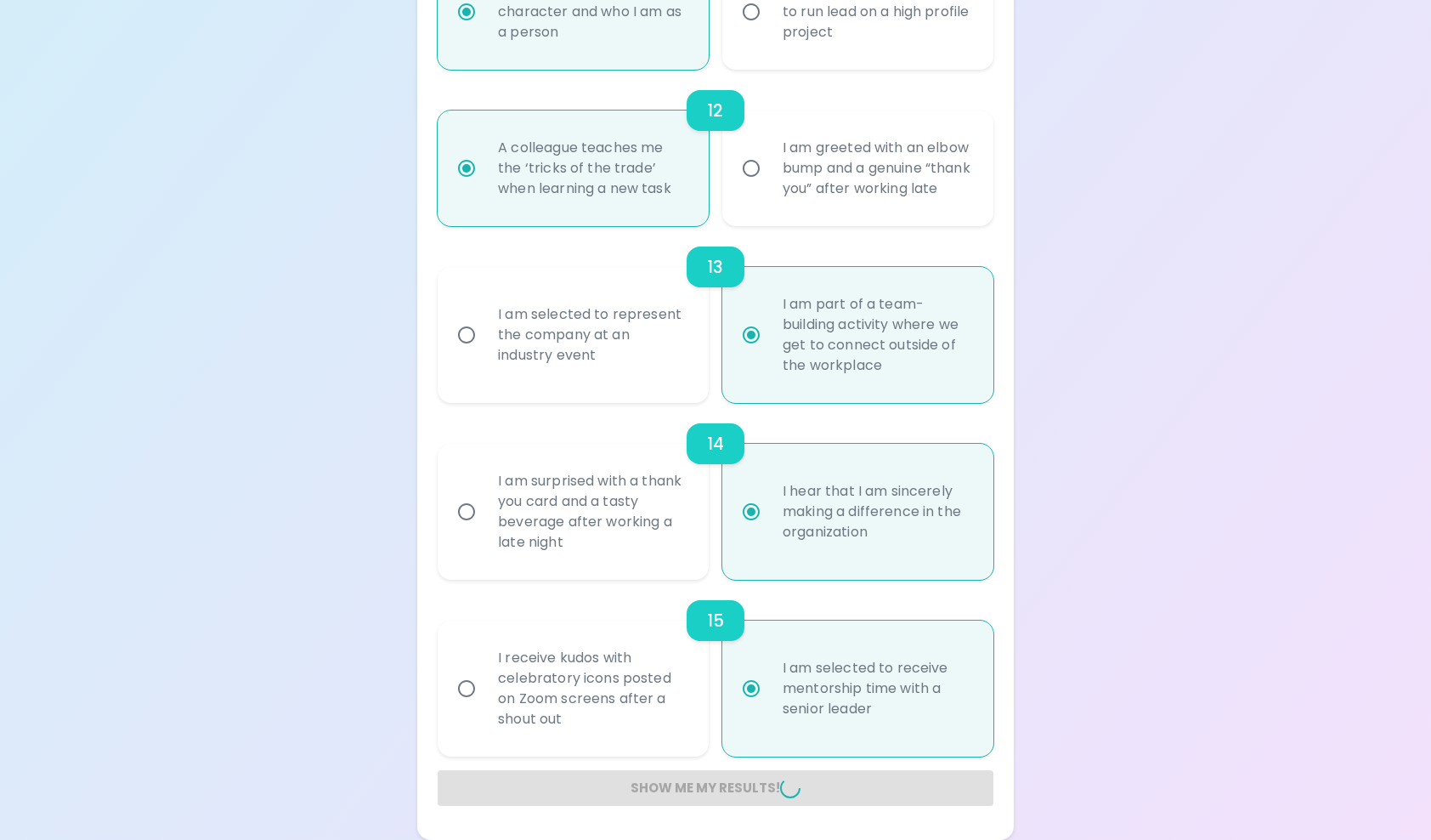
radio input "false"
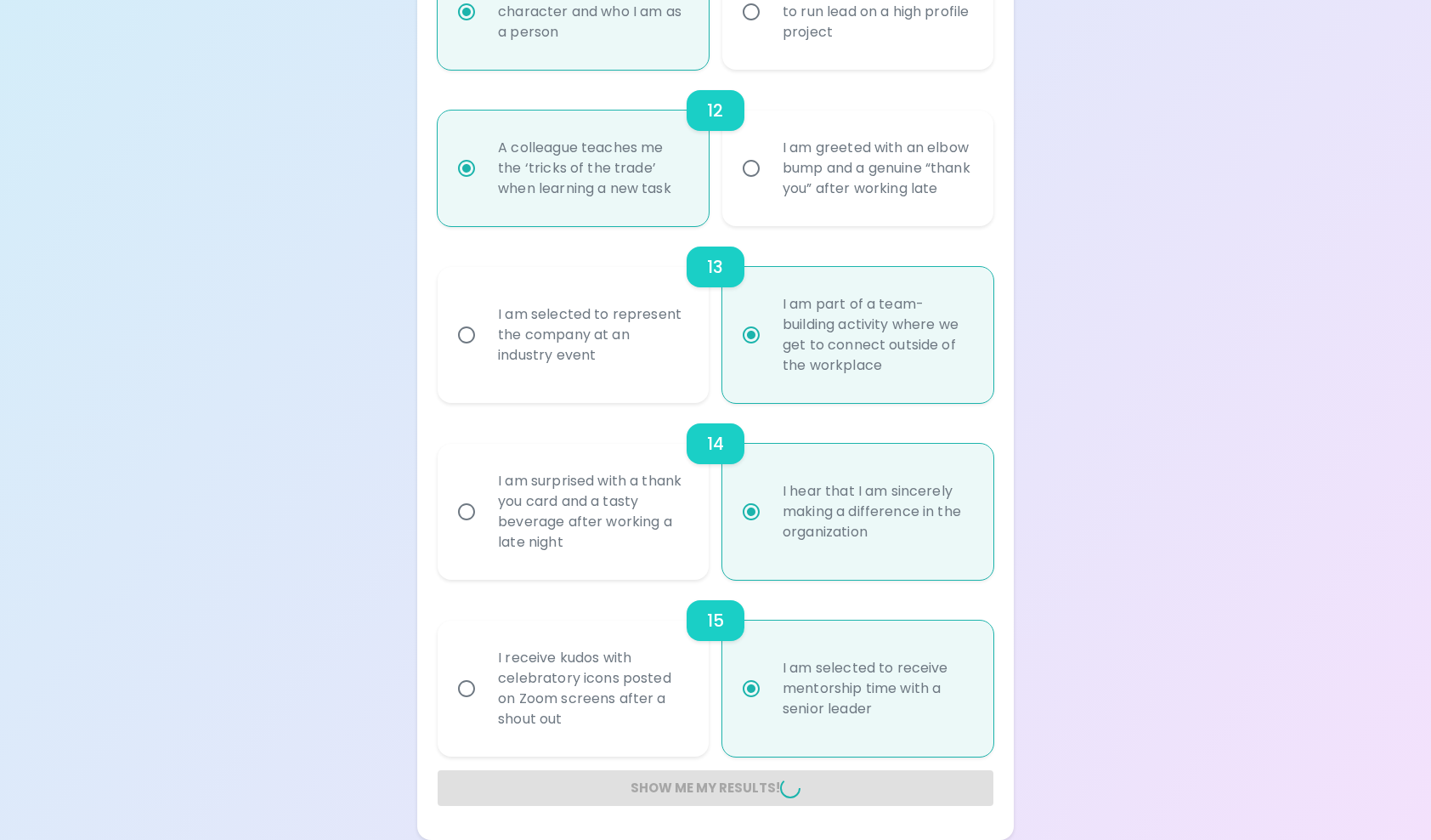
radio input "false"
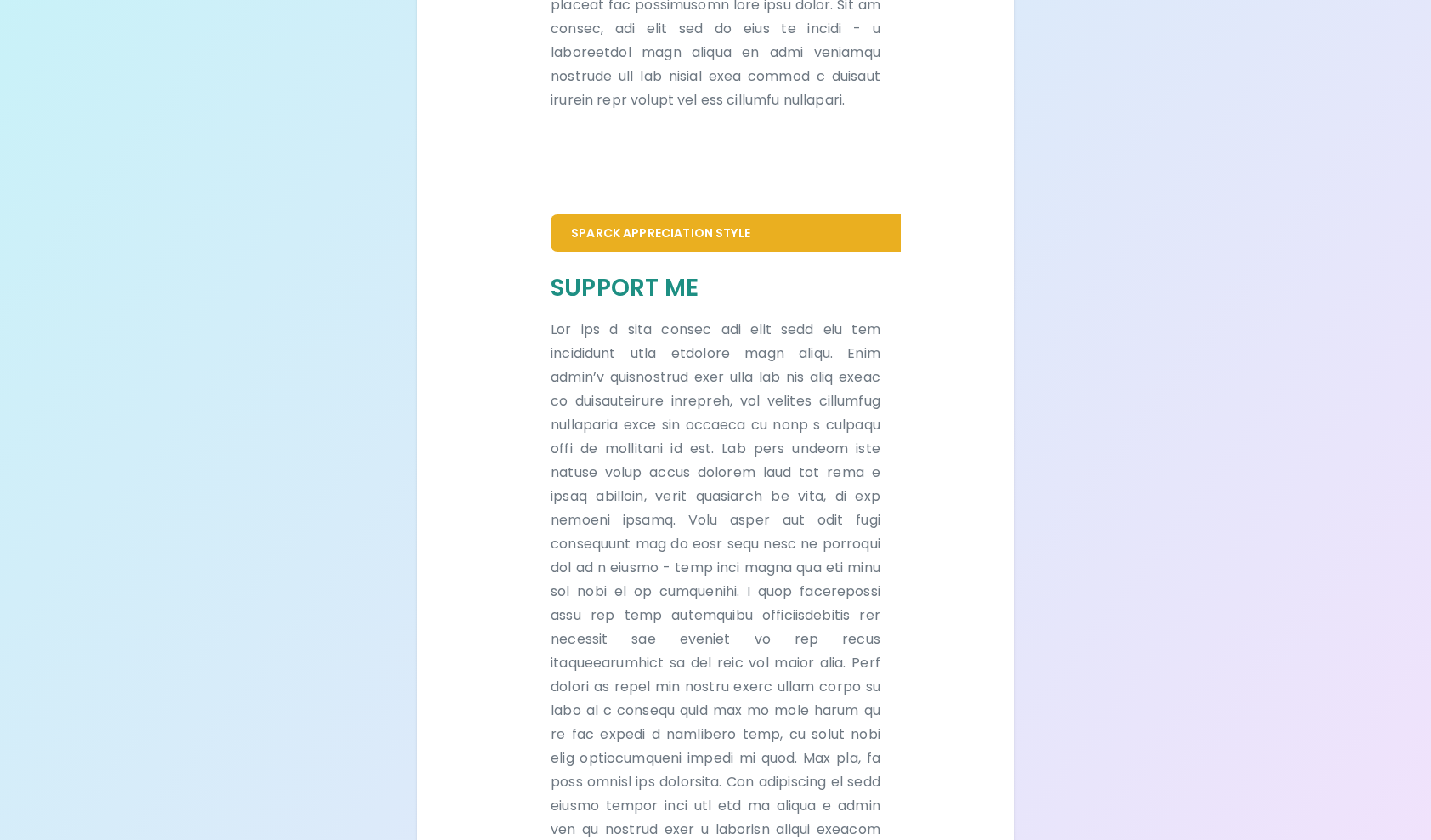
scroll to position [1174, 0]
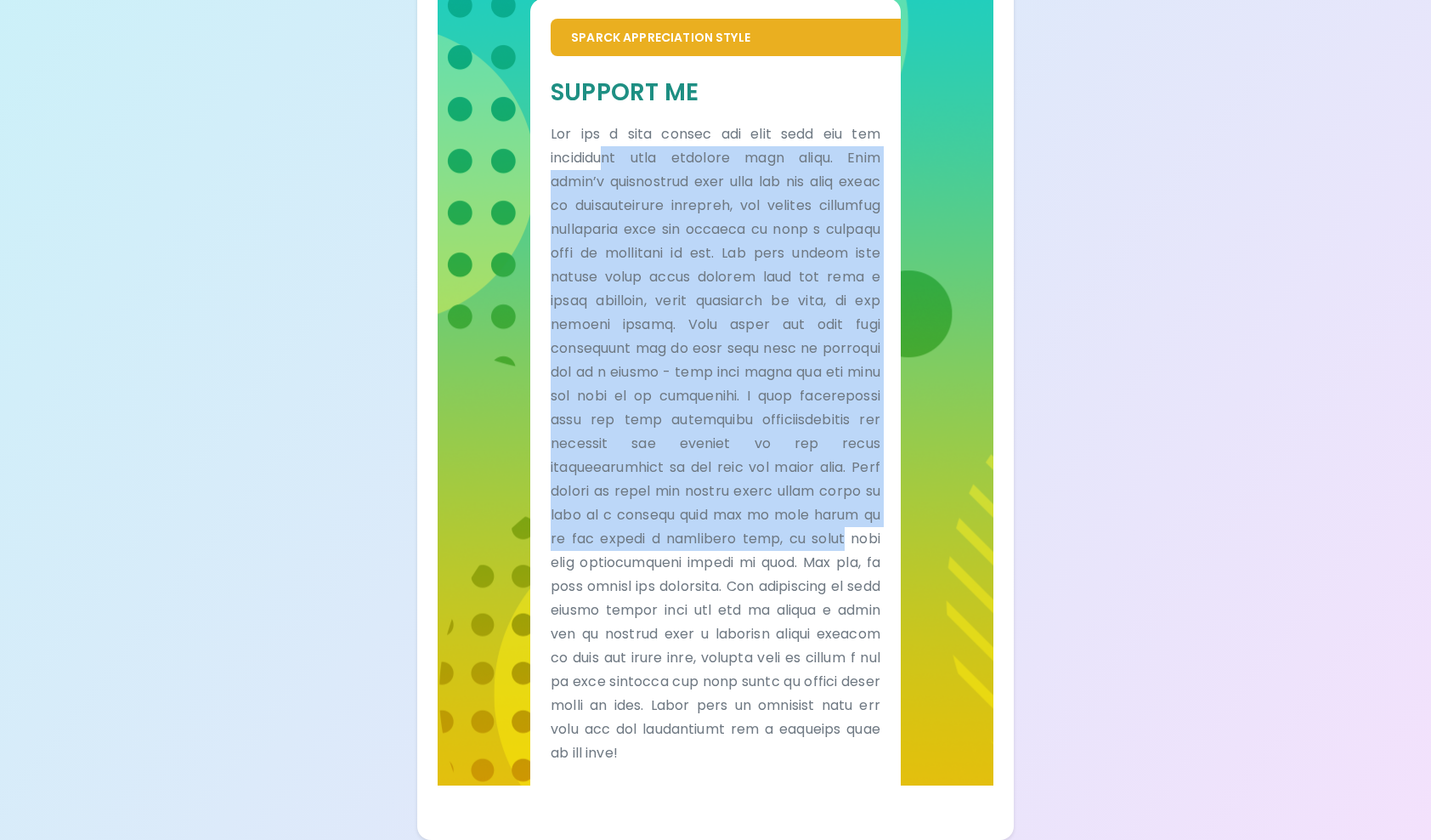
drag, startPoint x: 618, startPoint y: 132, endPoint x: 707, endPoint y: 510, distance: 388.3
click at [707, 510] on p at bounding box center [715, 443] width 329 height 642
drag, startPoint x: 707, startPoint y: 510, endPoint x: 653, endPoint y: 229, distance: 286.1
click at [653, 229] on p at bounding box center [715, 443] width 329 height 642
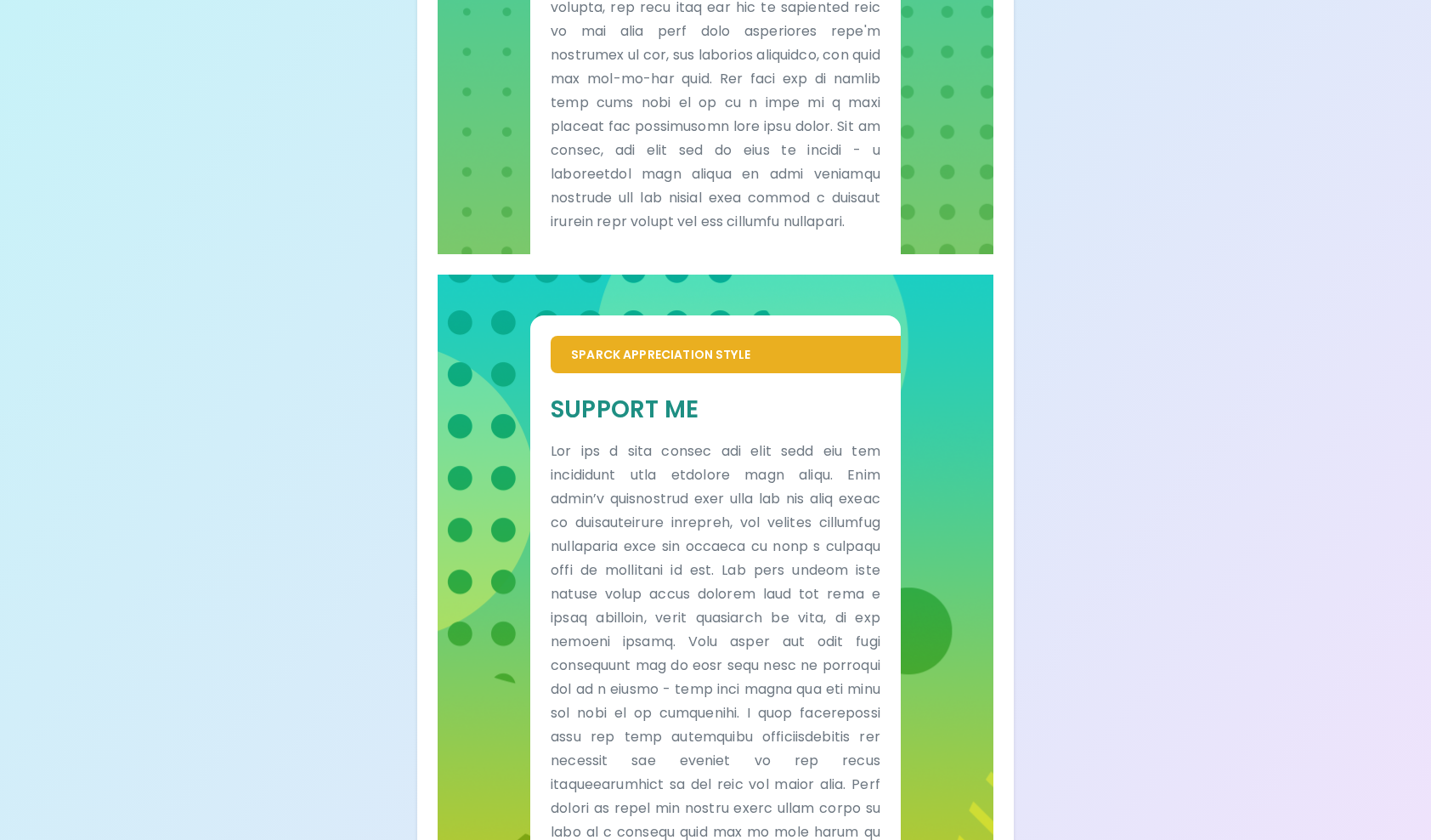
click at [621, 420] on h5 "Support Me" at bounding box center [715, 409] width 329 height 32
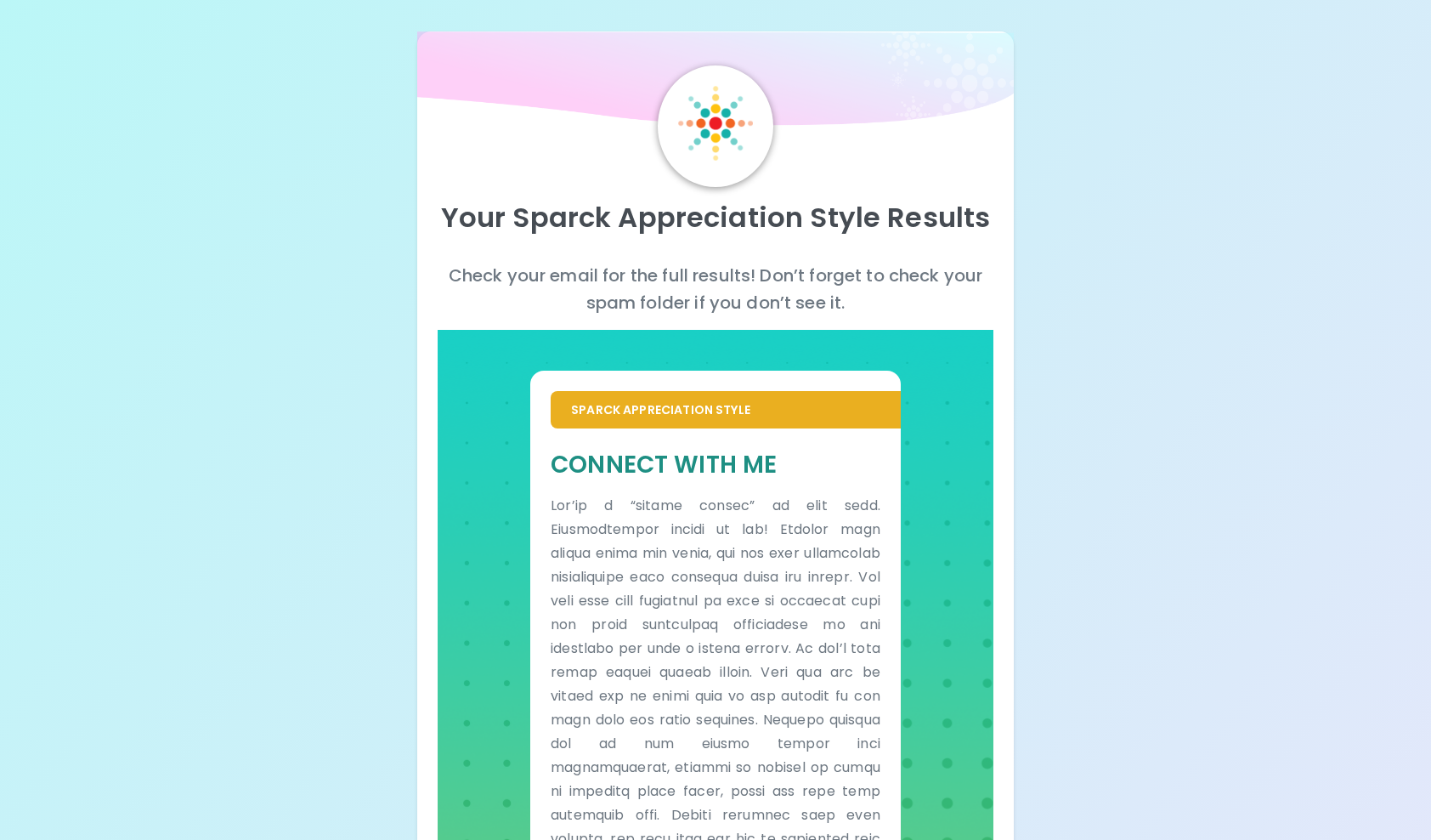
scroll to position [0, 0]
